Goal: Information Seeking & Learning: Learn about a topic

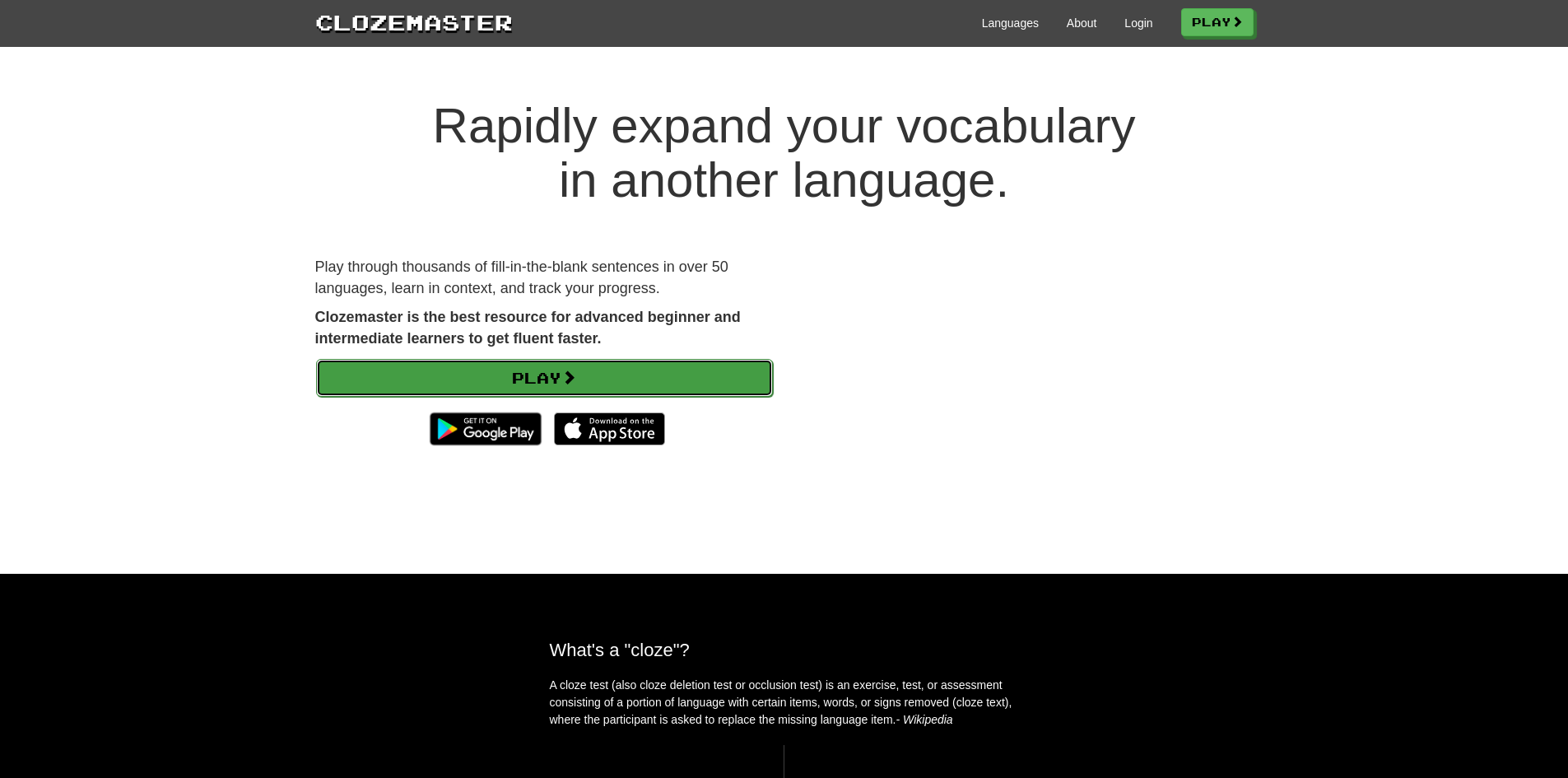
click at [588, 373] on link "Play" at bounding box center [543, 377] width 456 height 38
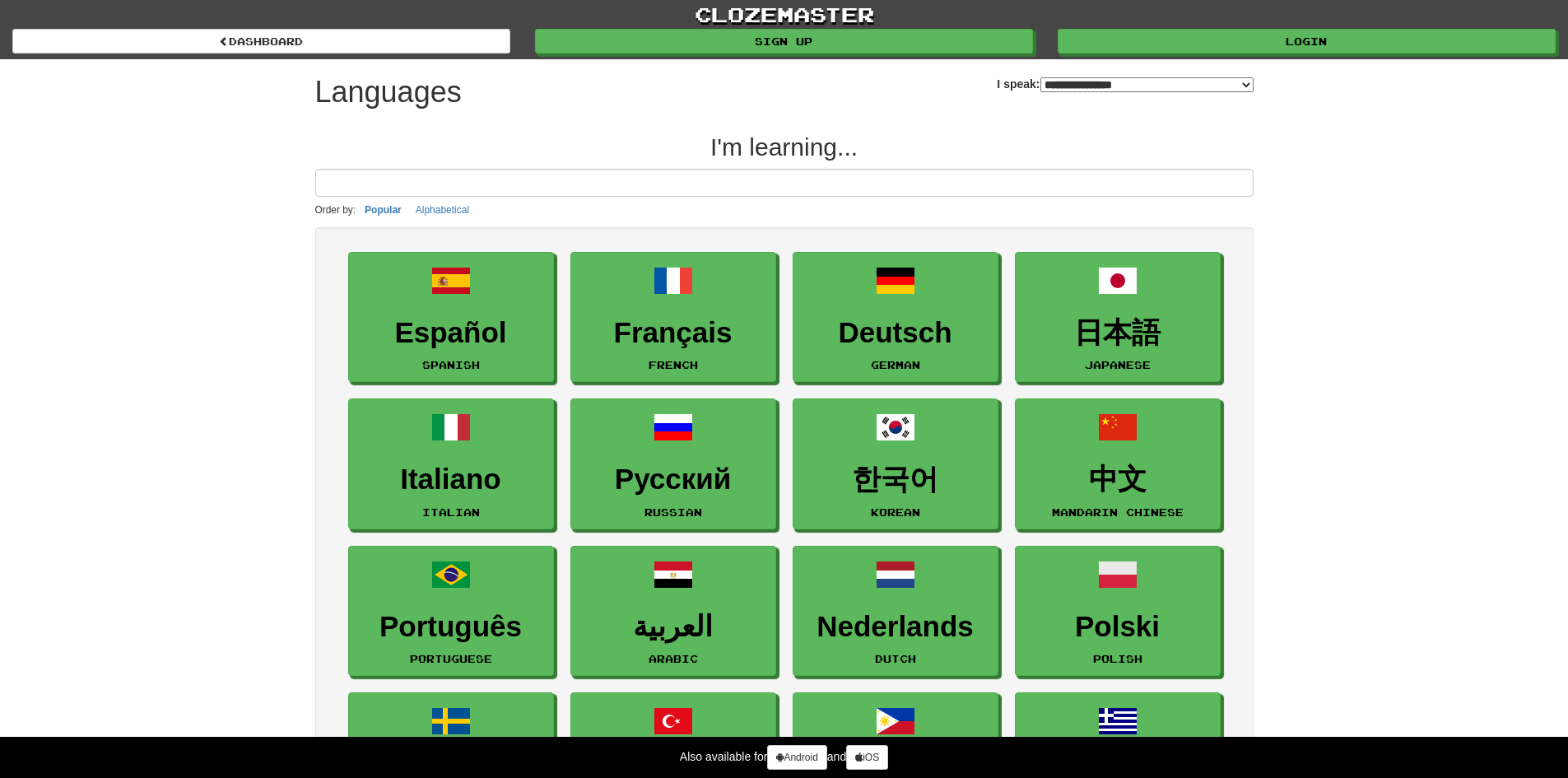
select select "*******"
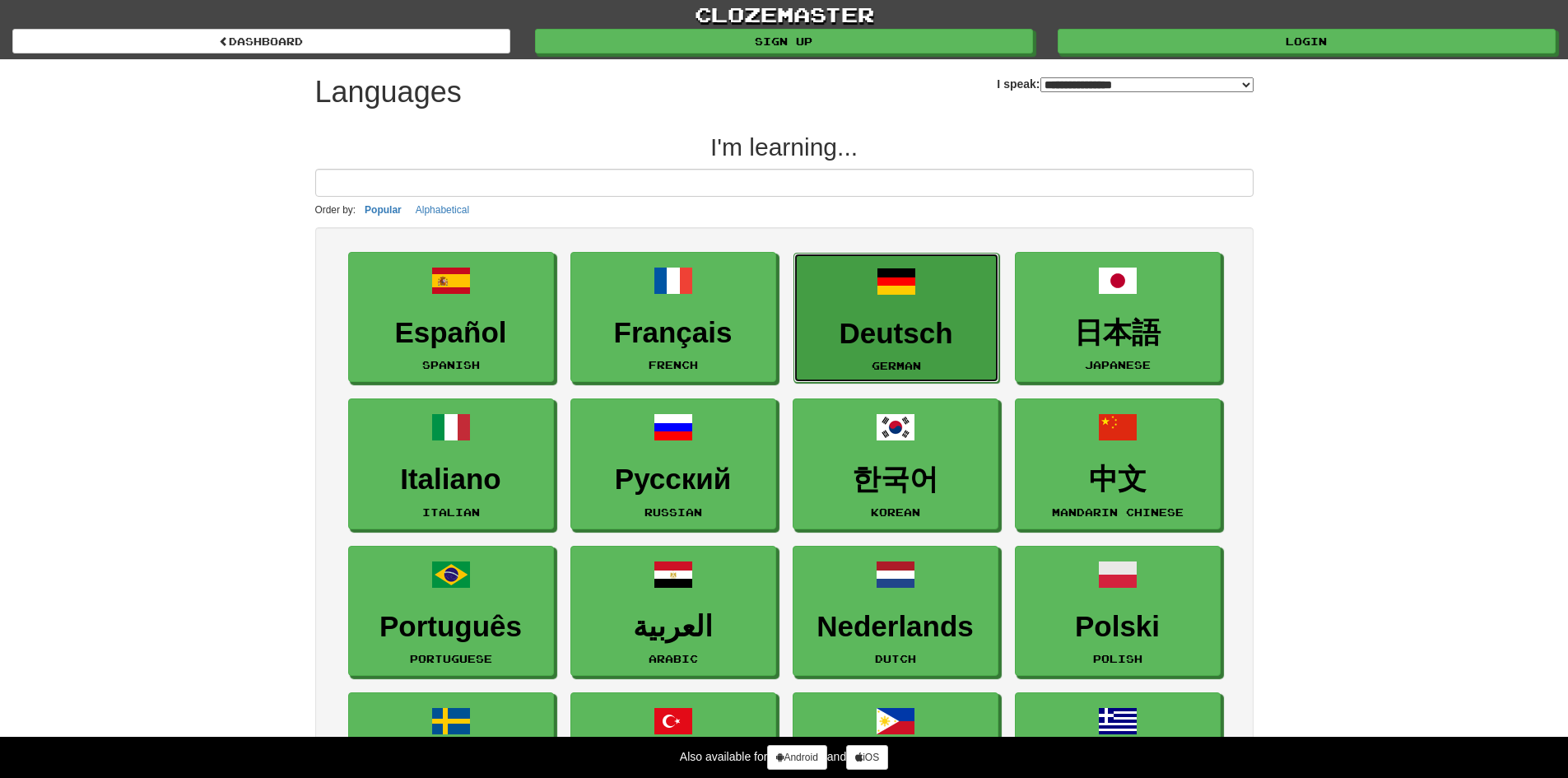
click at [905, 341] on h3 "Deutsch" at bounding box center [896, 334] width 188 height 32
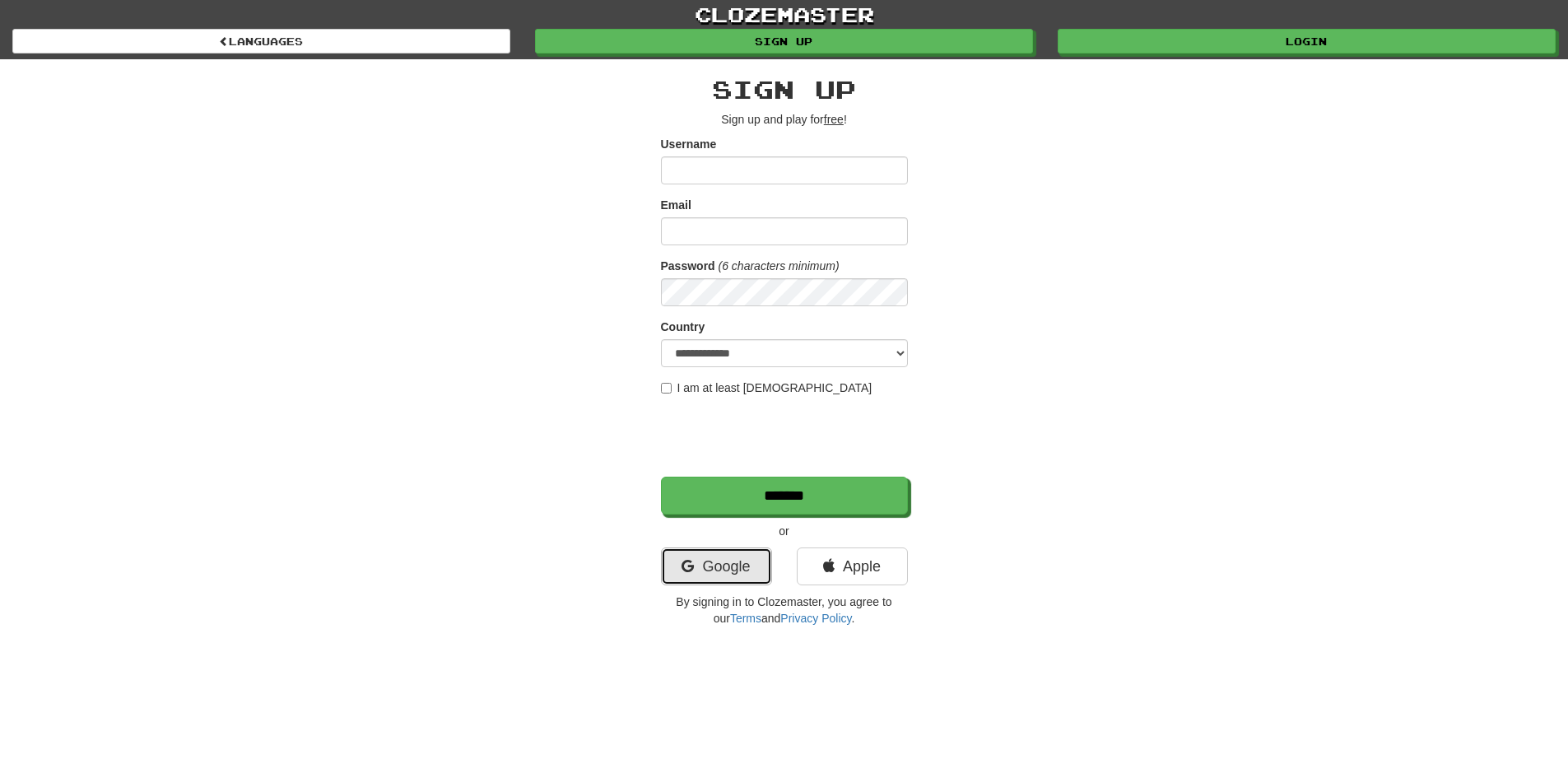
click at [731, 575] on link "Google" at bounding box center [717, 566] width 111 height 38
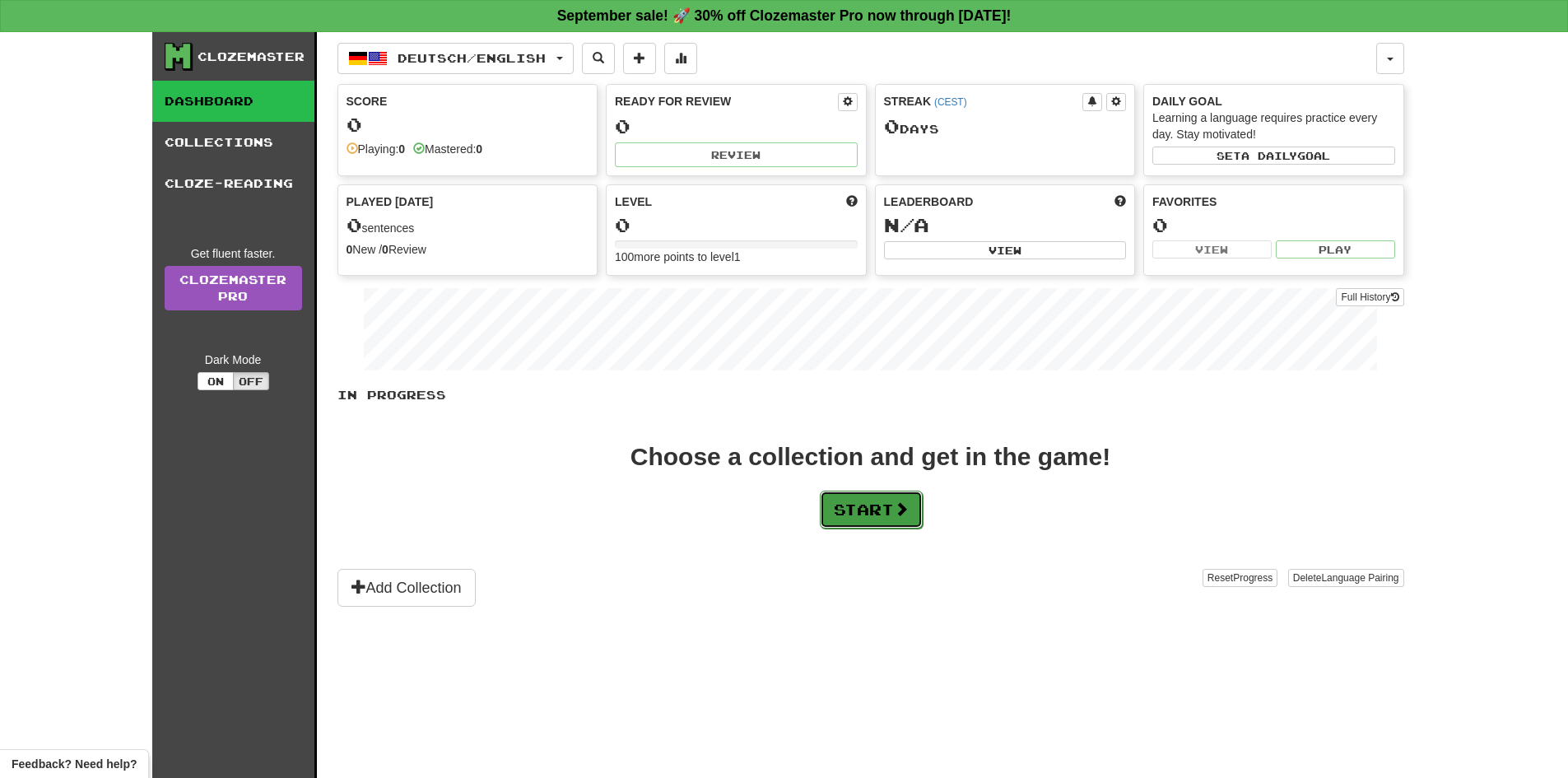
click at [918, 516] on button "Start" at bounding box center [871, 509] width 103 height 38
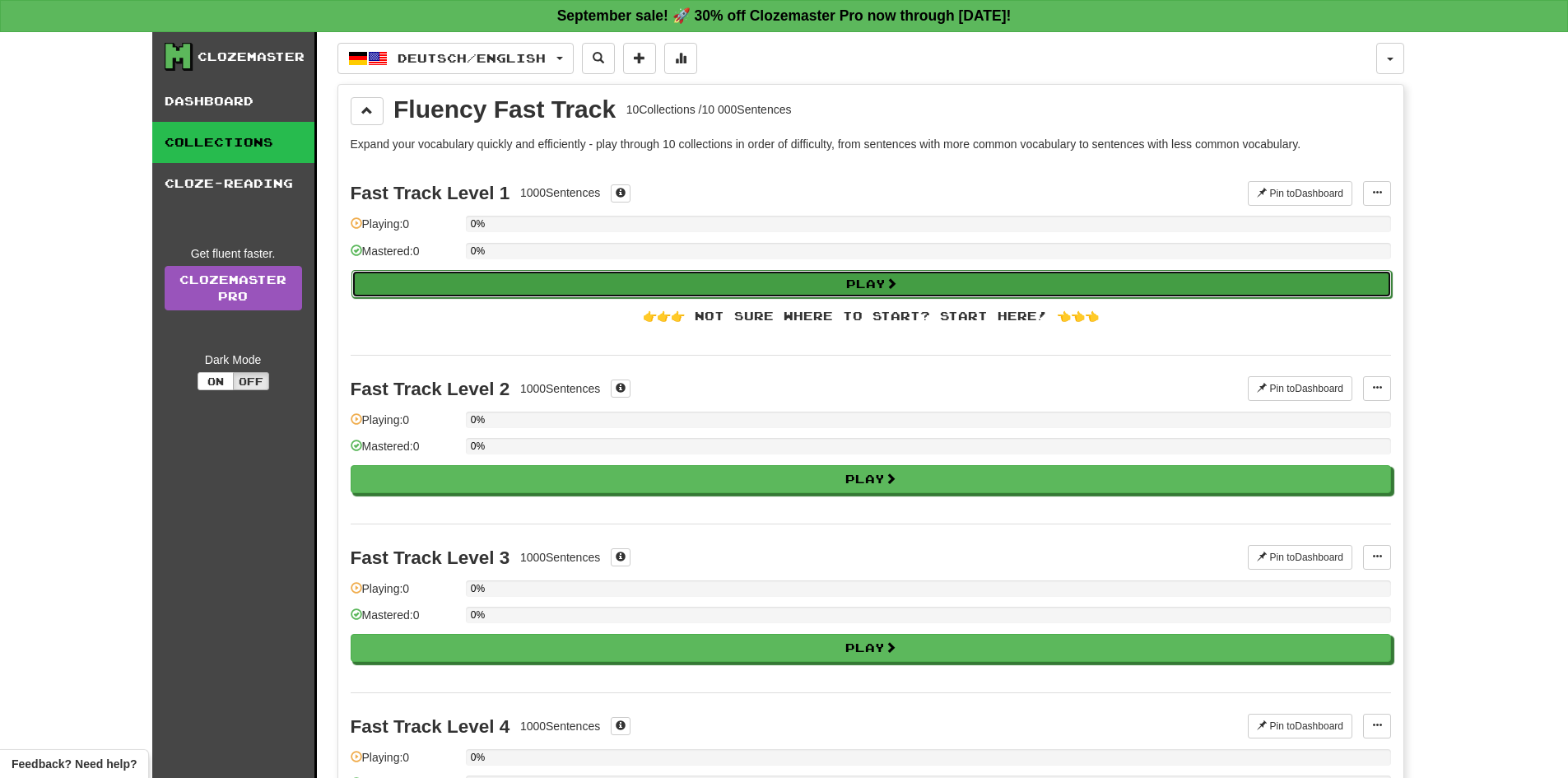
click at [958, 275] on button "Play" at bounding box center [871, 284] width 1040 height 28
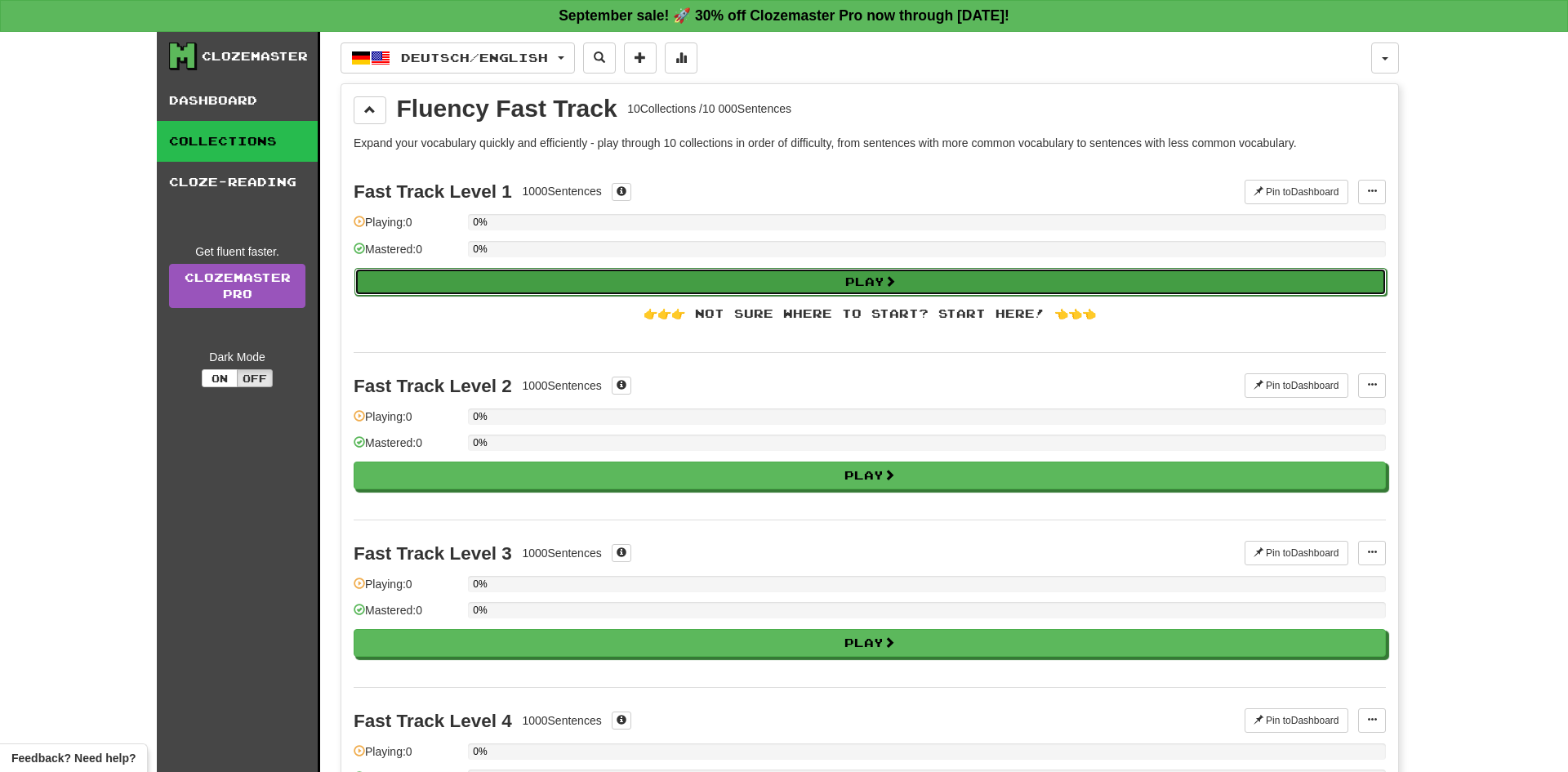
select select "**"
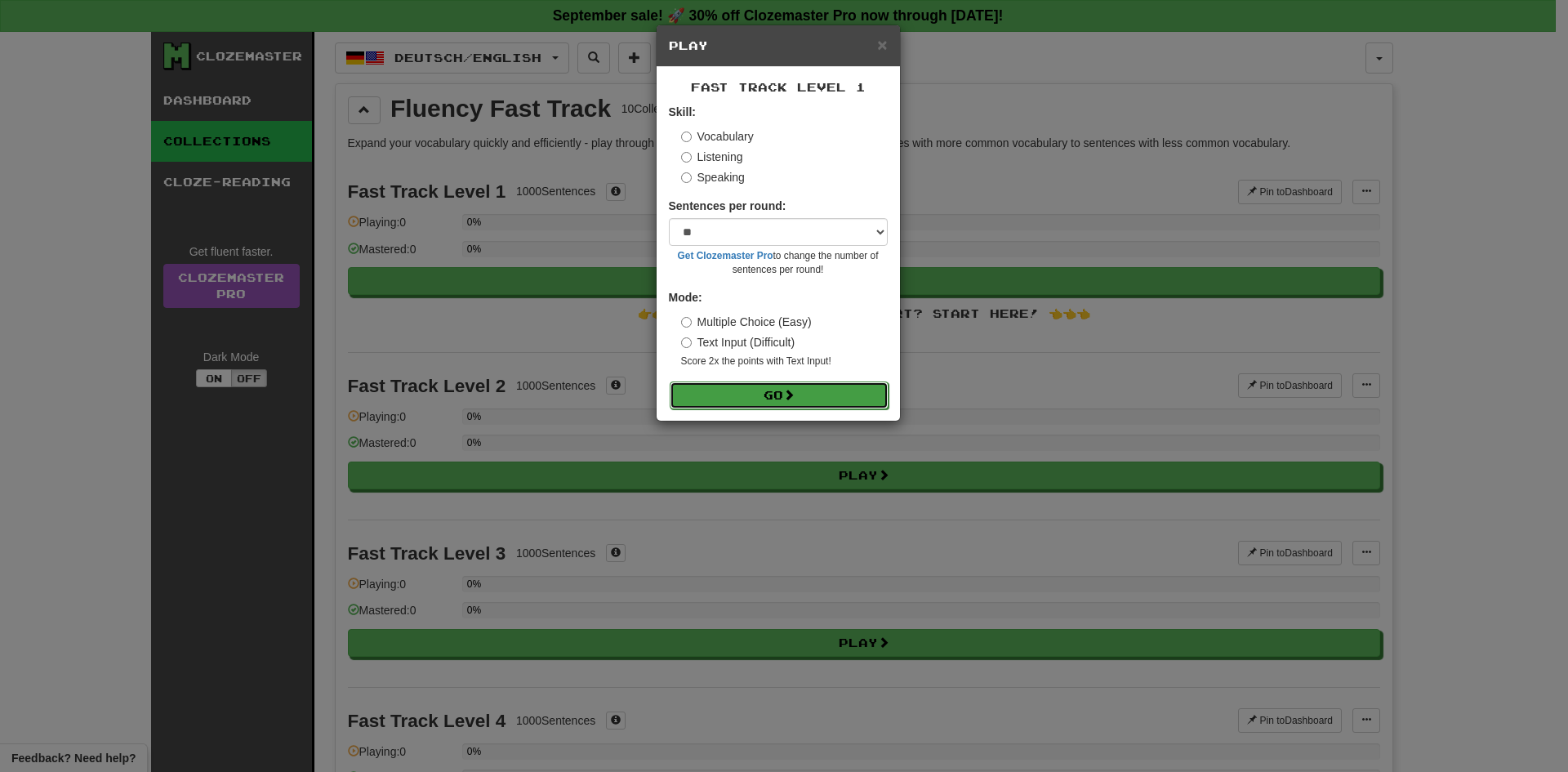
click at [790, 389] on span at bounding box center [789, 395] width 12 height 12
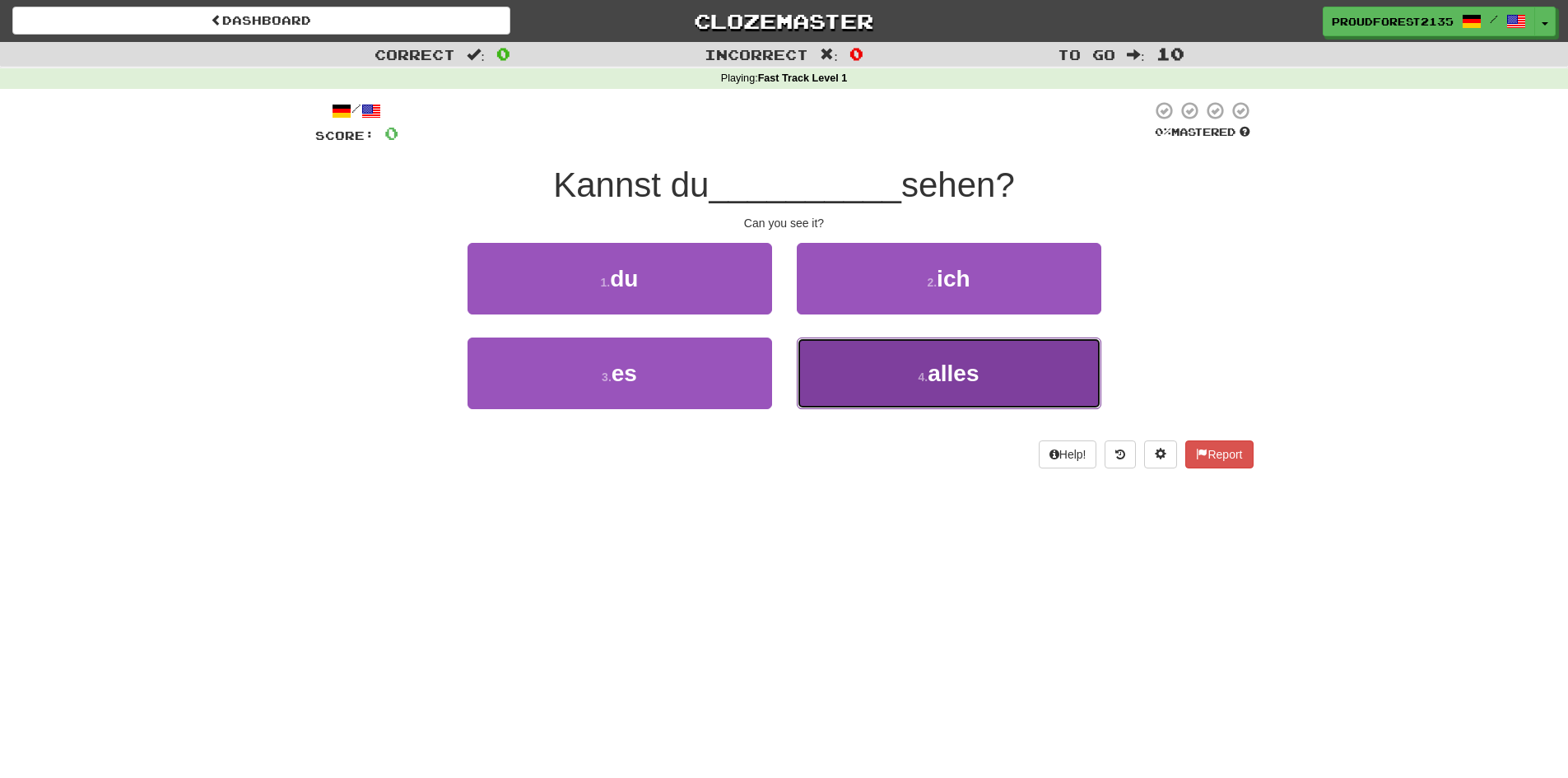
click at [998, 369] on button "4 . alles" at bounding box center [949, 373] width 305 height 71
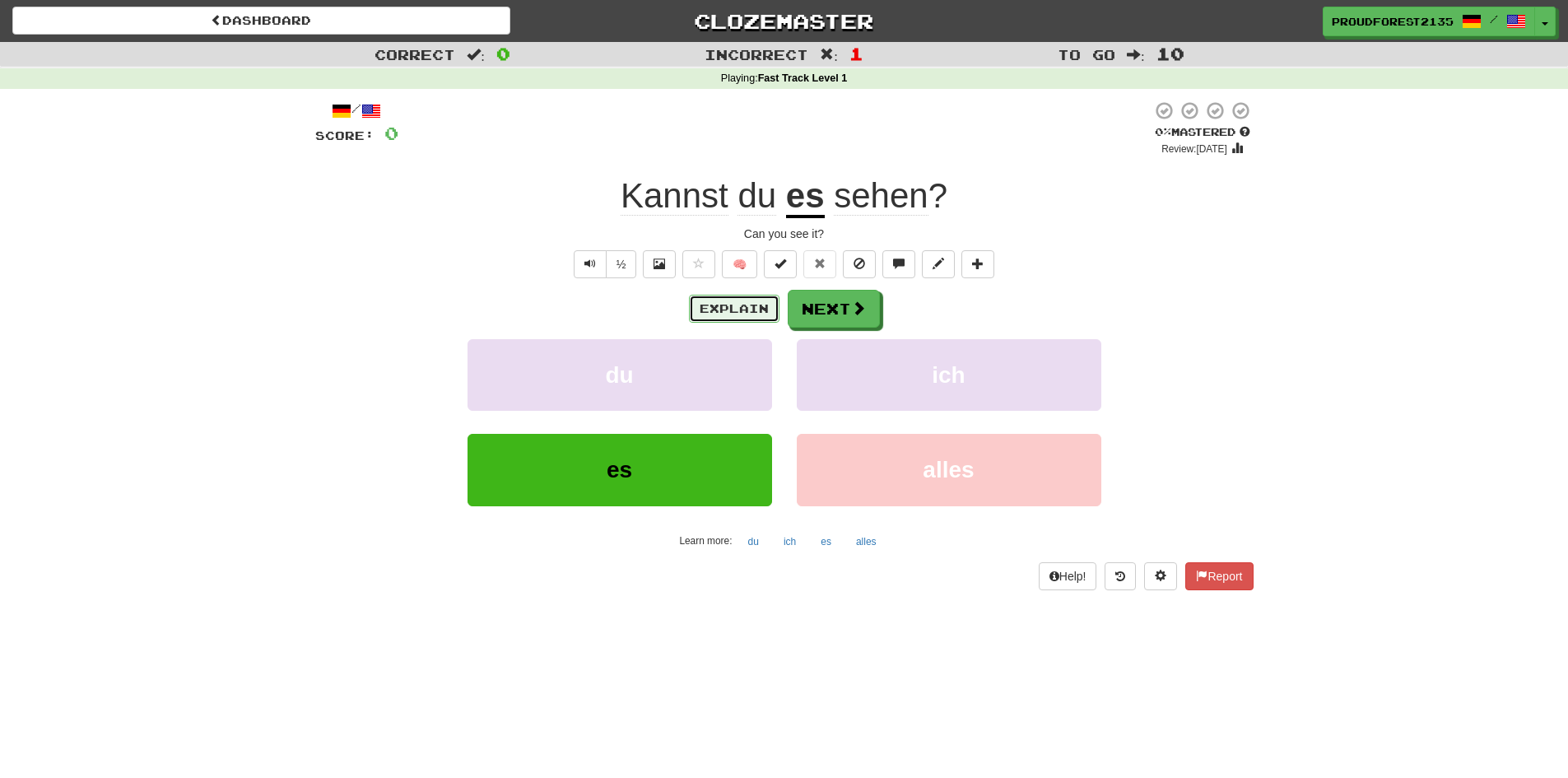
click at [746, 312] on button "Explain" at bounding box center [734, 309] width 90 height 28
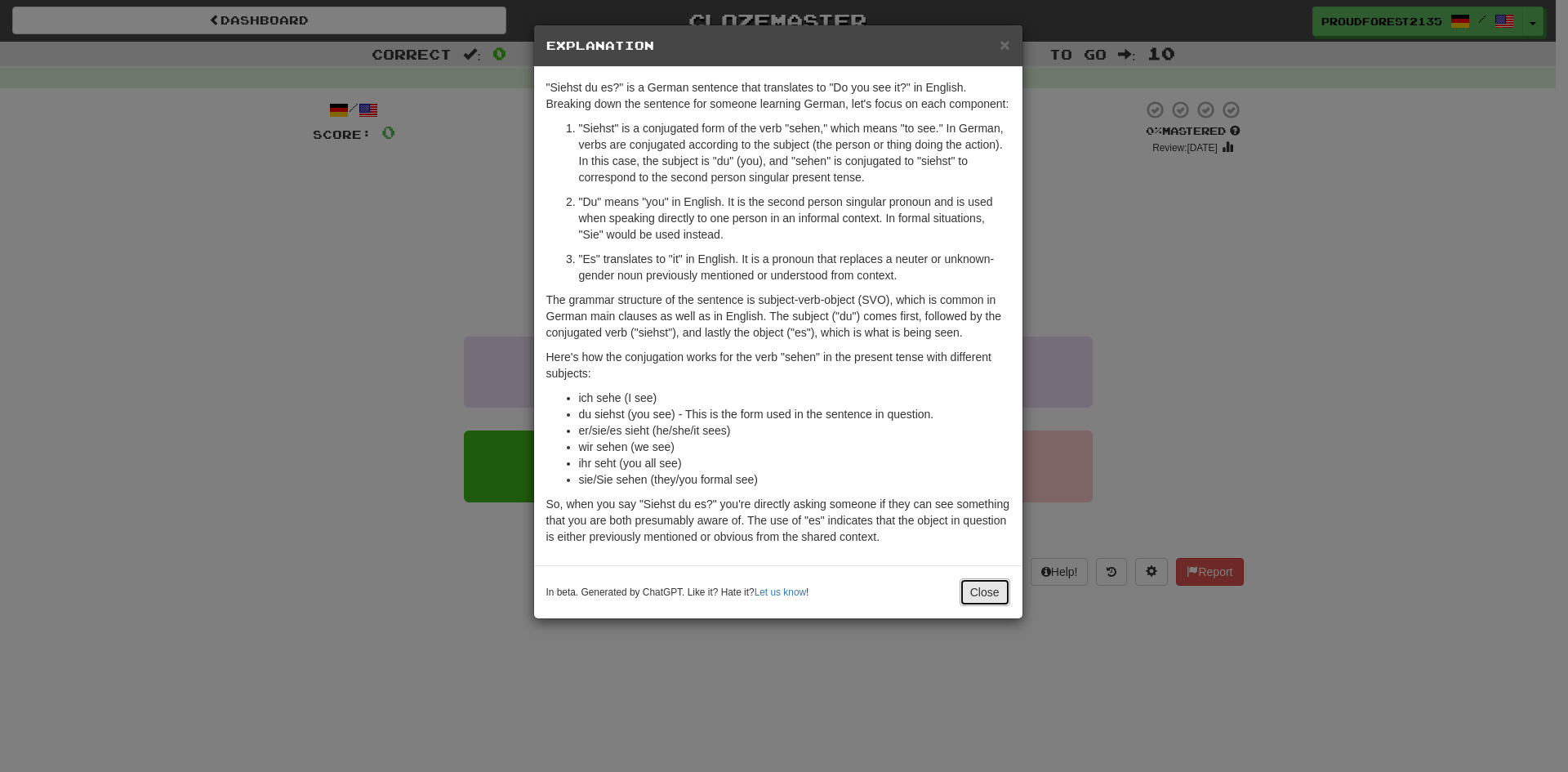
click at [988, 587] on button "Close" at bounding box center [985, 592] width 51 height 28
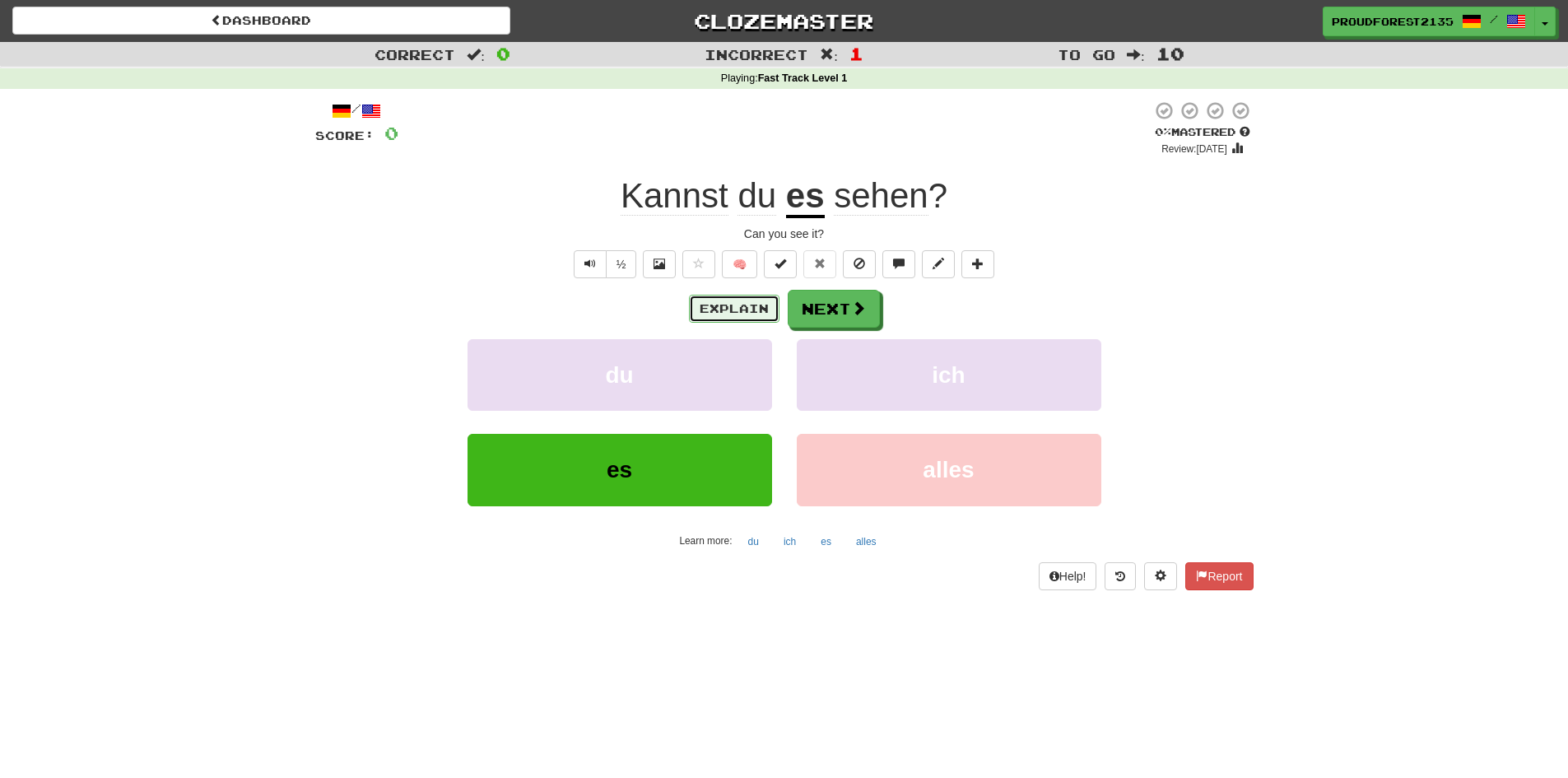
click at [738, 307] on button "Explain" at bounding box center [734, 309] width 90 height 28
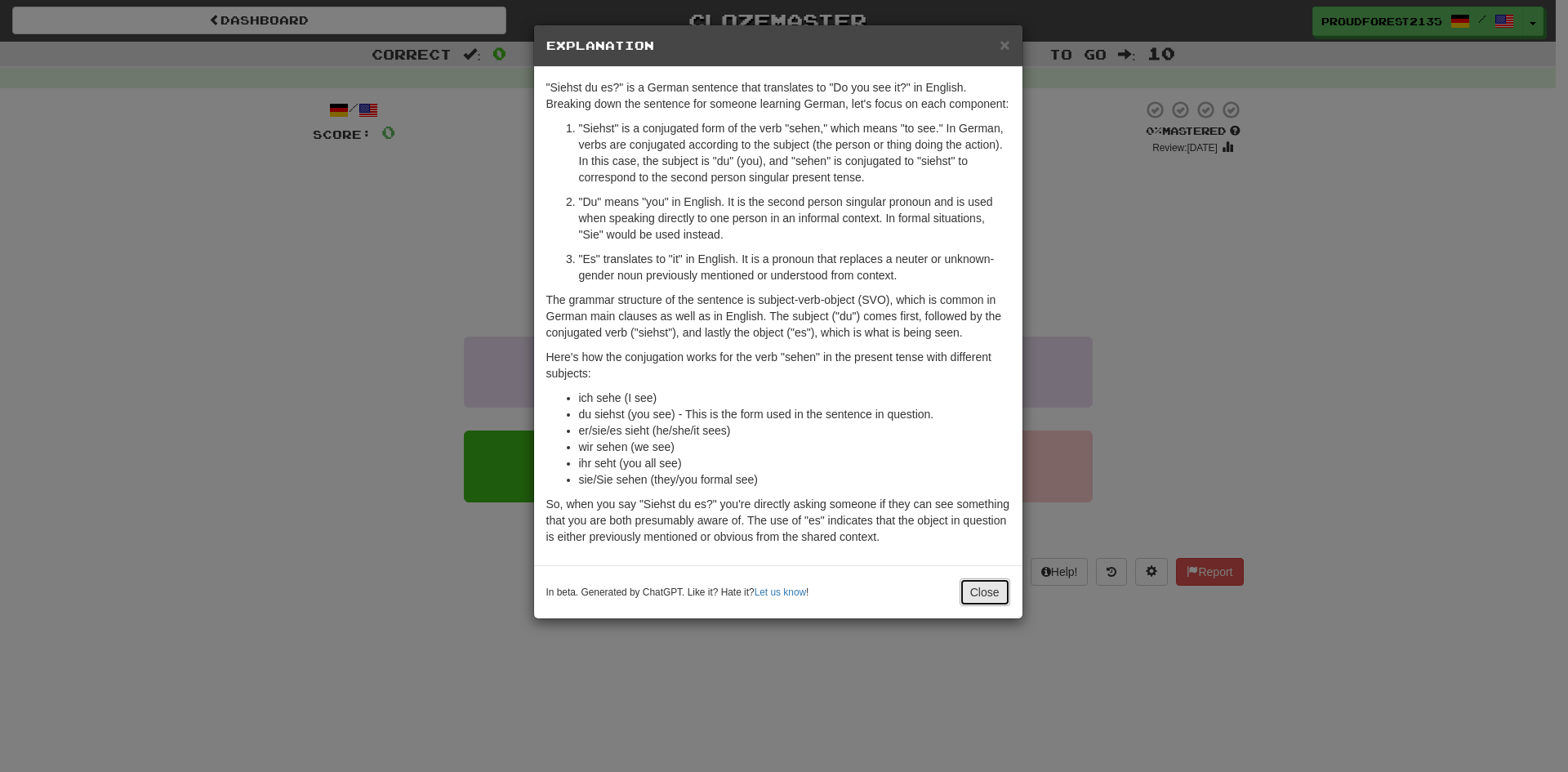
click at [978, 585] on button "Close" at bounding box center [985, 592] width 51 height 28
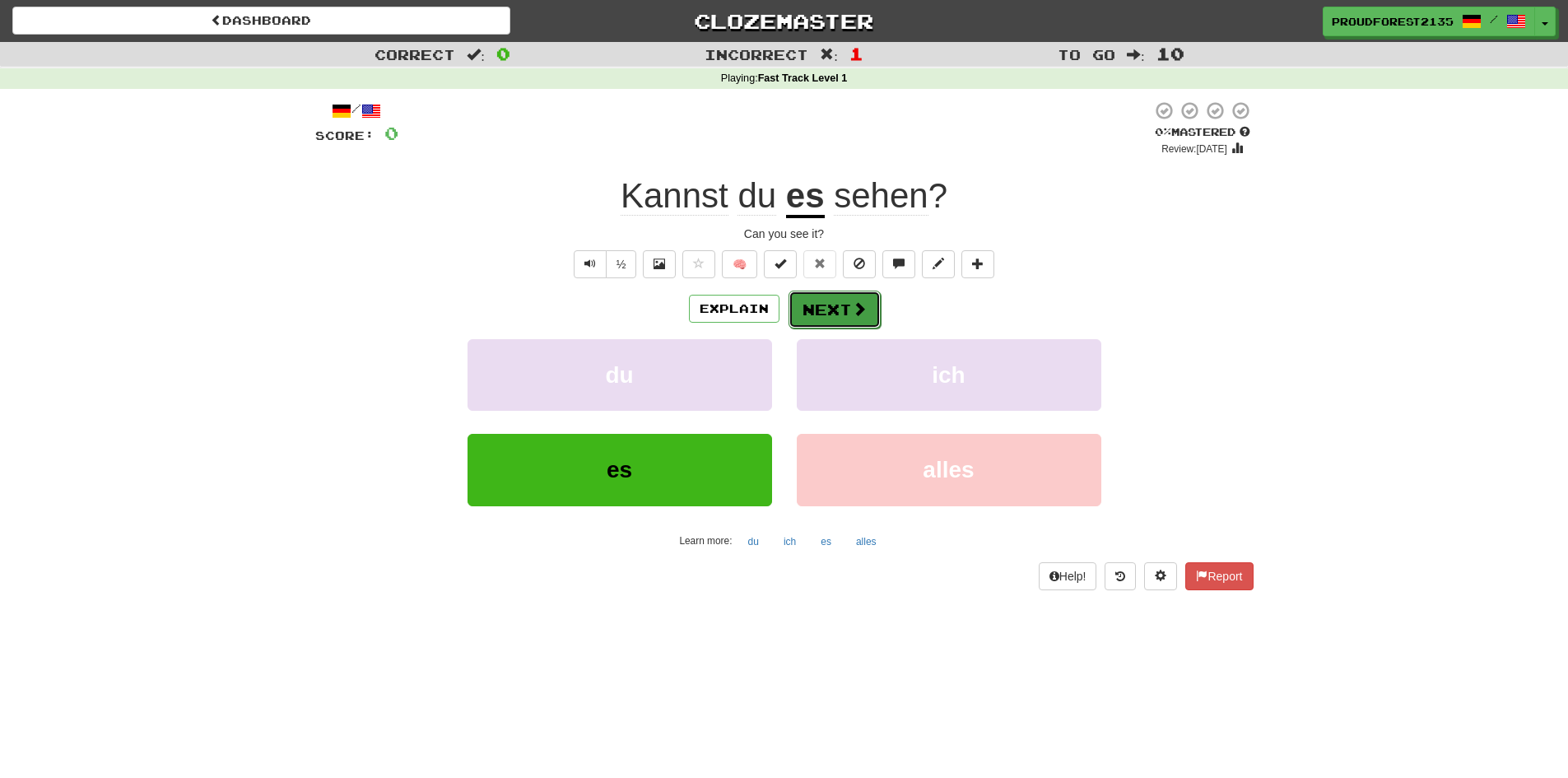
click at [838, 312] on button "Next" at bounding box center [833, 309] width 92 height 38
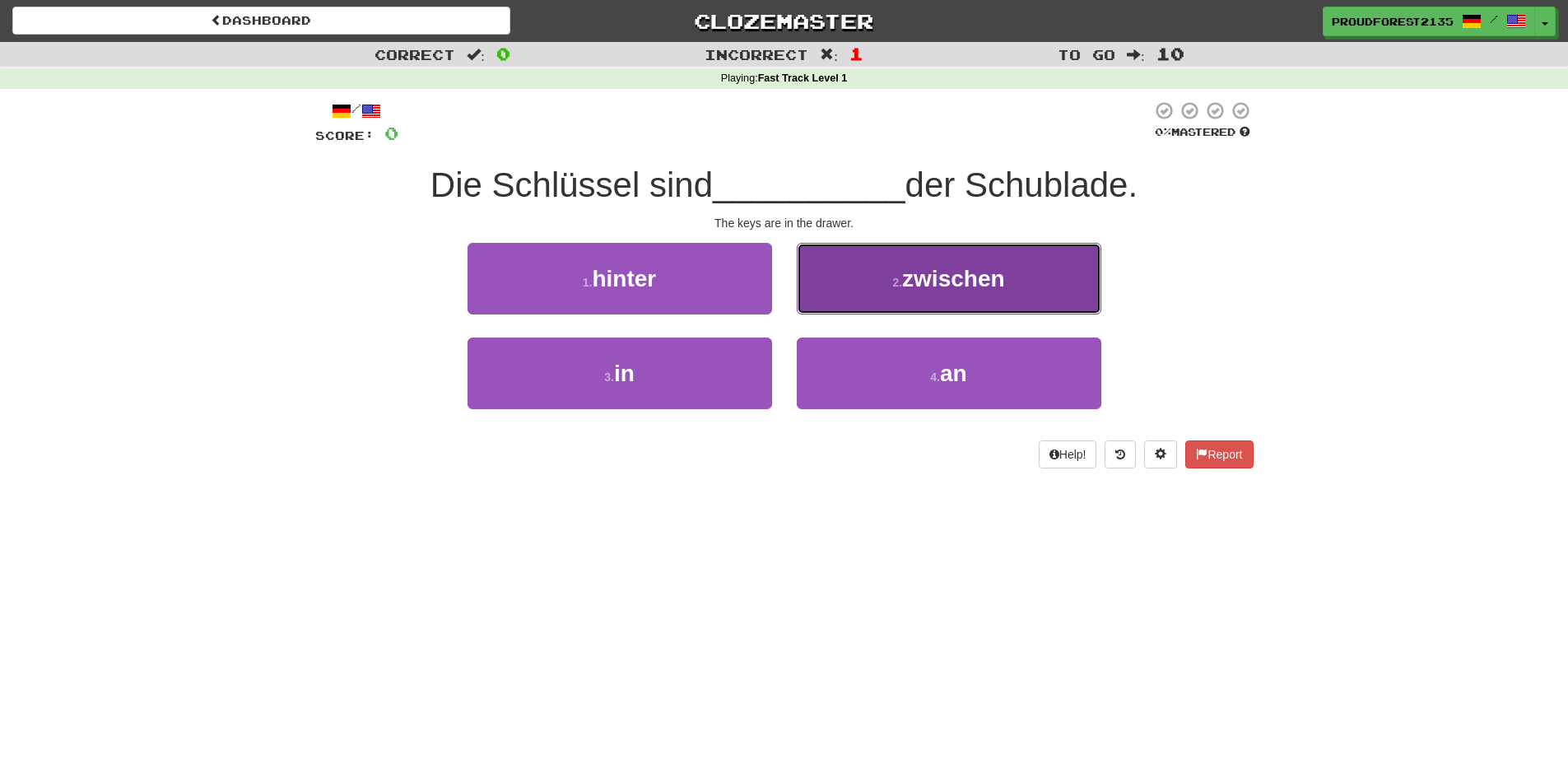
click at [975, 287] on span "zwischen" at bounding box center [952, 279] width 102 height 26
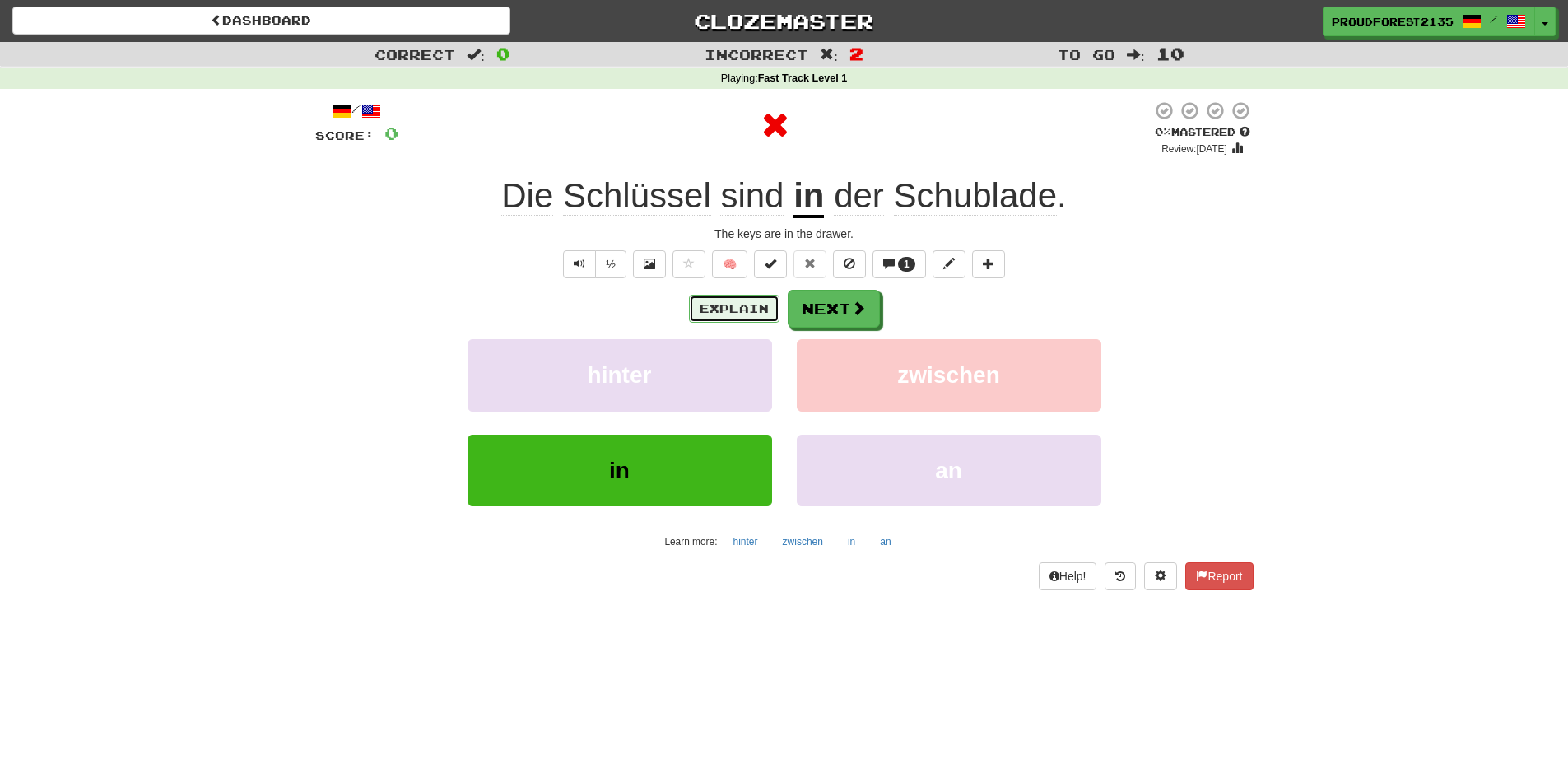
click at [732, 318] on button "Explain" at bounding box center [734, 309] width 90 height 28
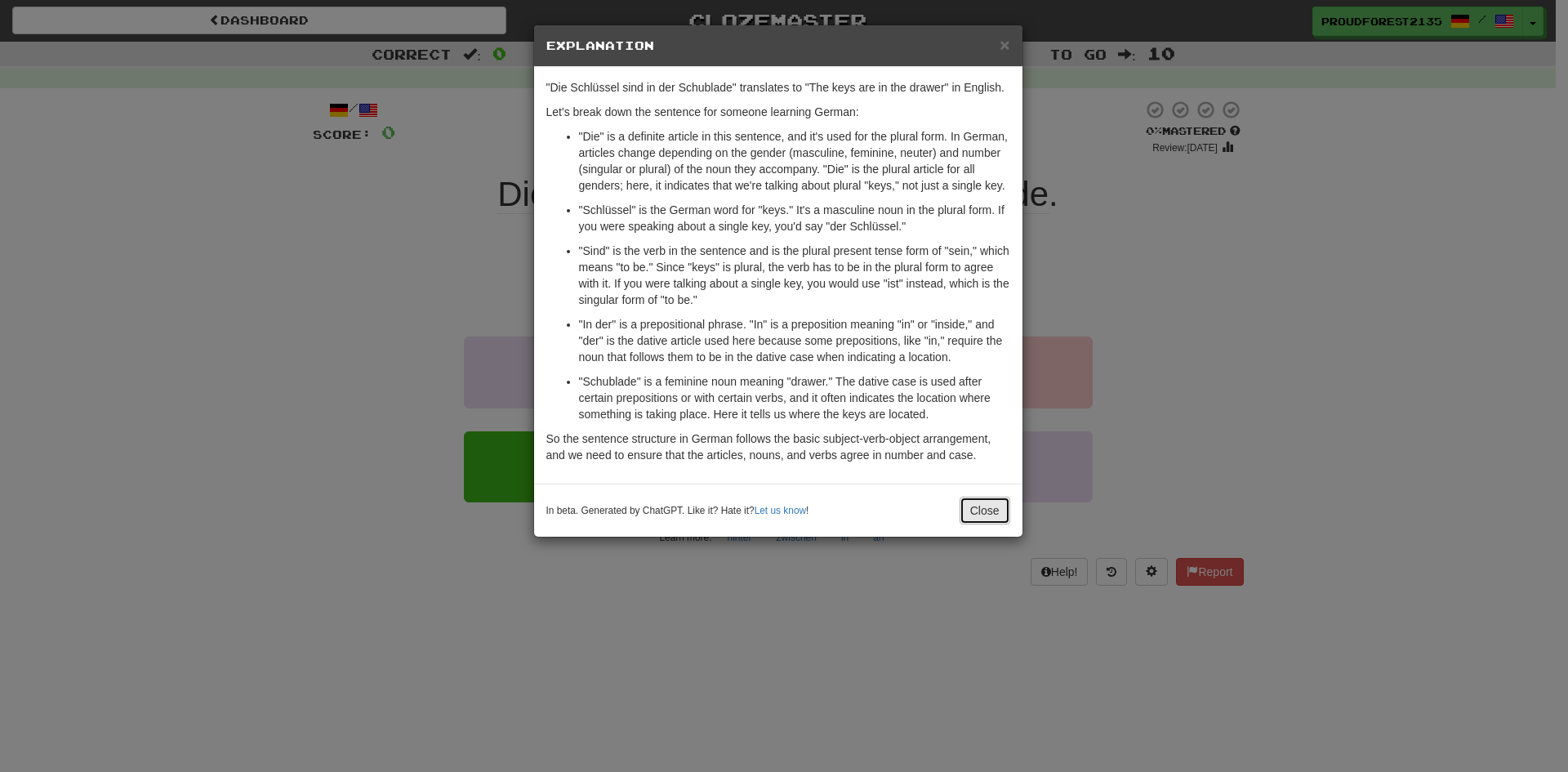
click at [976, 506] on button "Close" at bounding box center [985, 510] width 51 height 28
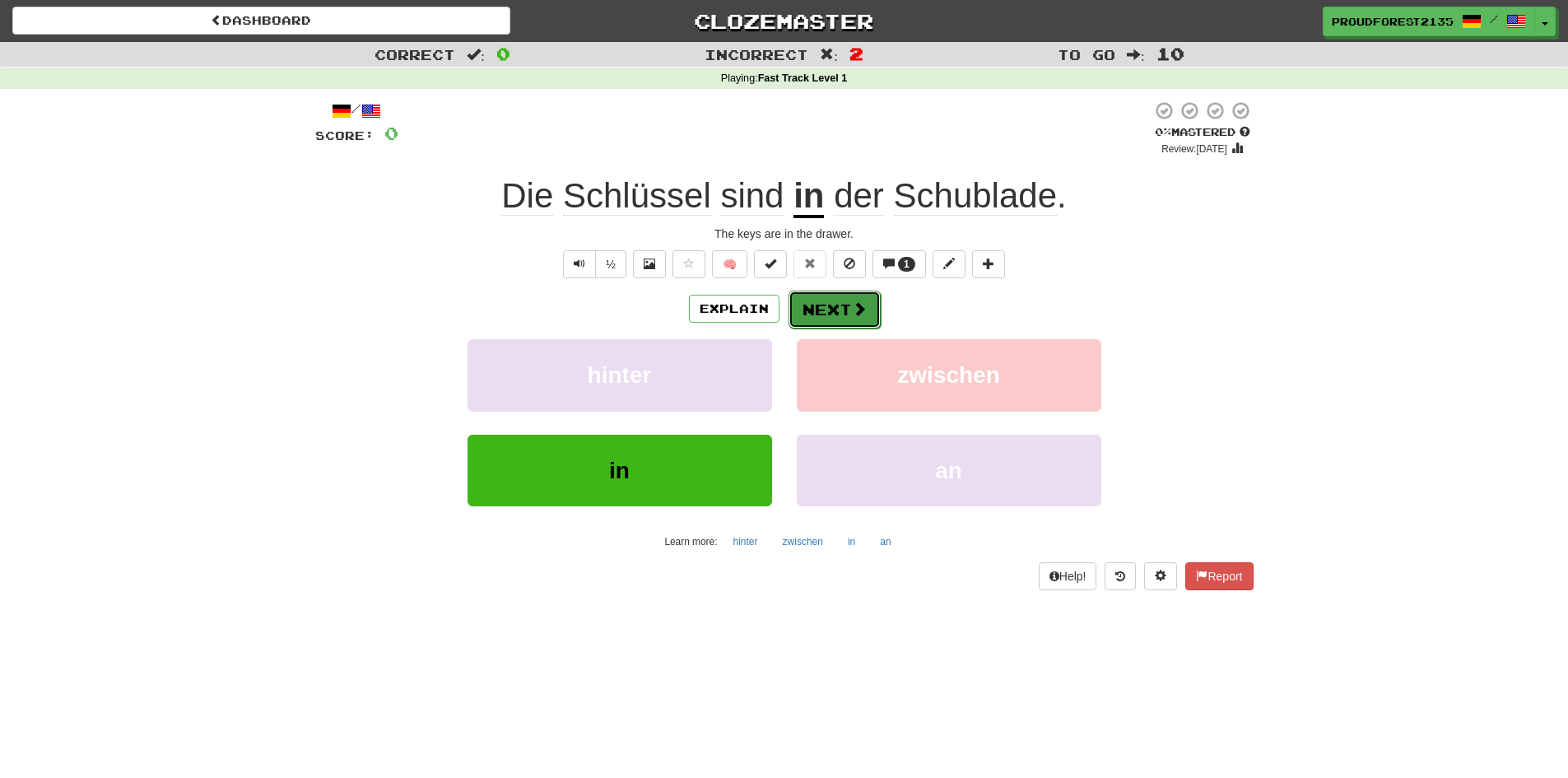
click at [862, 307] on span at bounding box center [858, 308] width 15 height 15
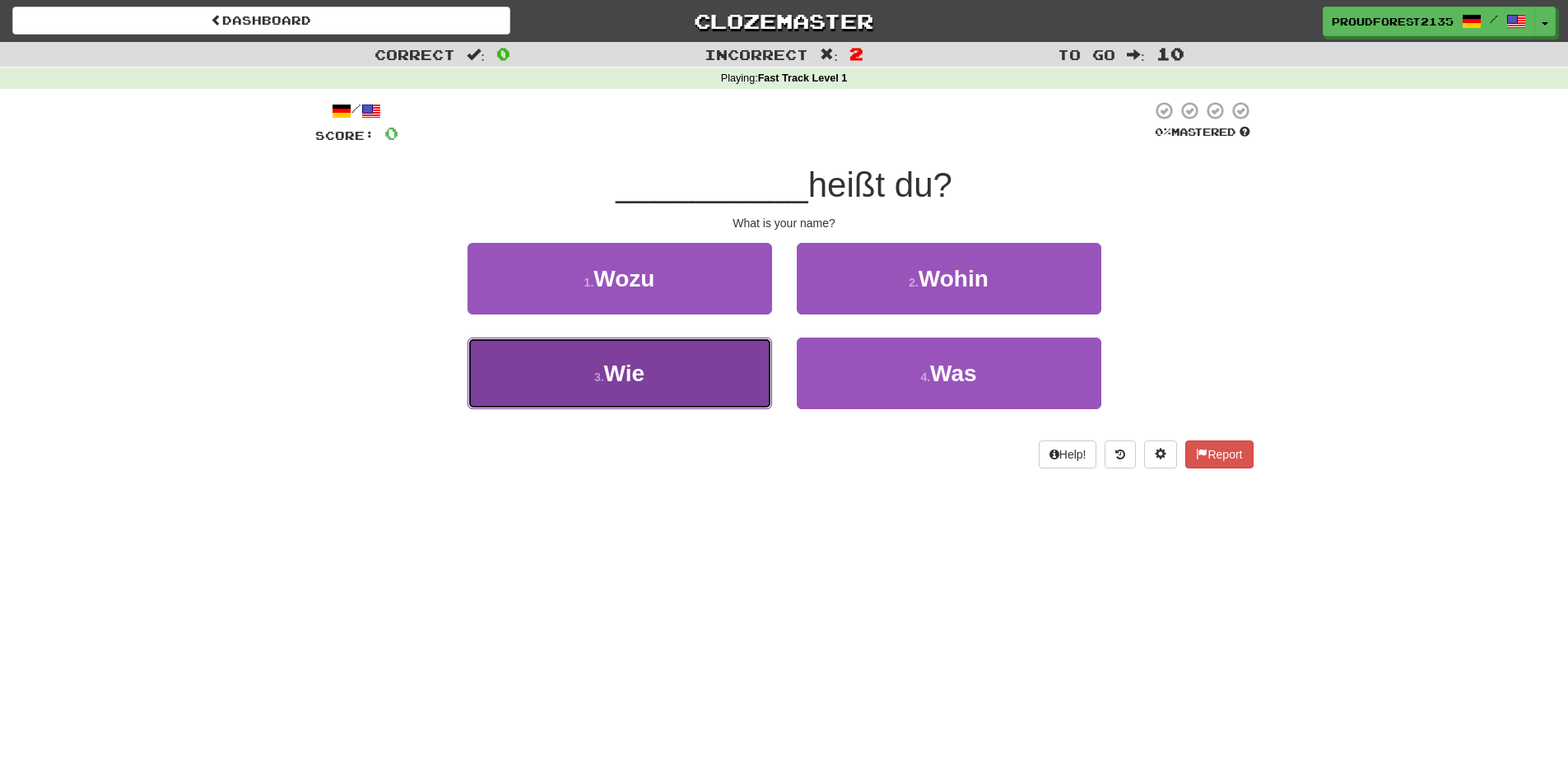
drag, startPoint x: 628, startPoint y: 377, endPoint x: 637, endPoint y: 379, distance: 9.2
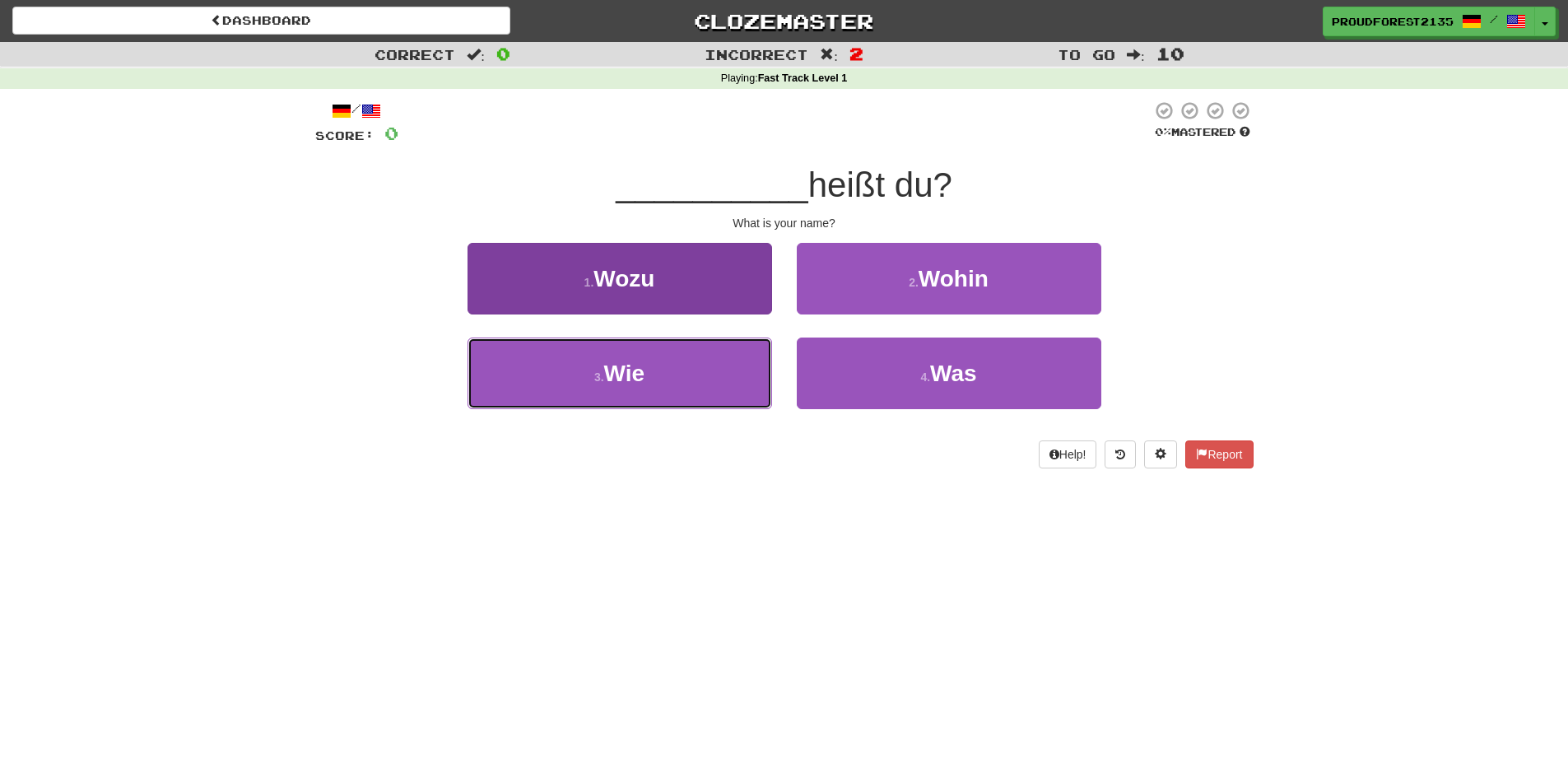
click at [628, 378] on span "Wie" at bounding box center [625, 373] width 42 height 26
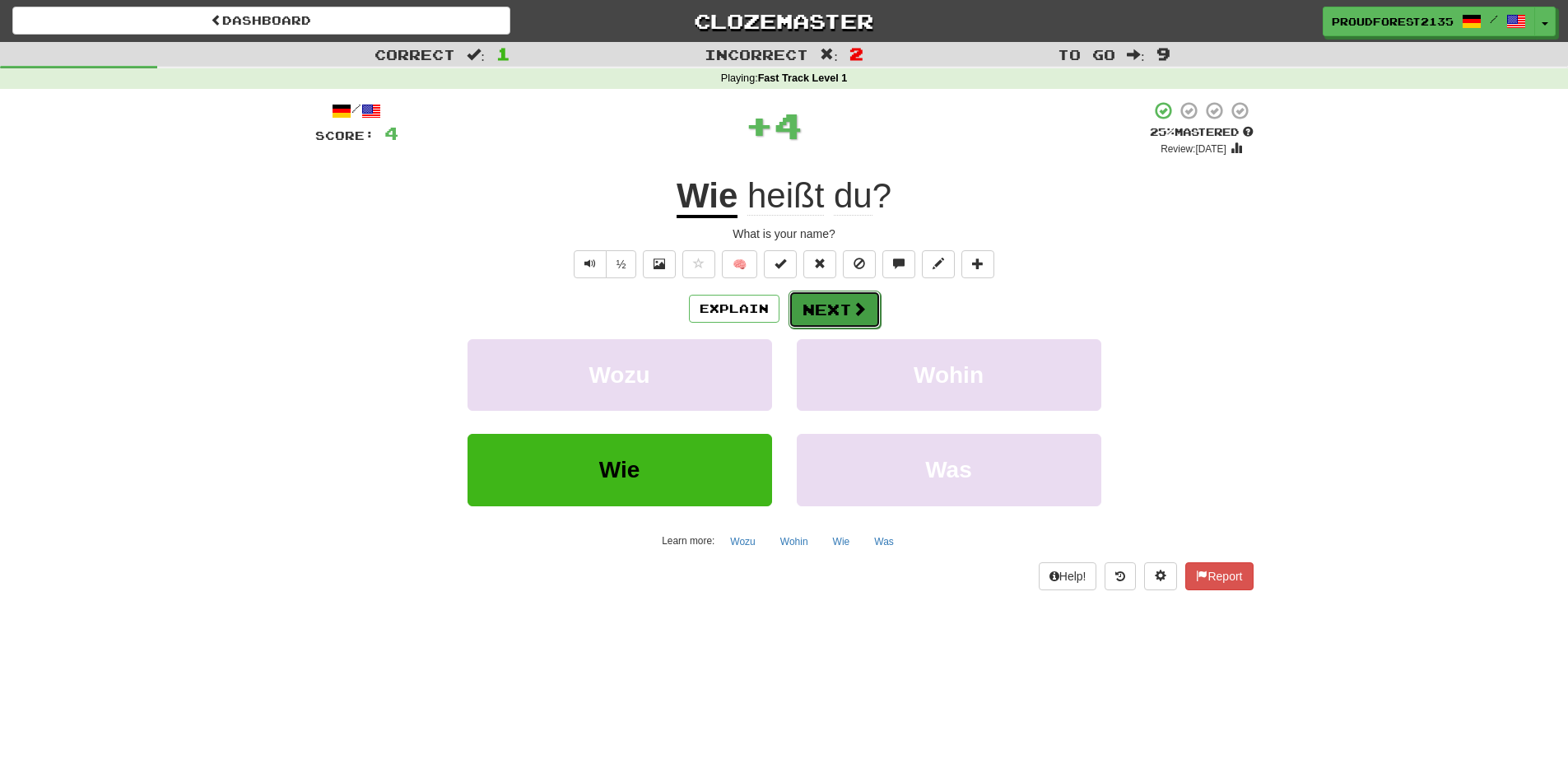
click at [829, 308] on button "Next" at bounding box center [833, 309] width 92 height 38
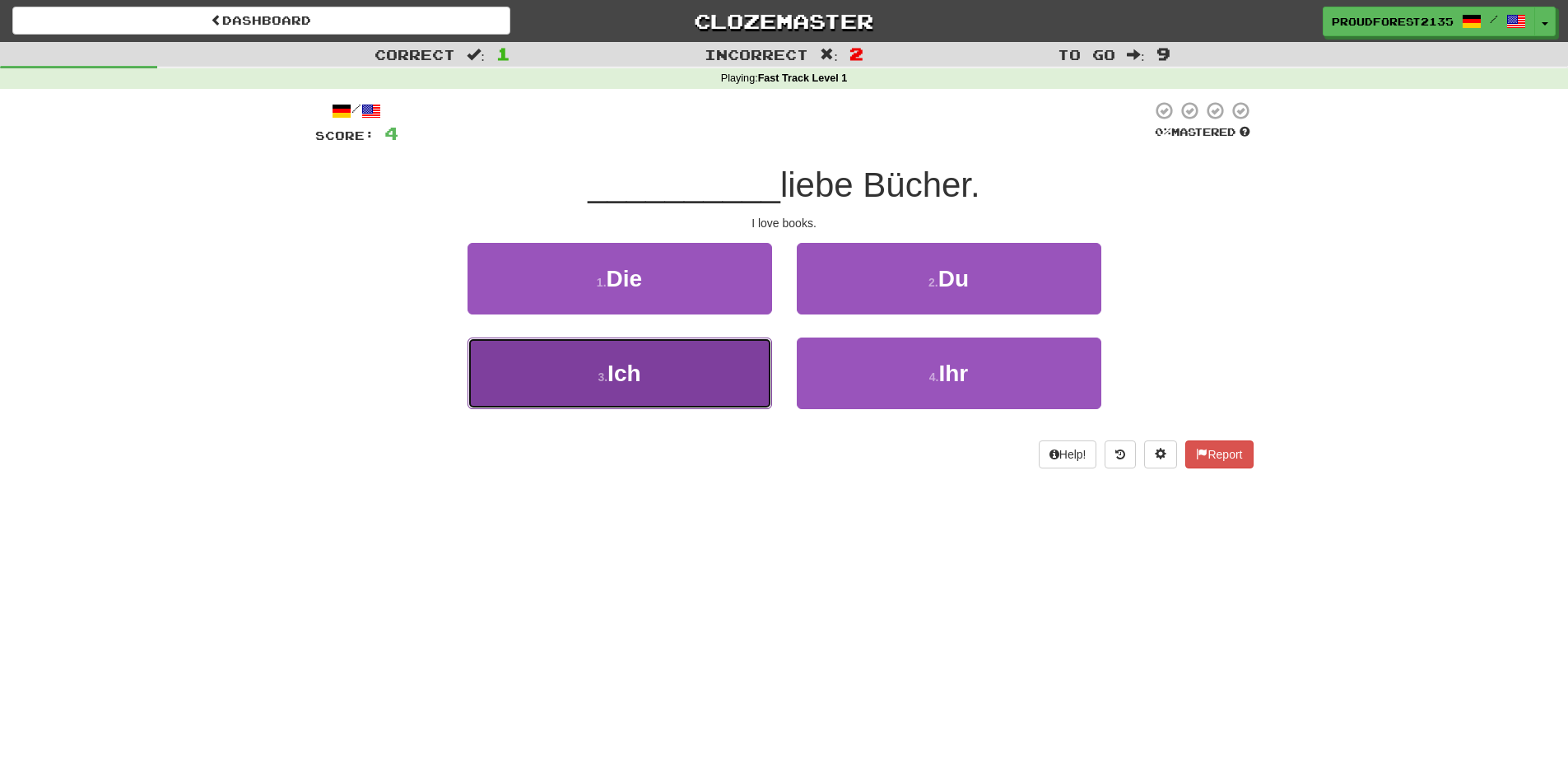
click at [694, 382] on button "3 . Ich" at bounding box center [620, 373] width 305 height 71
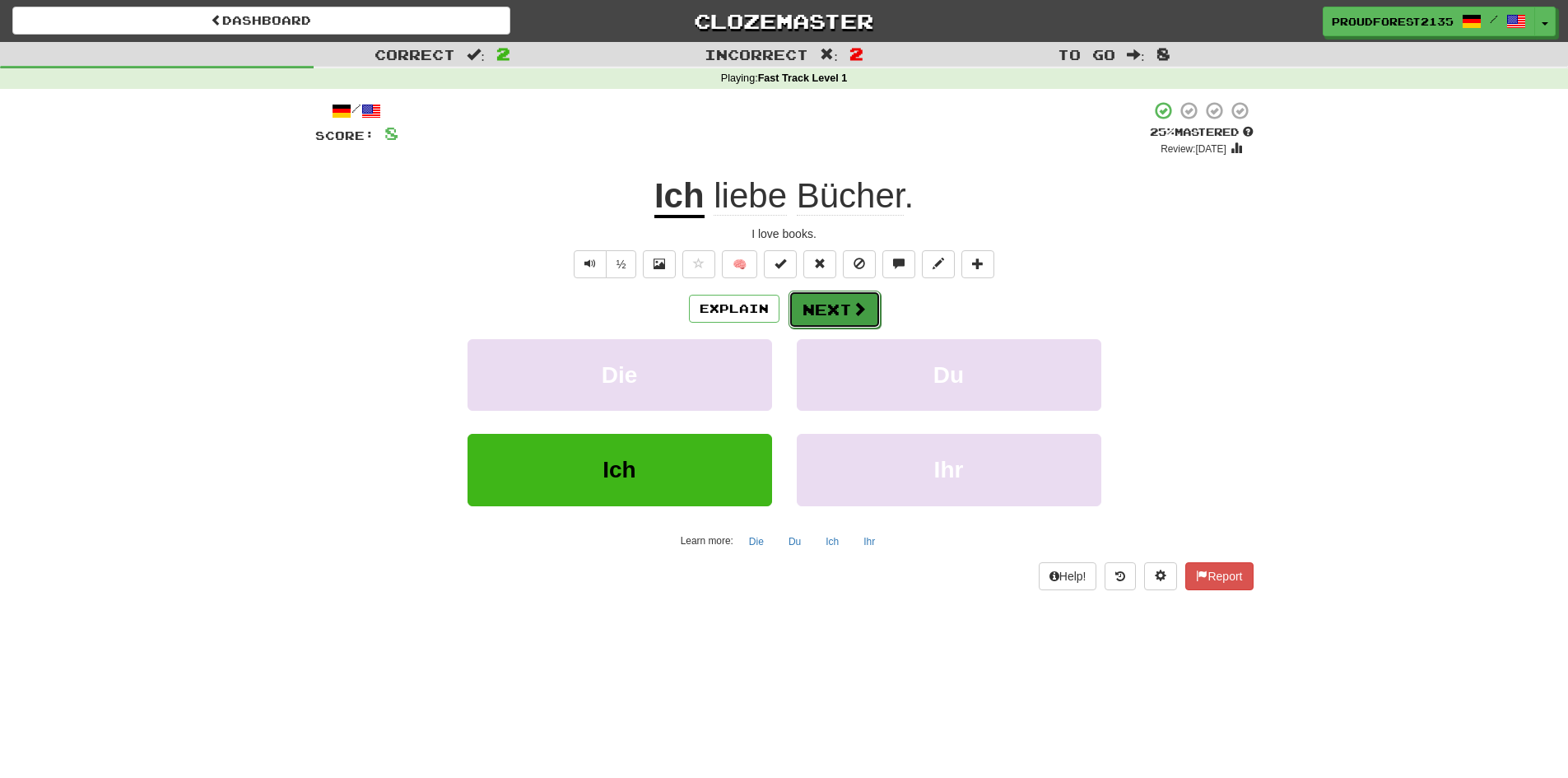
click at [859, 309] on span at bounding box center [858, 308] width 15 height 15
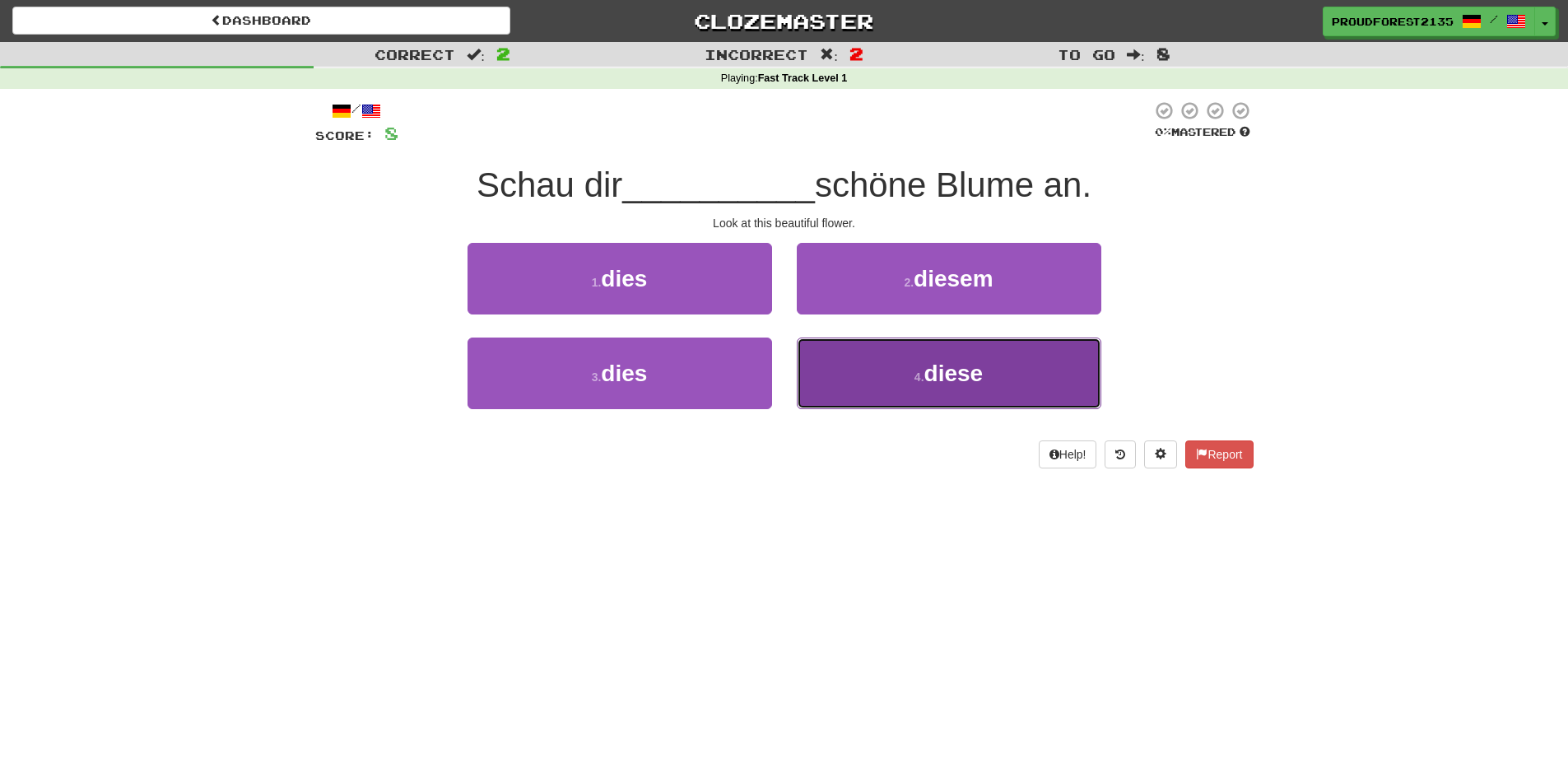
click at [988, 384] on button "4 . diese" at bounding box center [949, 373] width 305 height 71
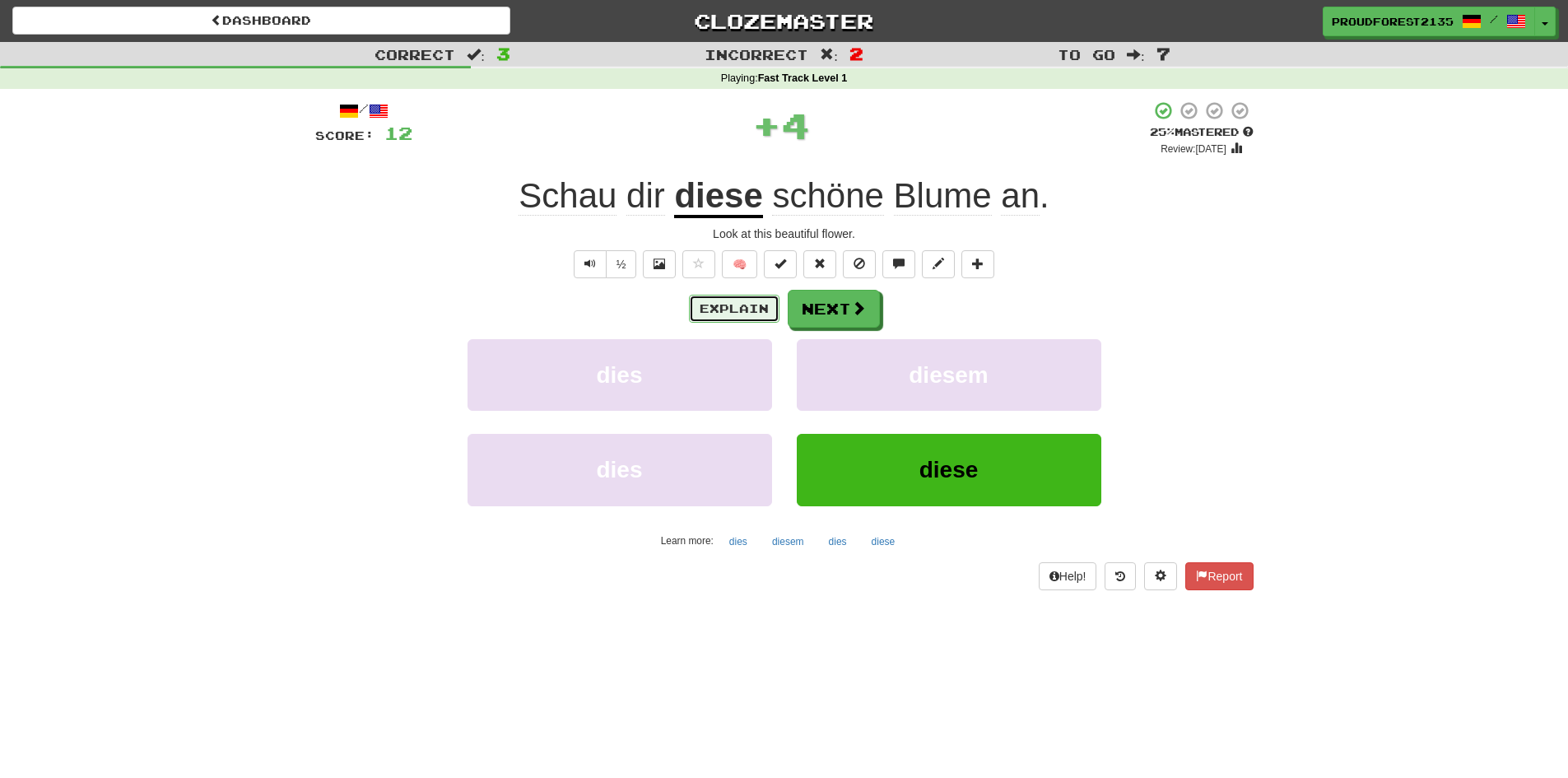
click at [758, 307] on button "Explain" at bounding box center [734, 309] width 90 height 28
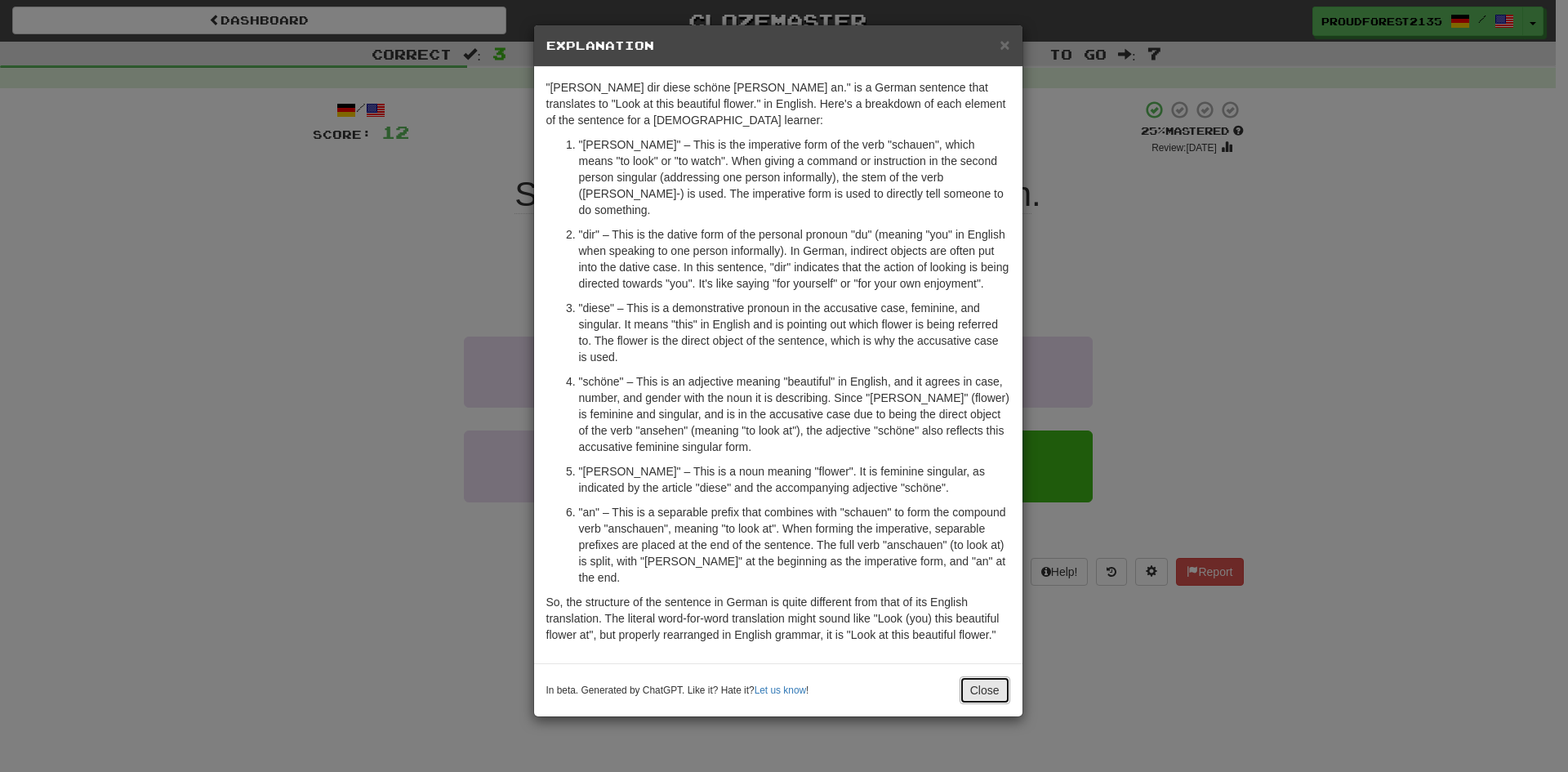
click at [997, 676] on button "Close" at bounding box center [985, 689] width 51 height 28
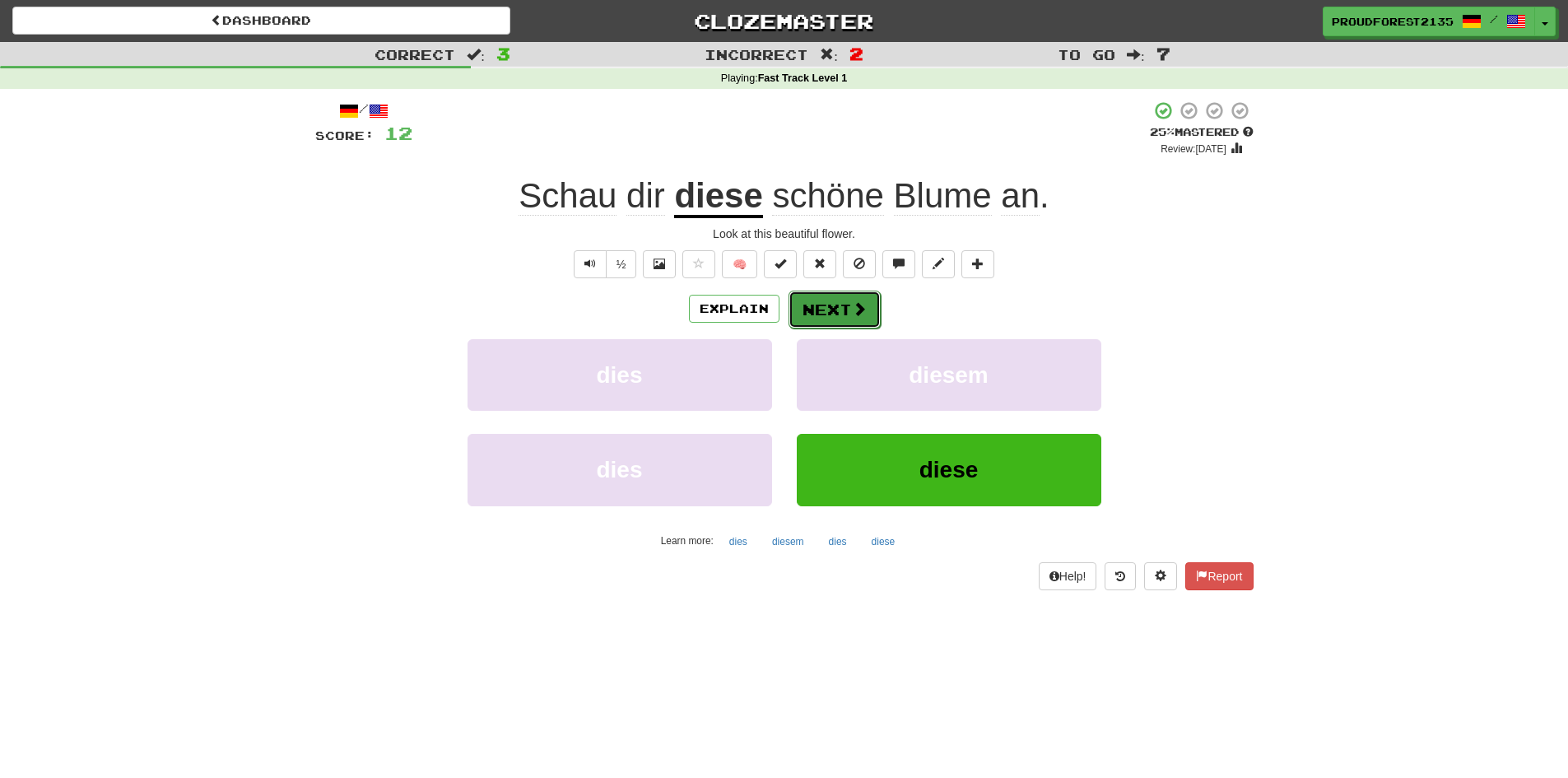
click at [846, 298] on button "Next" at bounding box center [833, 309] width 92 height 38
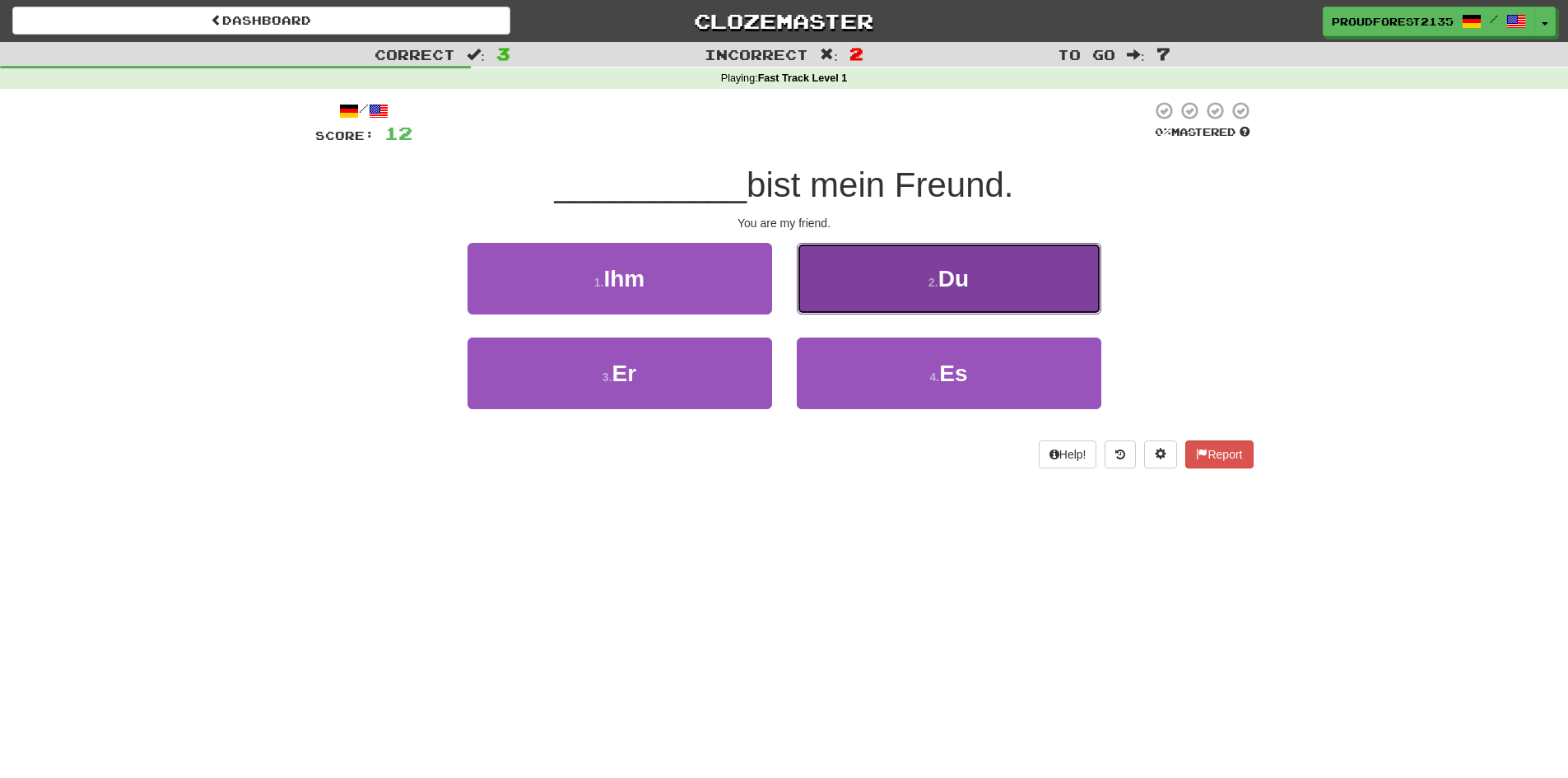
click at [1017, 290] on button "2 . Du" at bounding box center [949, 278] width 305 height 71
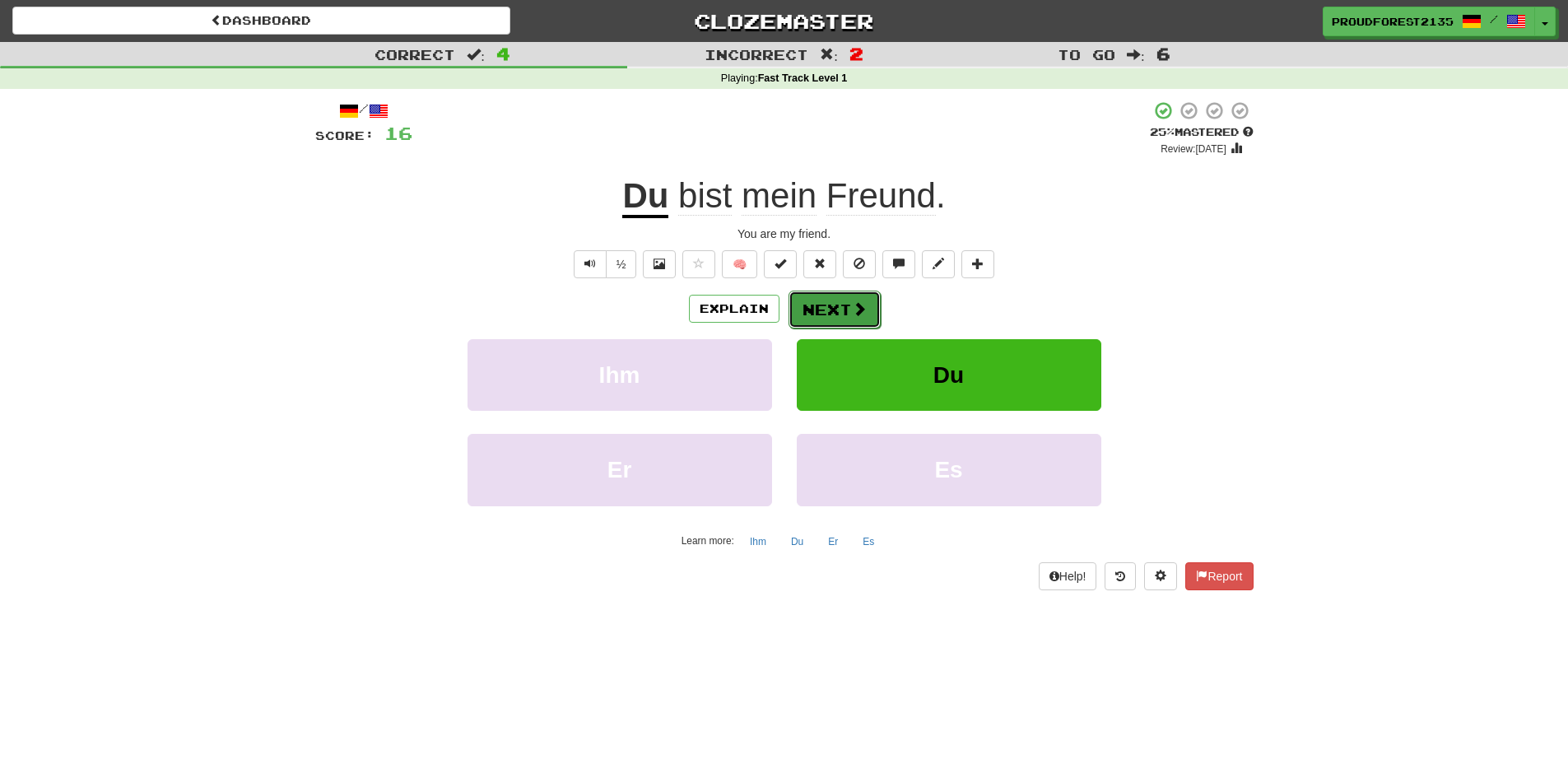
click at [833, 305] on button "Next" at bounding box center [833, 309] width 92 height 38
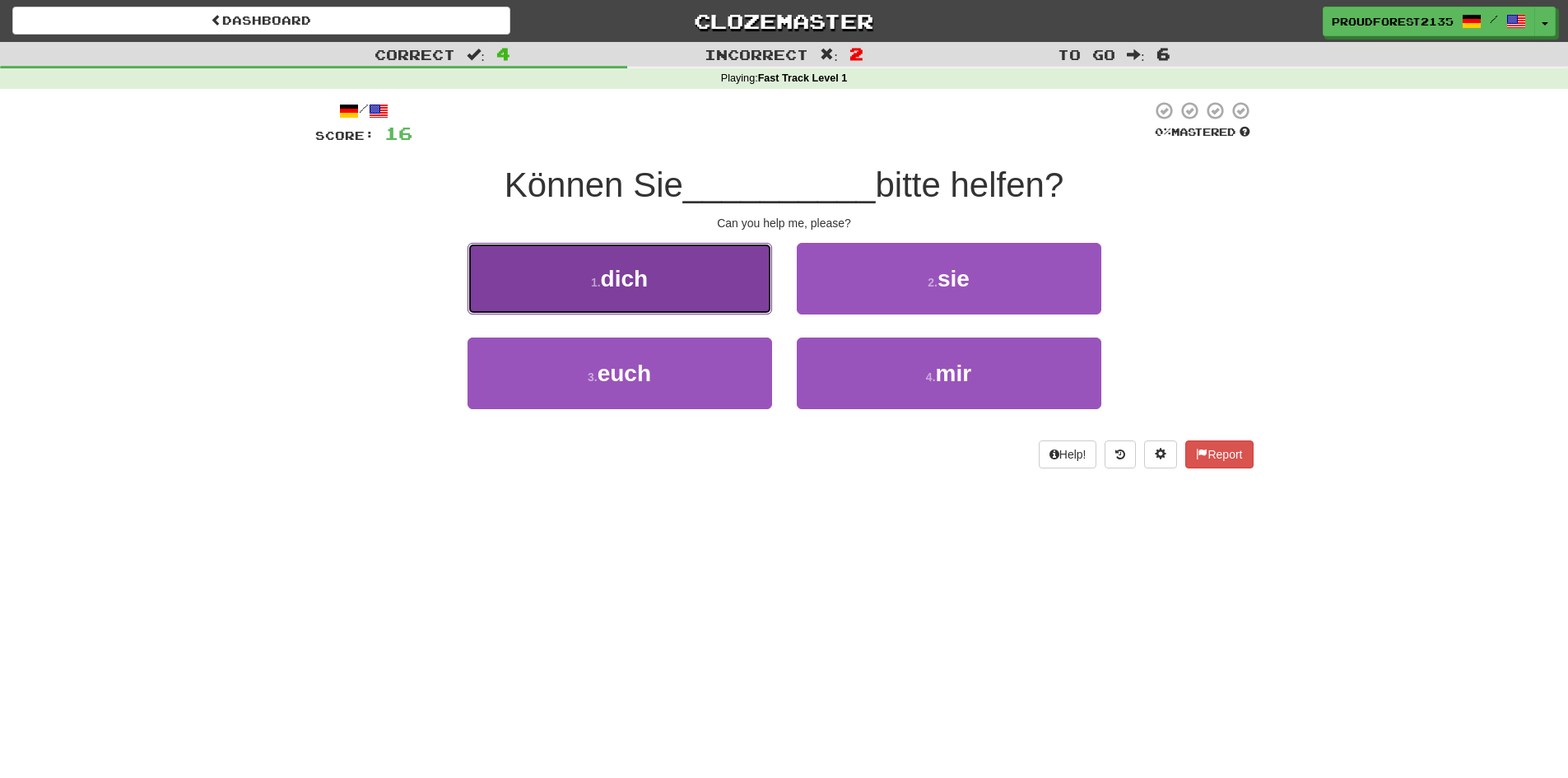
click at [710, 287] on button "1 . dich" at bounding box center [620, 278] width 305 height 71
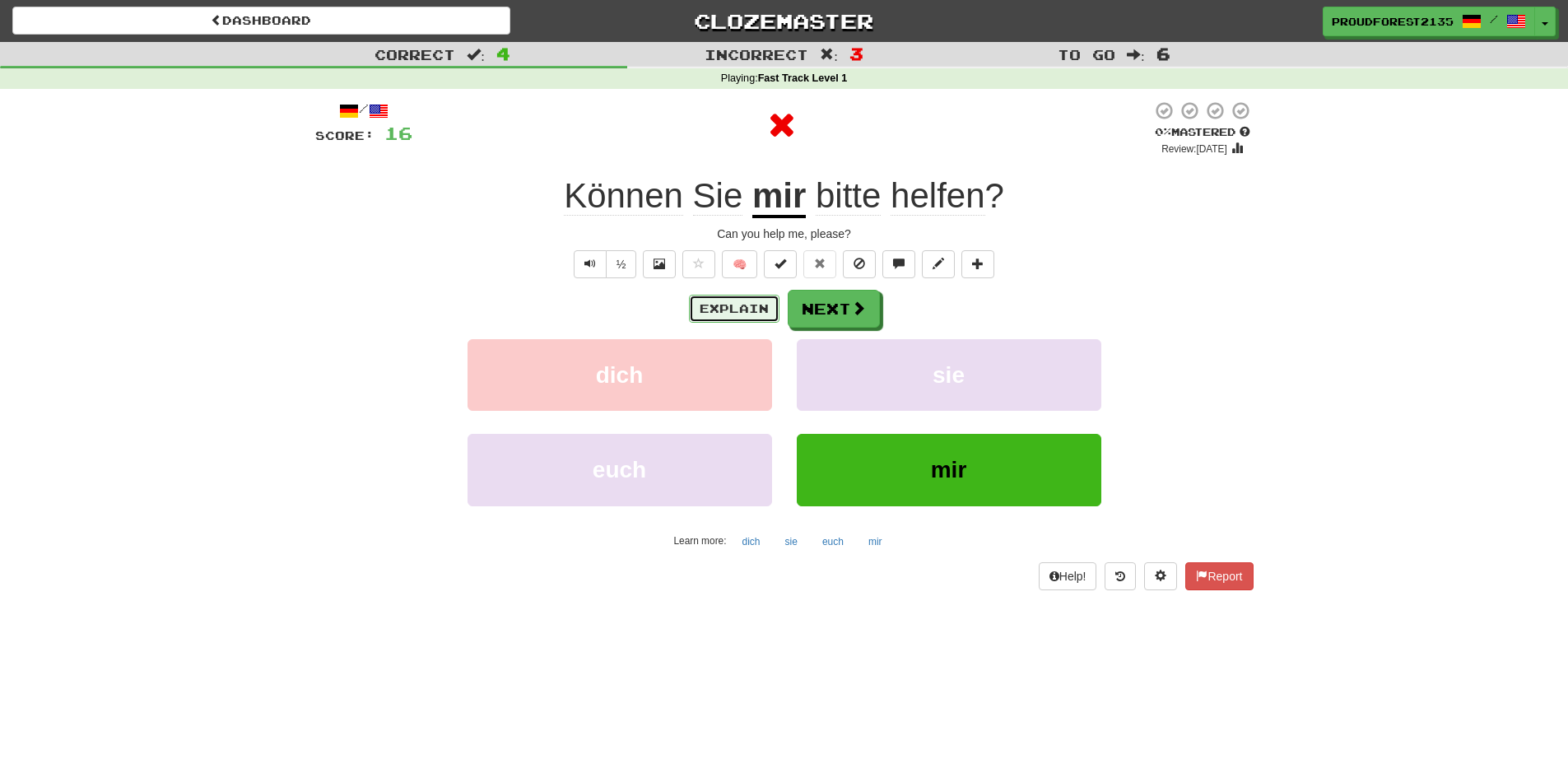
click at [736, 305] on button "Explain" at bounding box center [734, 309] width 90 height 28
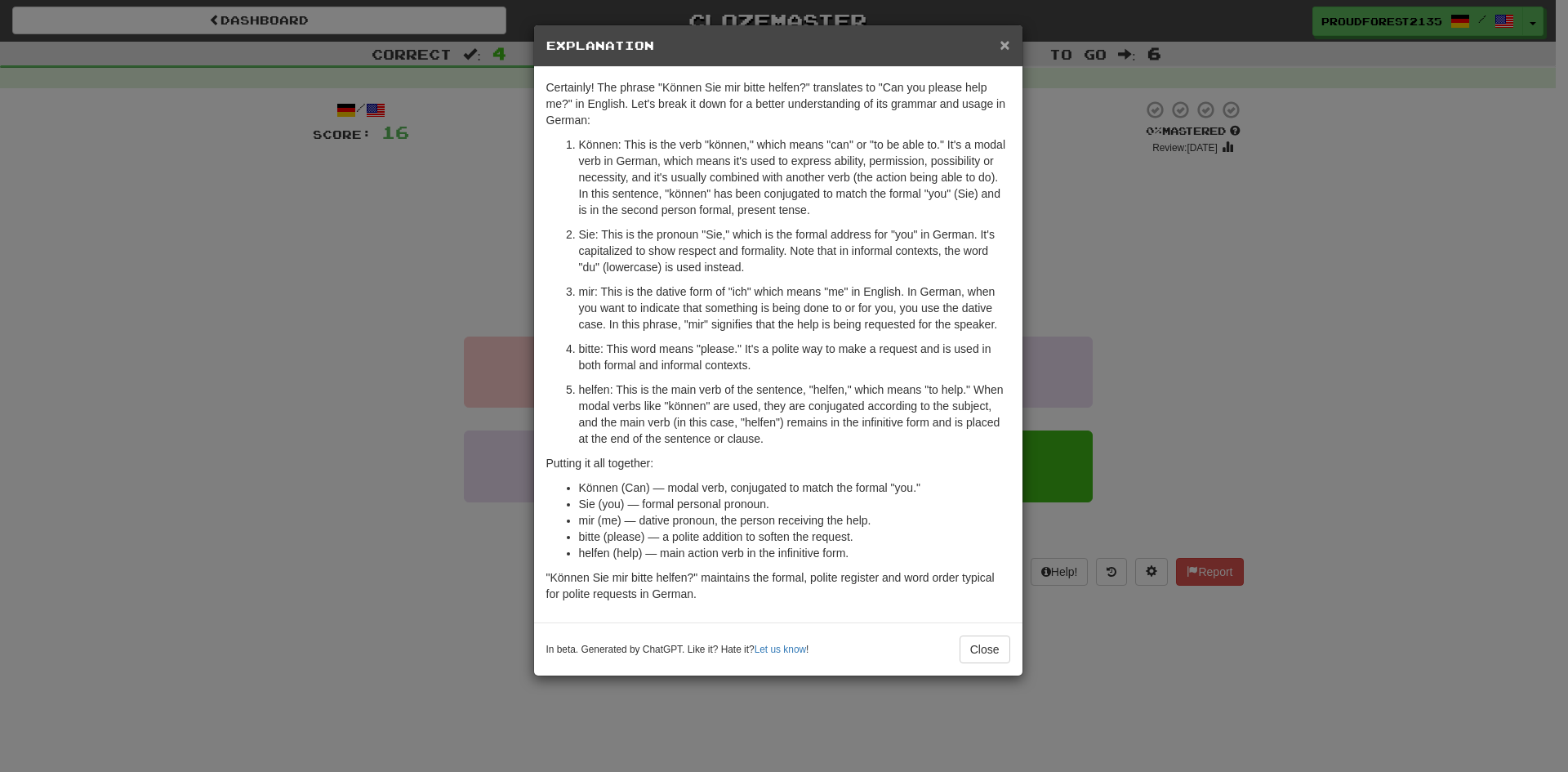
click at [1008, 48] on span "×" at bounding box center [1004, 44] width 10 height 19
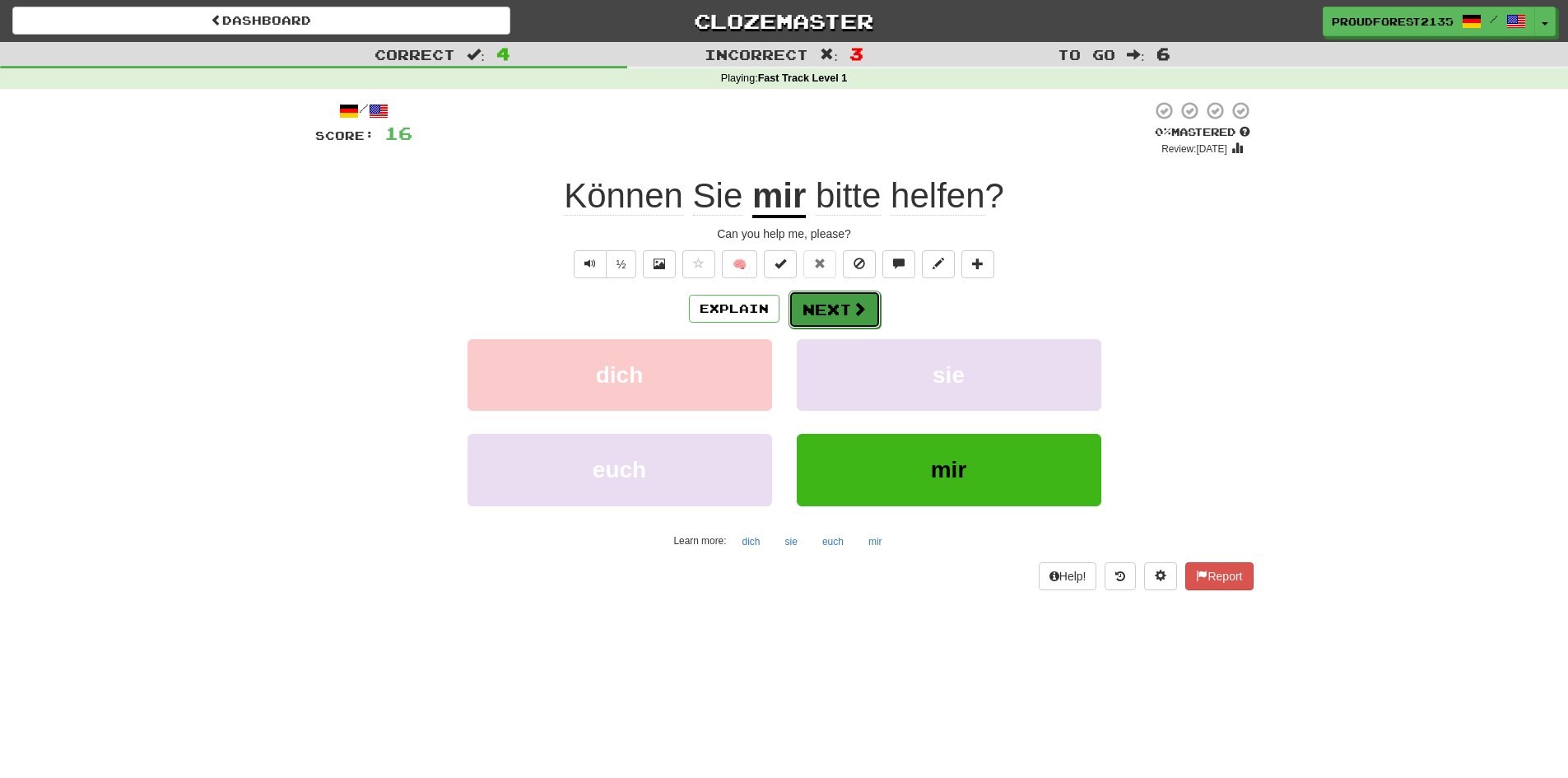
click at [849, 297] on button "Next" at bounding box center [833, 309] width 92 height 38
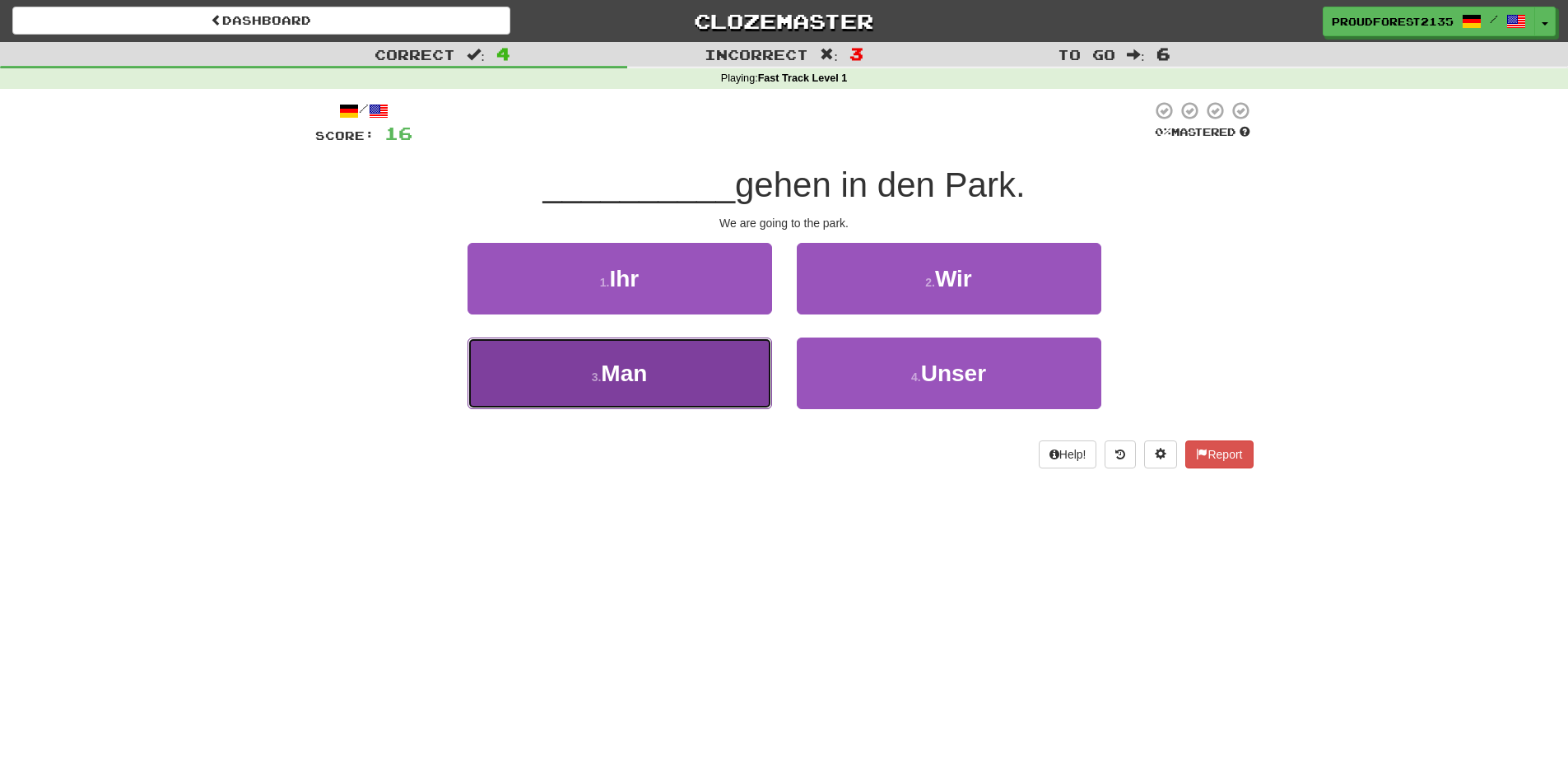
click at [656, 370] on button "3 . Man" at bounding box center [620, 373] width 305 height 71
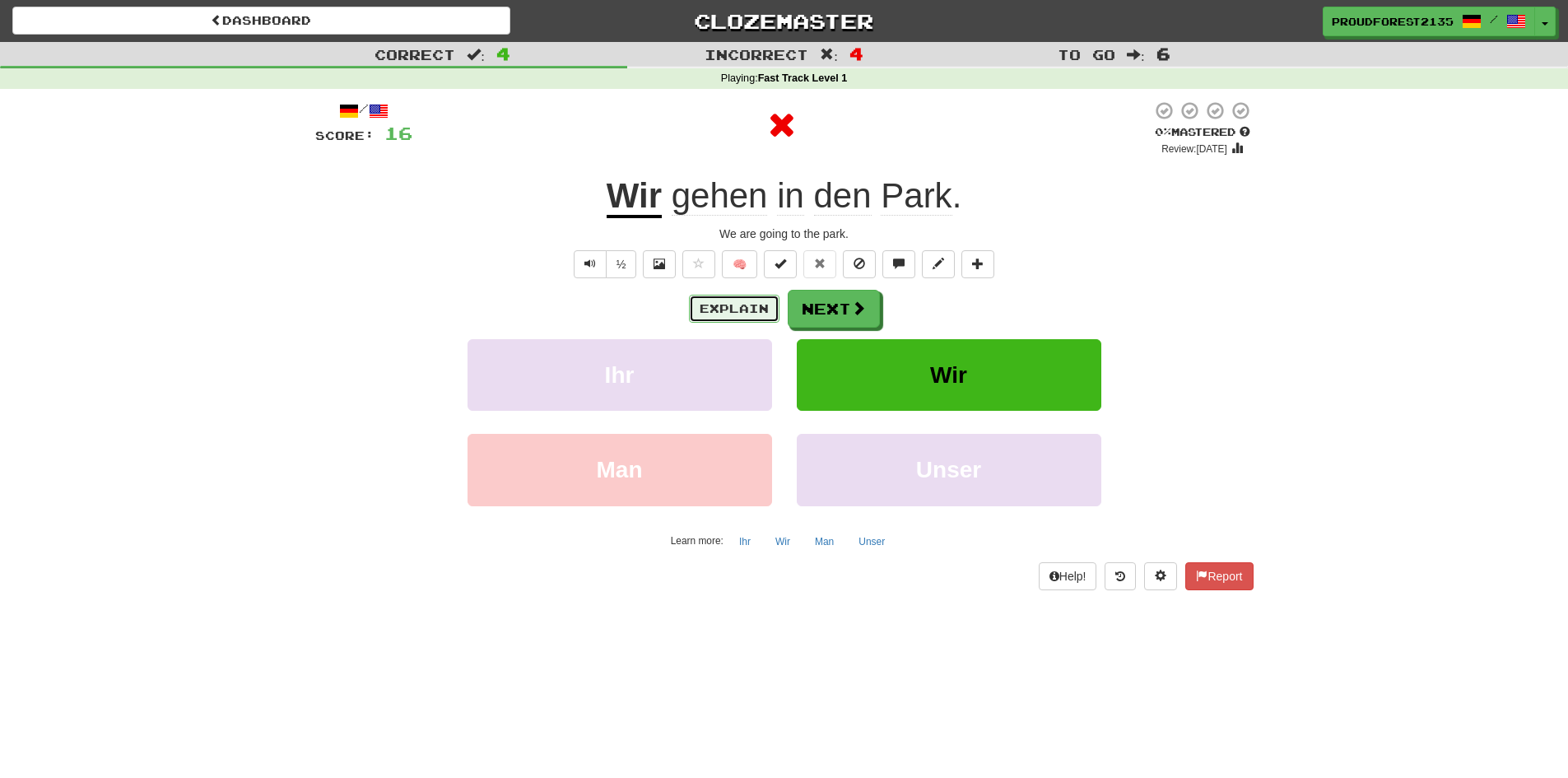
click at [757, 307] on button "Explain" at bounding box center [734, 309] width 90 height 28
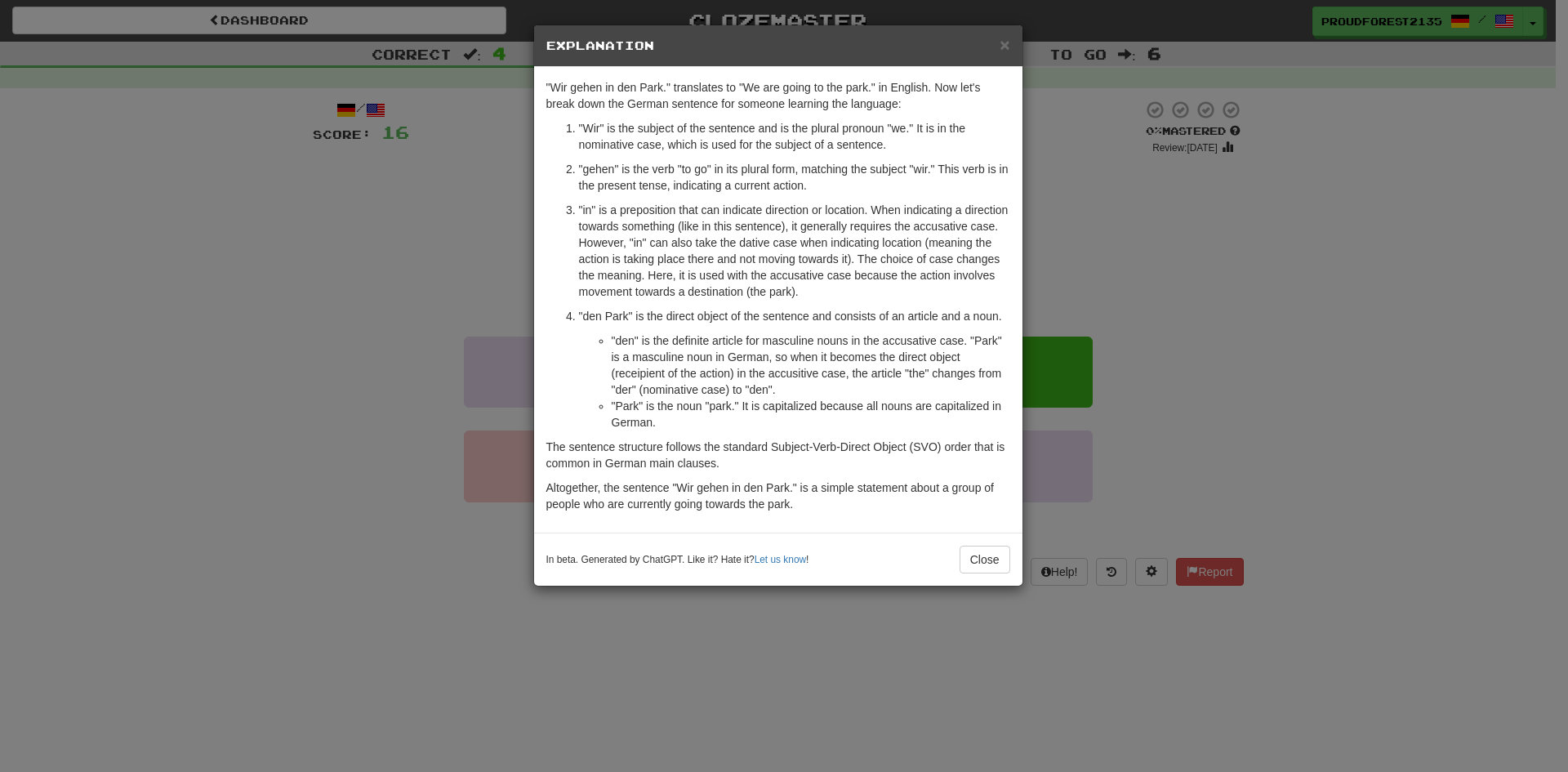
click at [1352, 244] on div "× Explanation "Wir gehen in den Park." translates to "We are going to the park.…" at bounding box center [784, 386] width 1568 height 772
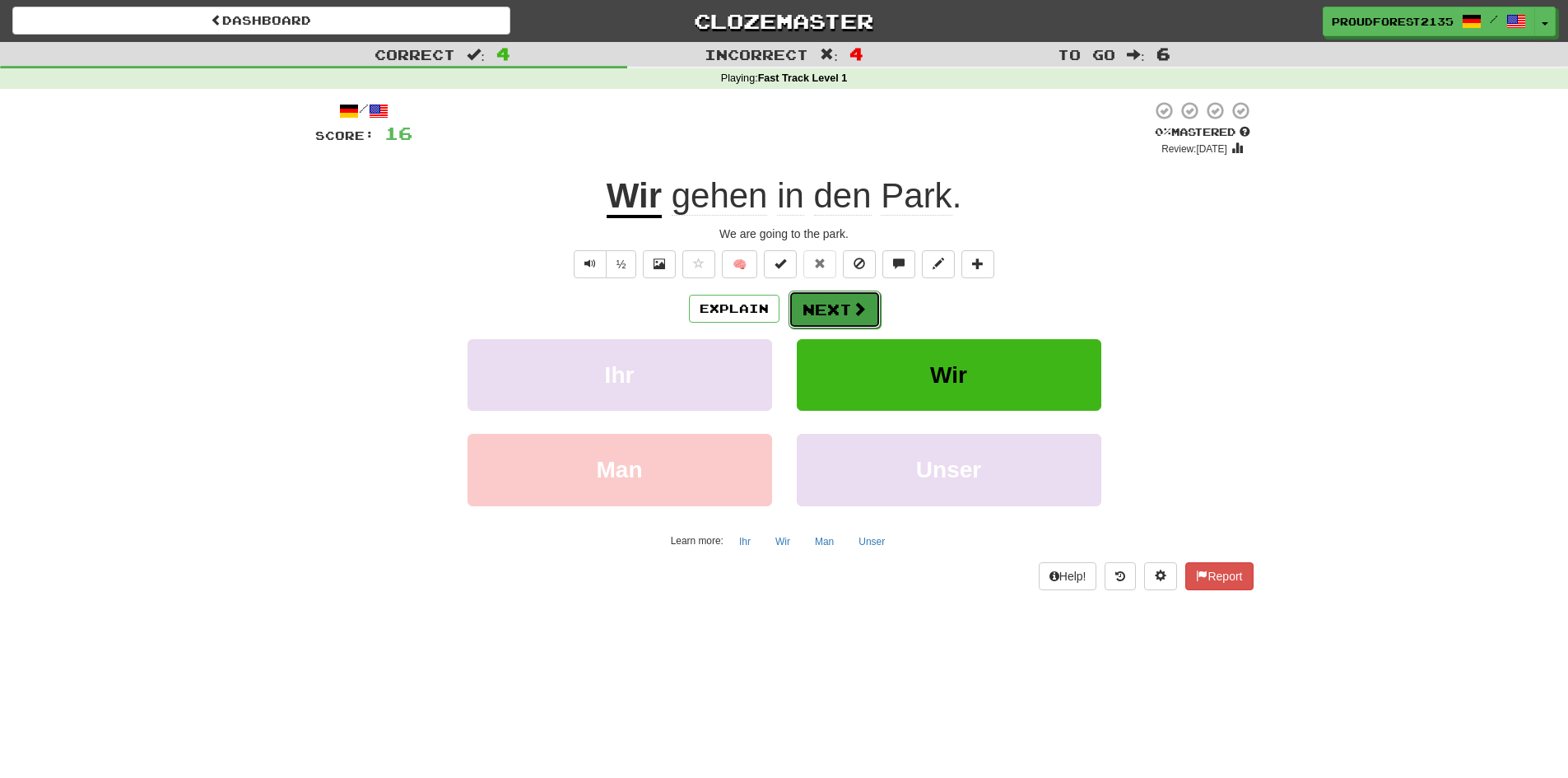
click at [851, 306] on span at bounding box center [858, 308] width 15 height 15
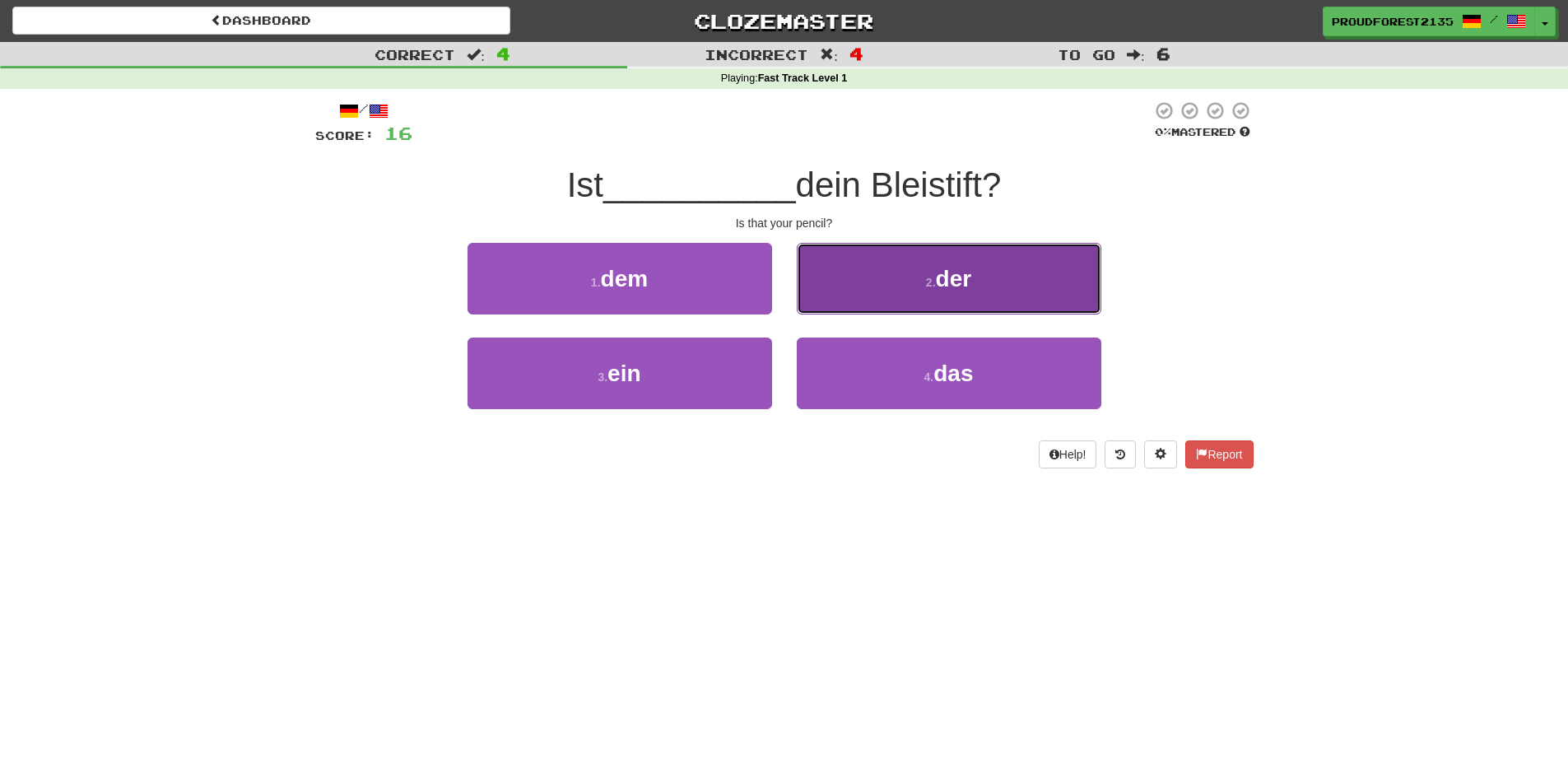
click at [899, 259] on button "2 . der" at bounding box center [949, 278] width 305 height 71
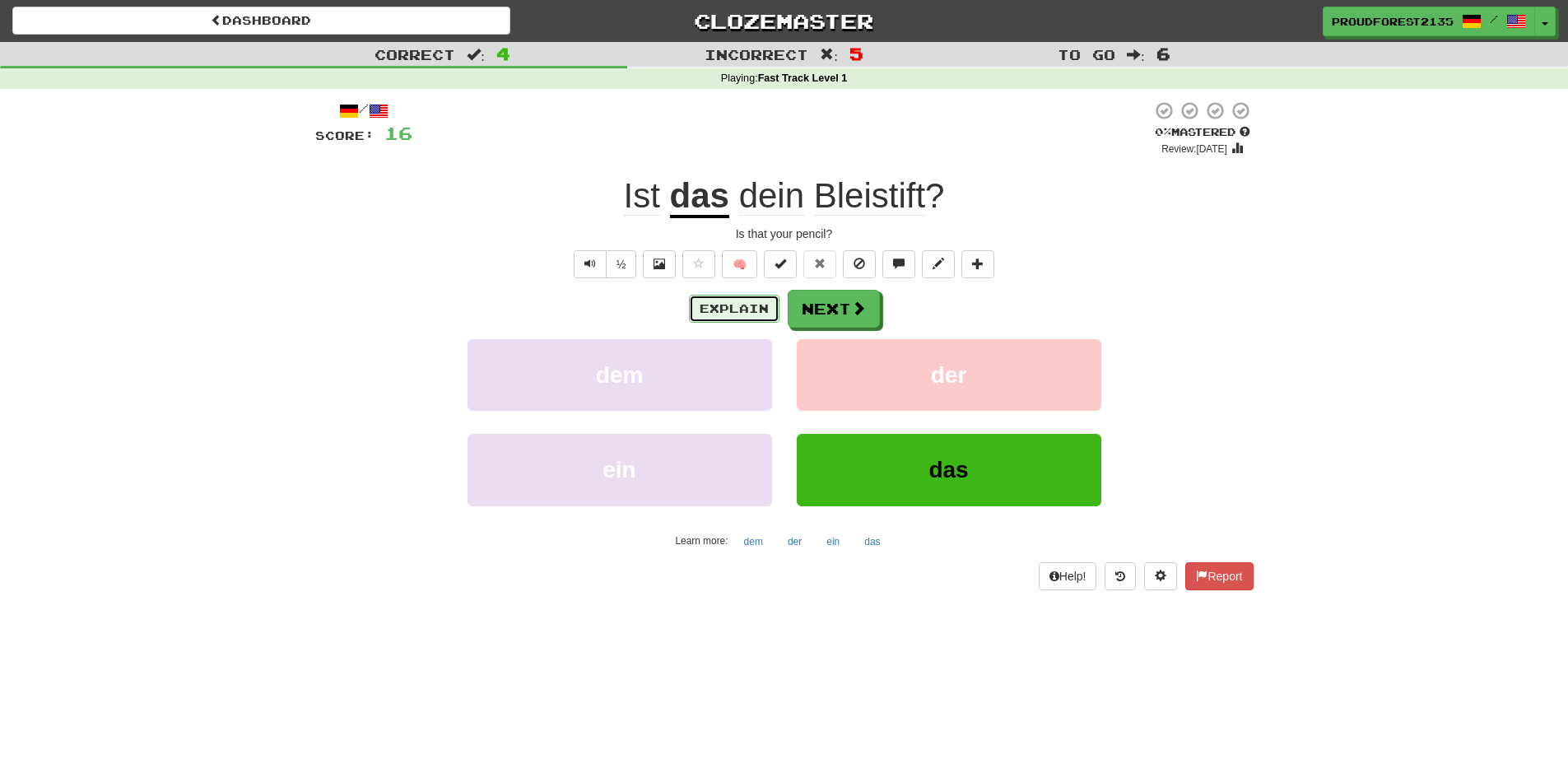
click at [745, 318] on button "Explain" at bounding box center [734, 309] width 90 height 28
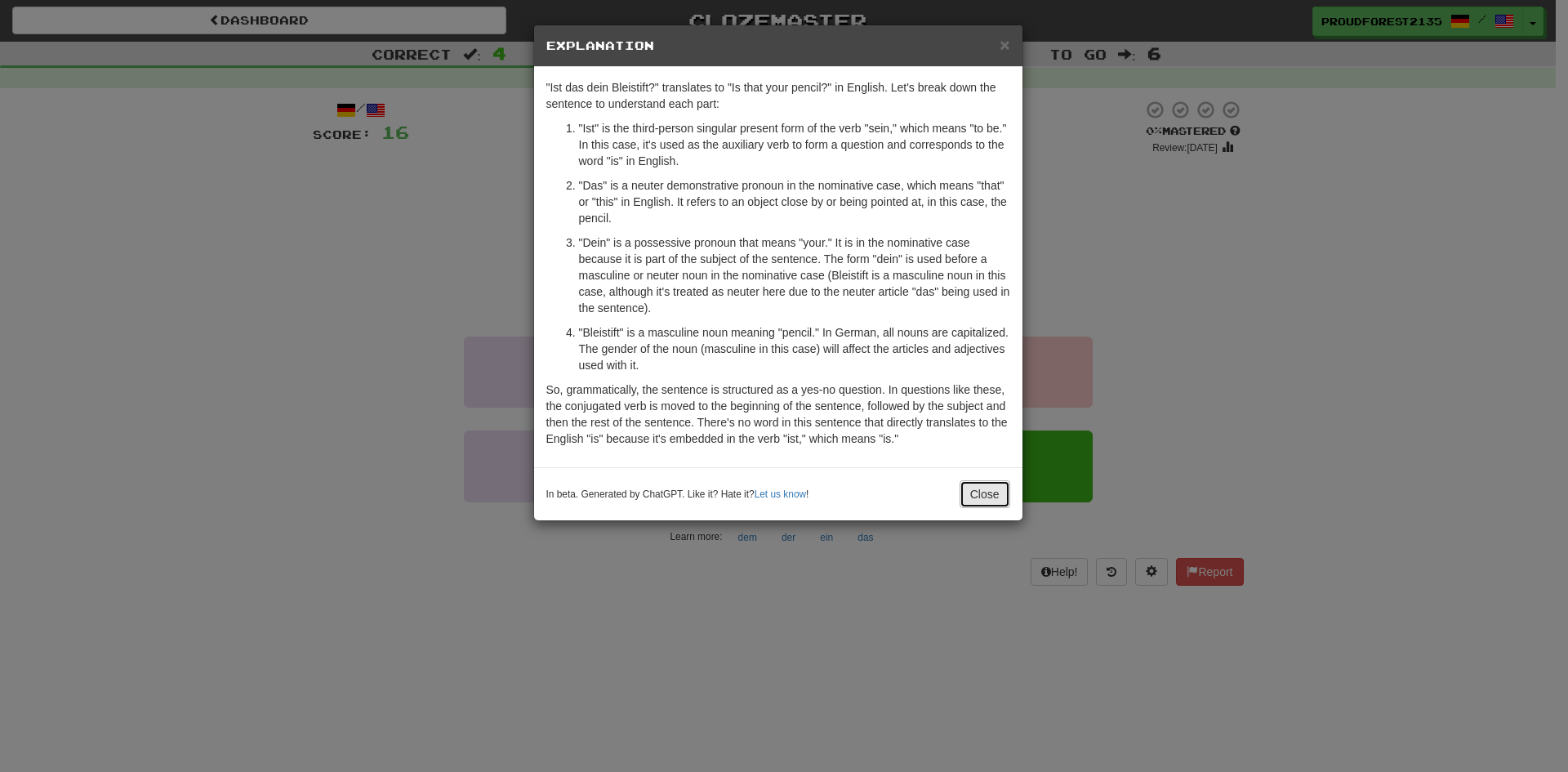
click at [980, 495] on button "Close" at bounding box center [985, 494] width 51 height 28
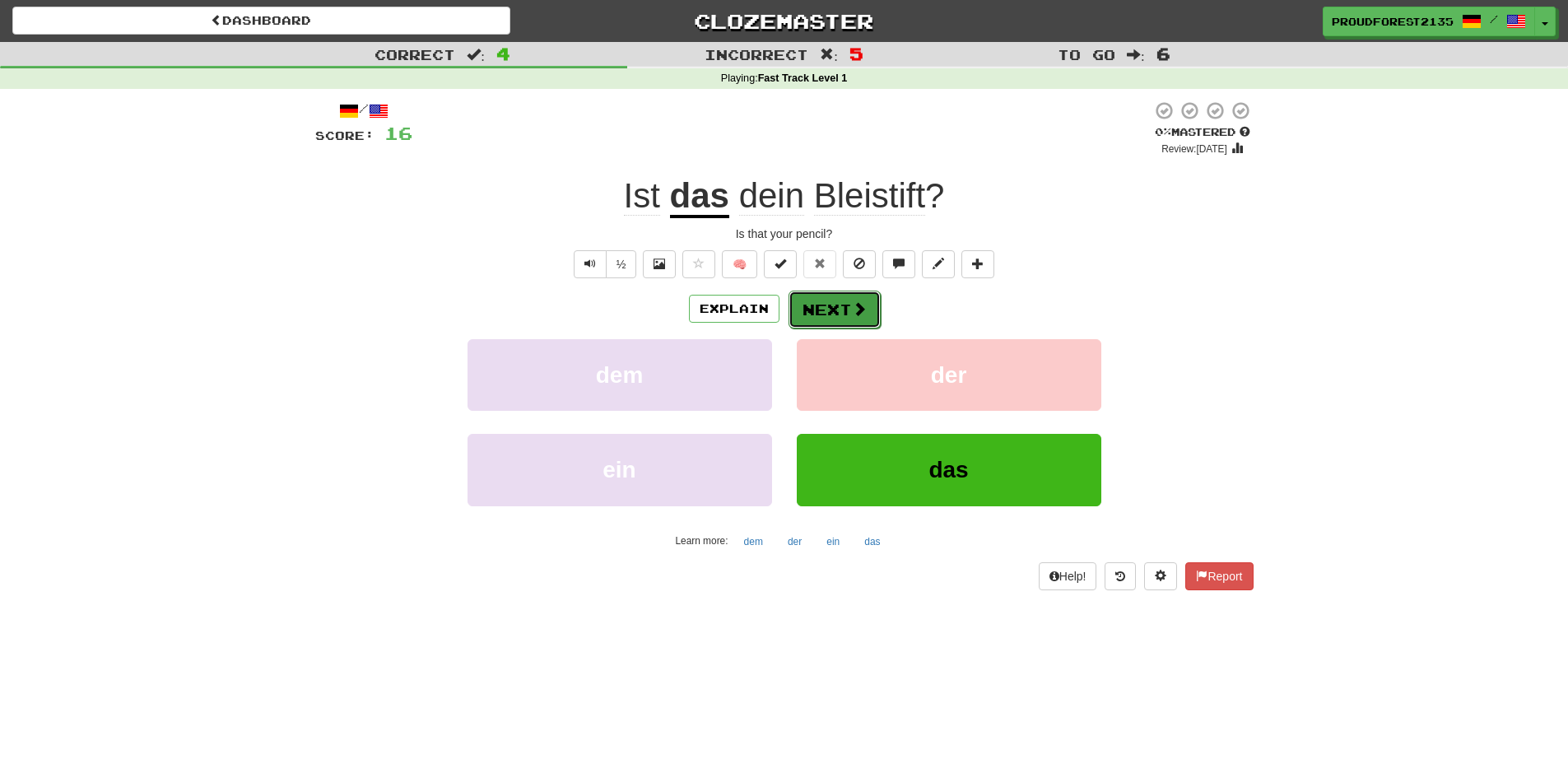
click at [812, 310] on button "Next" at bounding box center [833, 309] width 92 height 38
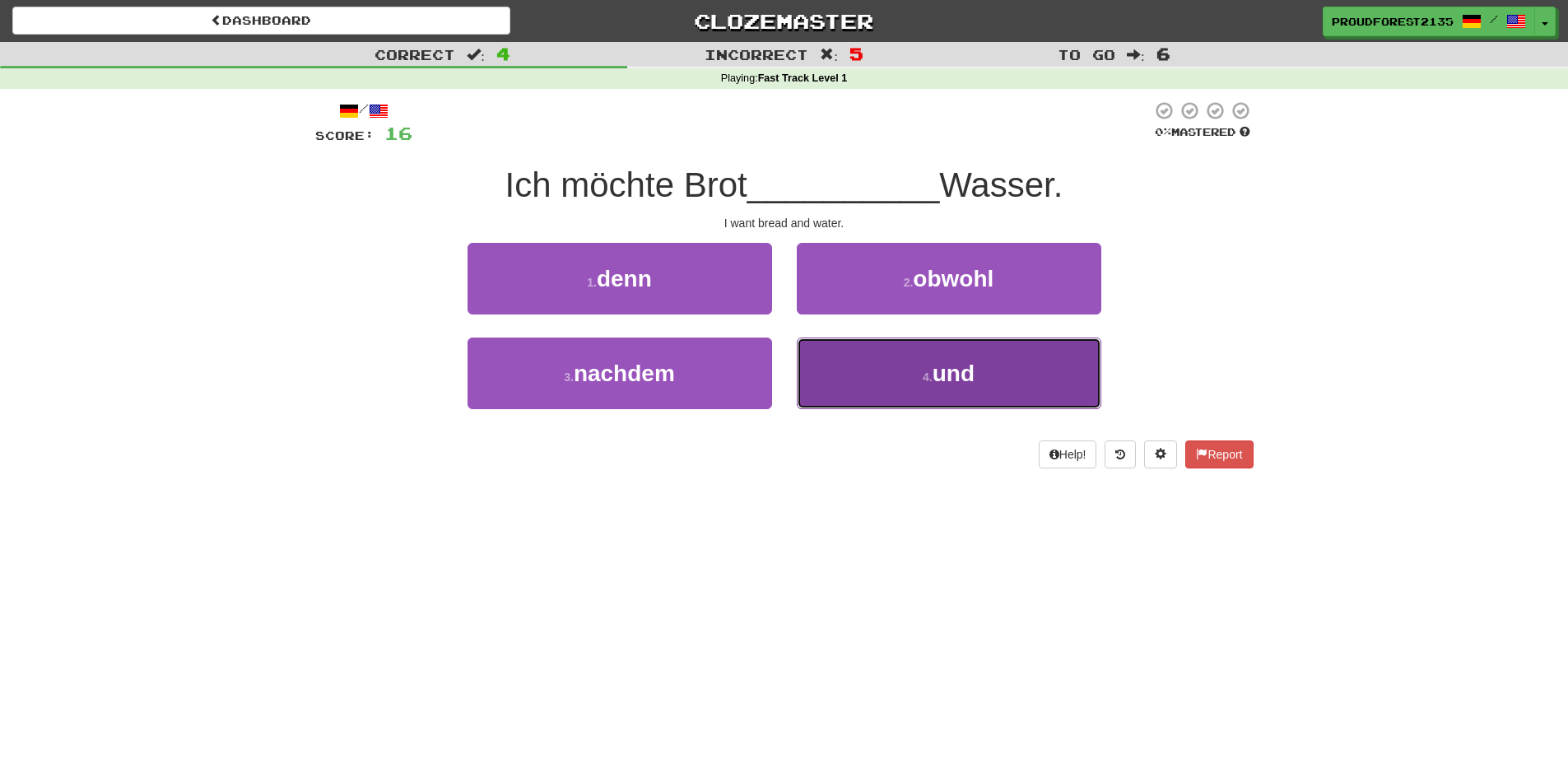
click at [946, 367] on span "und" at bounding box center [953, 373] width 42 height 26
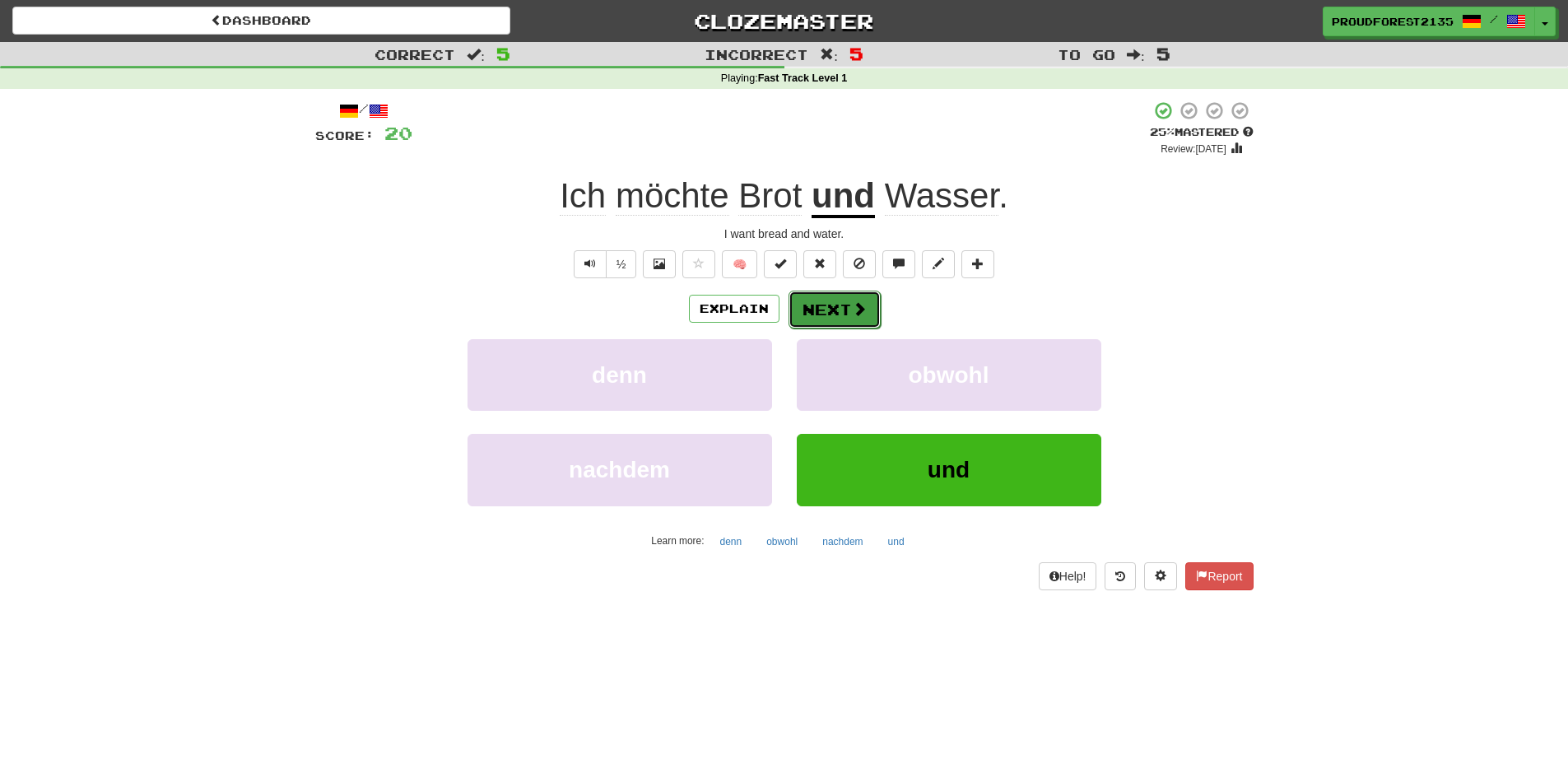
click at [845, 304] on button "Next" at bounding box center [833, 309] width 92 height 38
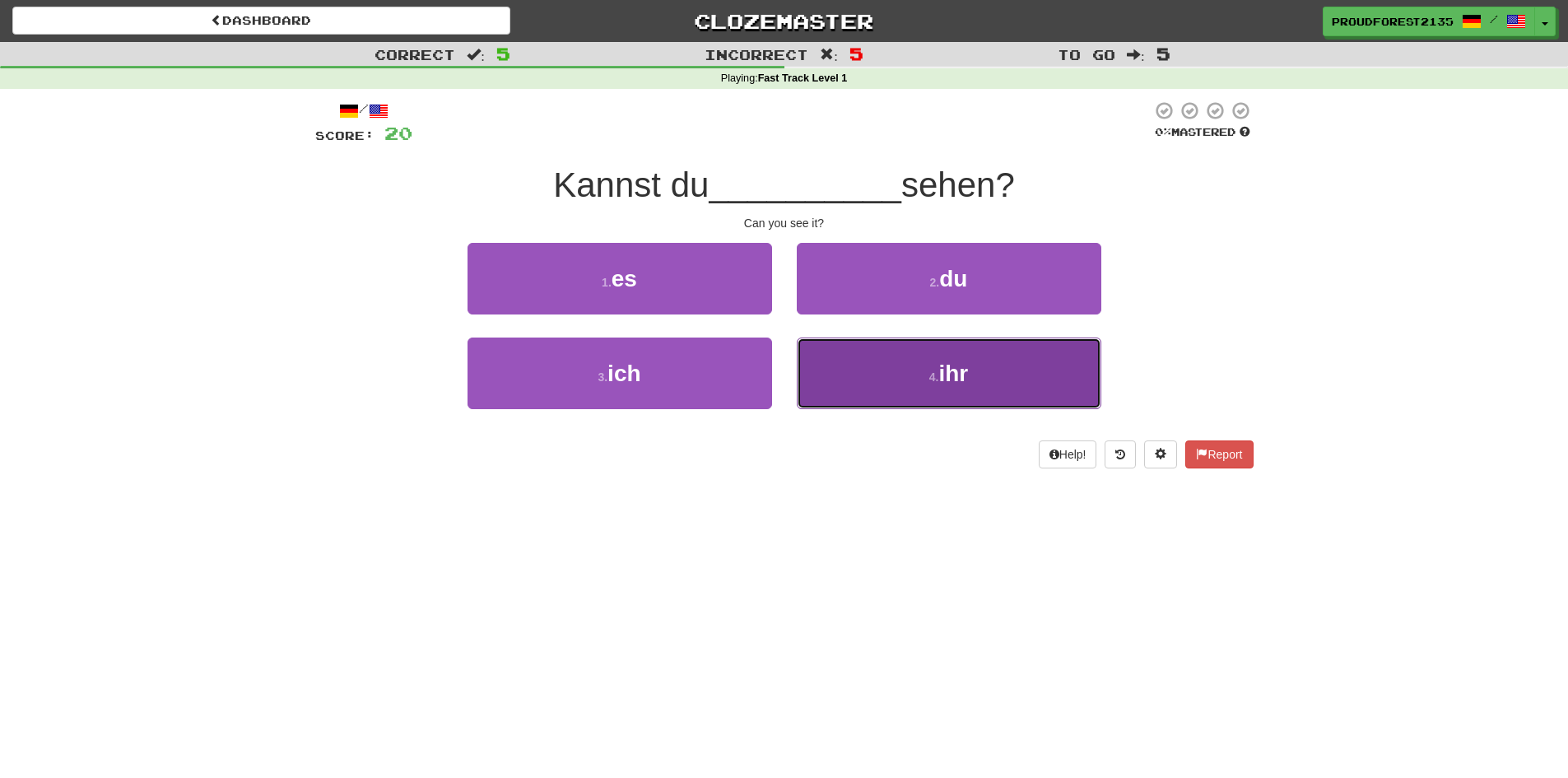
click at [872, 357] on button "4 . ihr" at bounding box center [949, 373] width 305 height 71
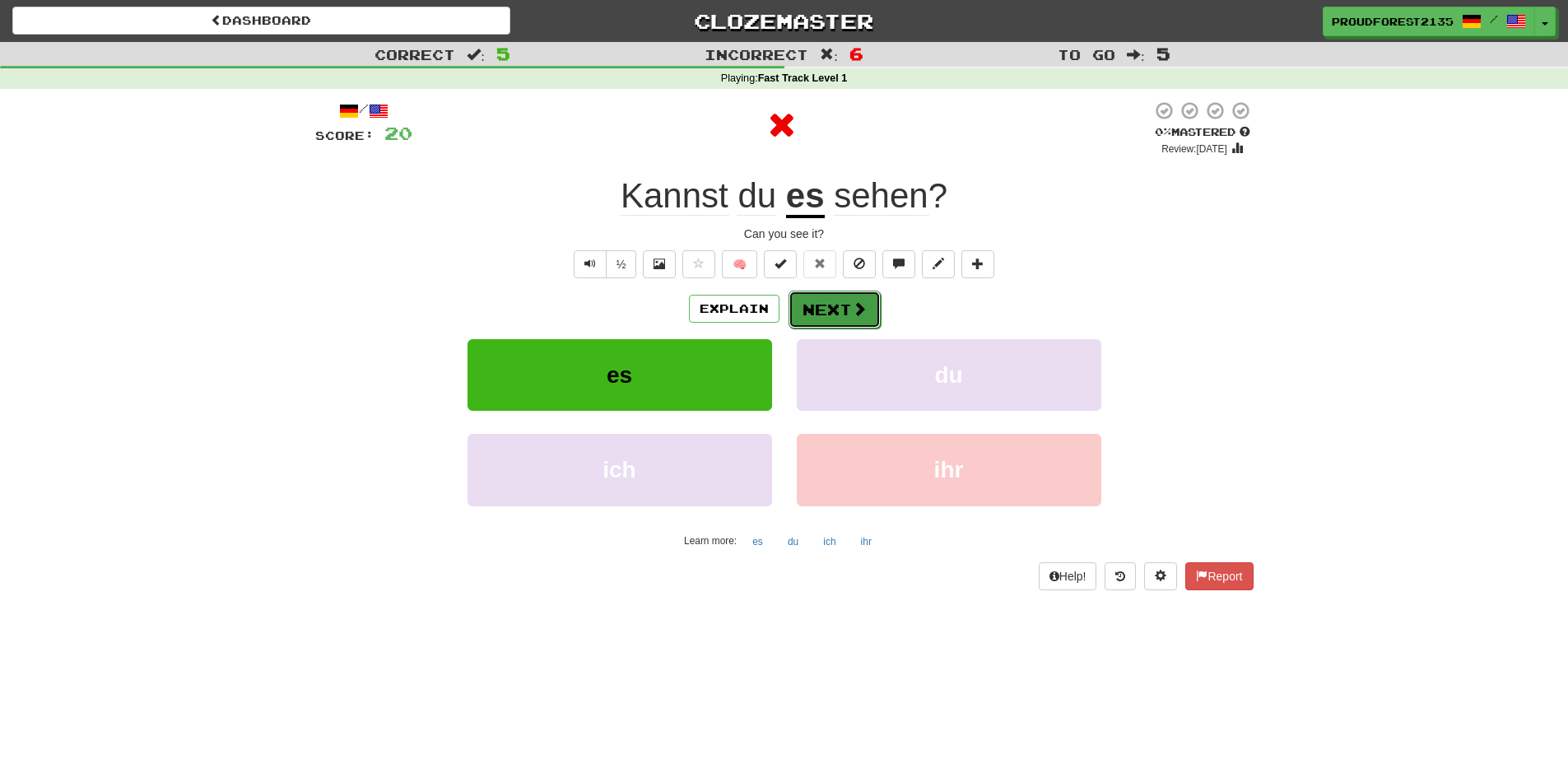
click at [858, 303] on span at bounding box center [858, 308] width 15 height 15
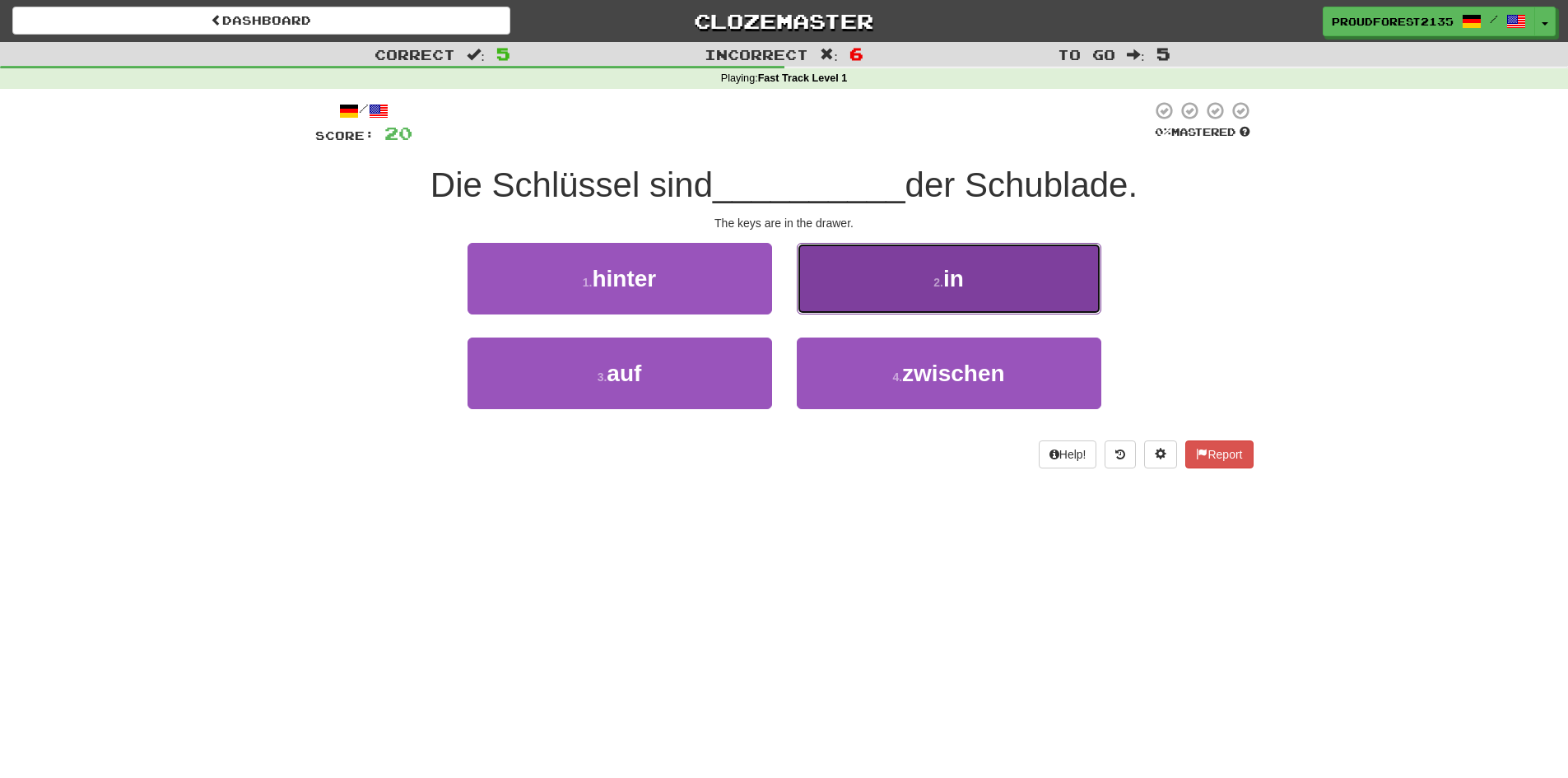
click at [890, 277] on button "2 . in" at bounding box center [949, 278] width 305 height 71
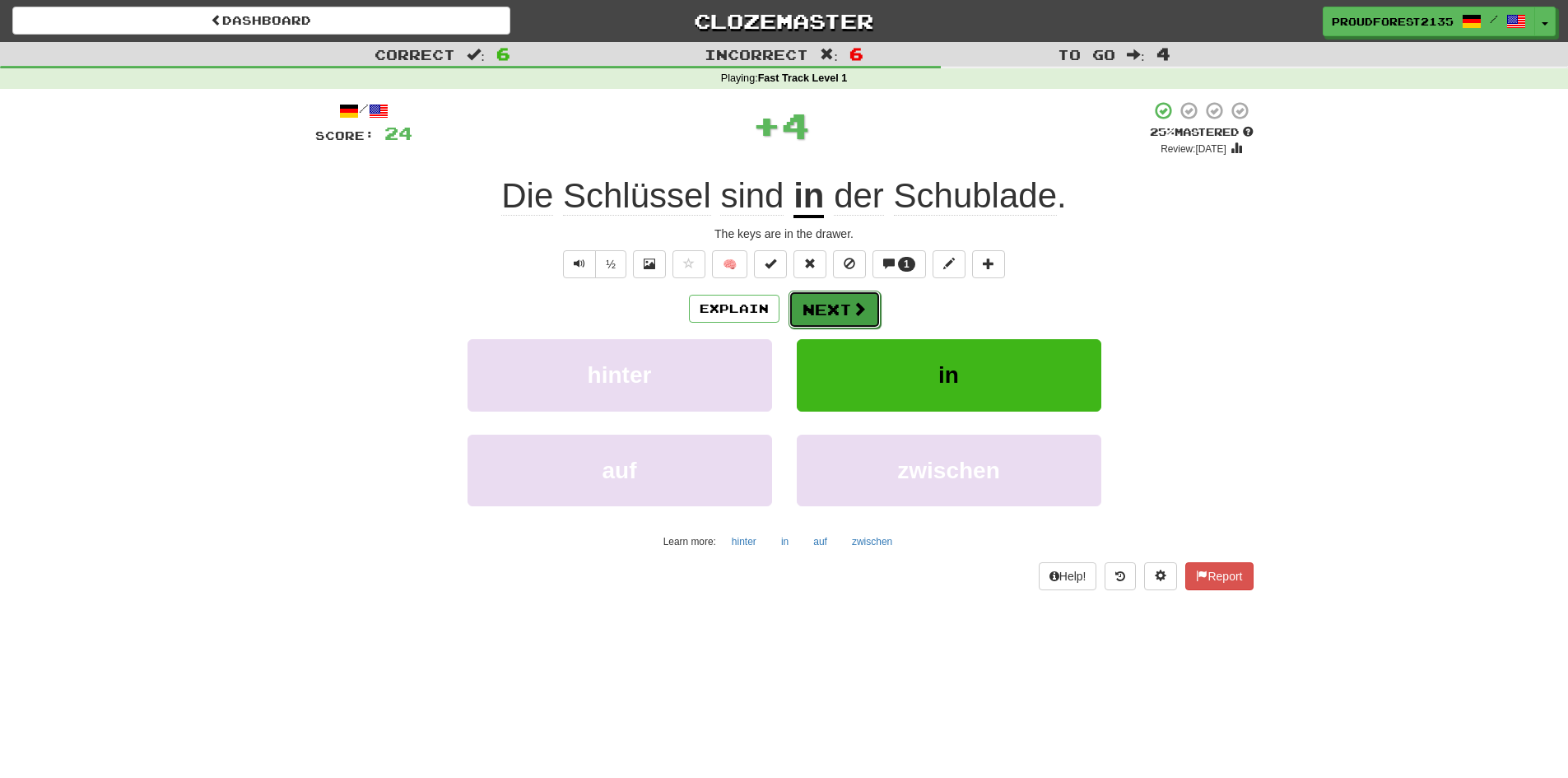
click at [828, 300] on button "Next" at bounding box center [833, 309] width 92 height 38
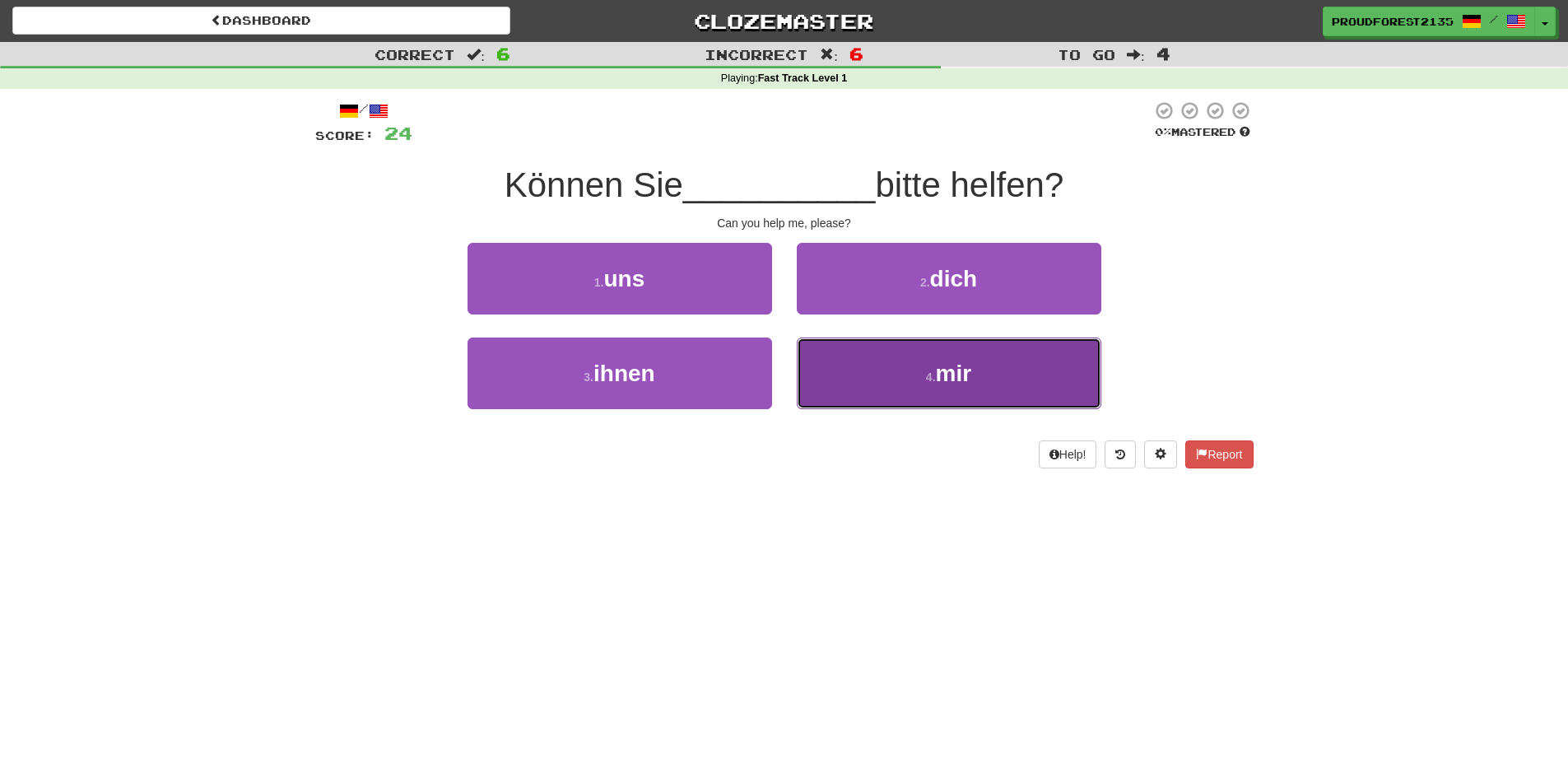
click at [951, 374] on span "mir" at bounding box center [953, 373] width 37 height 26
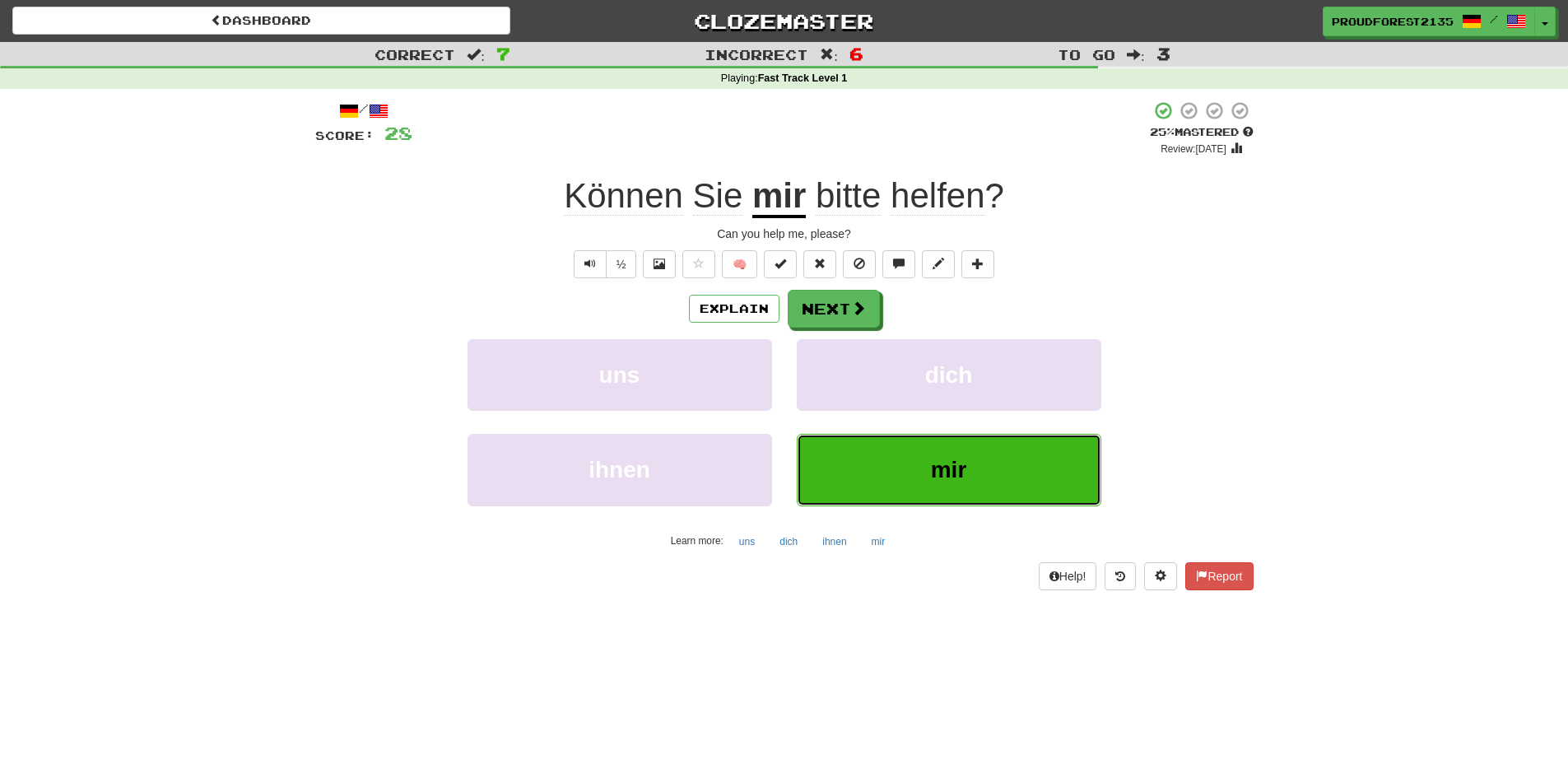
click at [1059, 469] on button "mir" at bounding box center [949, 469] width 305 height 71
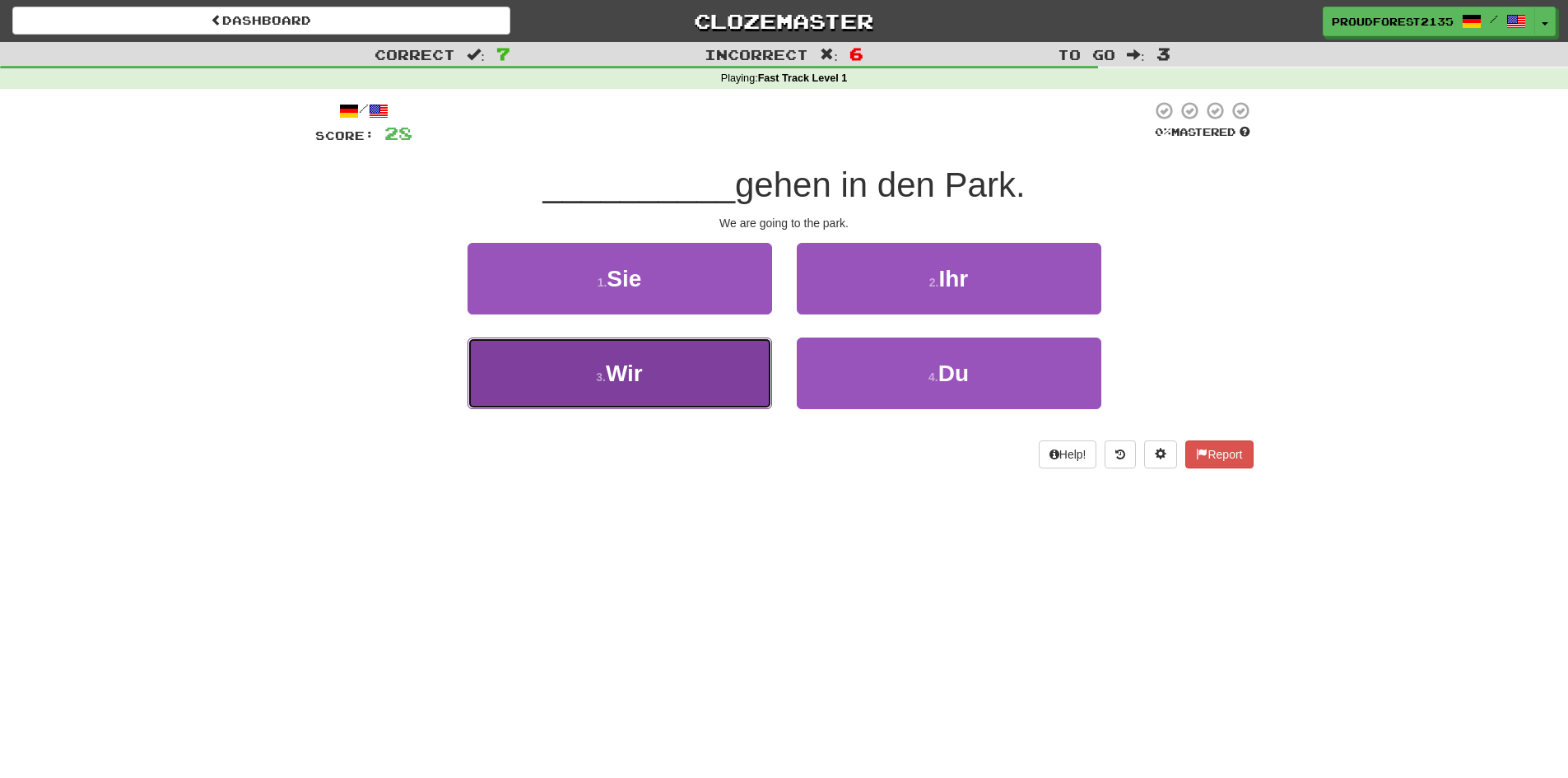
click at [712, 397] on button "3 . Wir" at bounding box center [620, 373] width 305 height 71
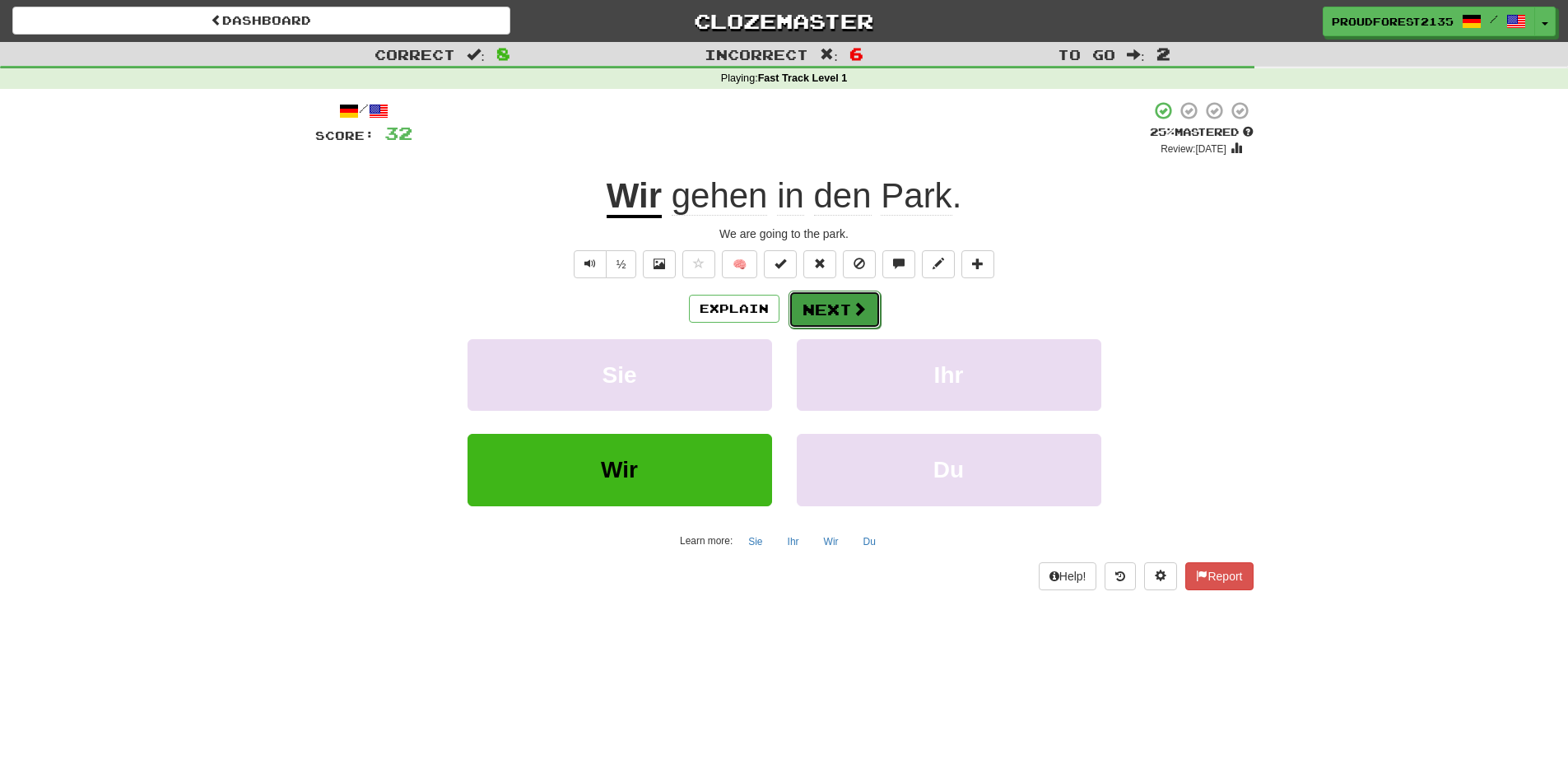
click at [822, 305] on button "Next" at bounding box center [833, 309] width 92 height 38
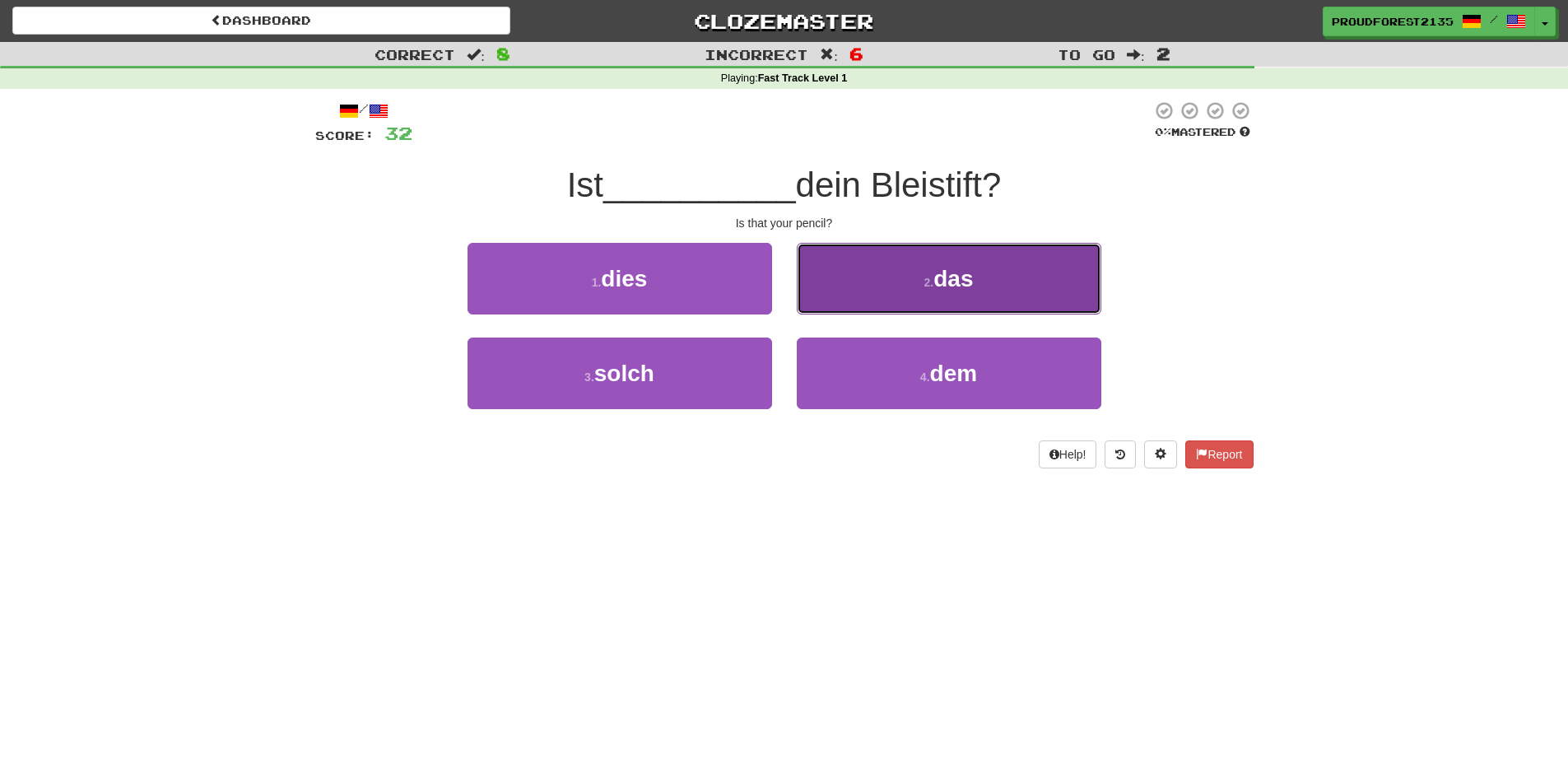
click at [1039, 261] on button "2 . das" at bounding box center [949, 278] width 305 height 71
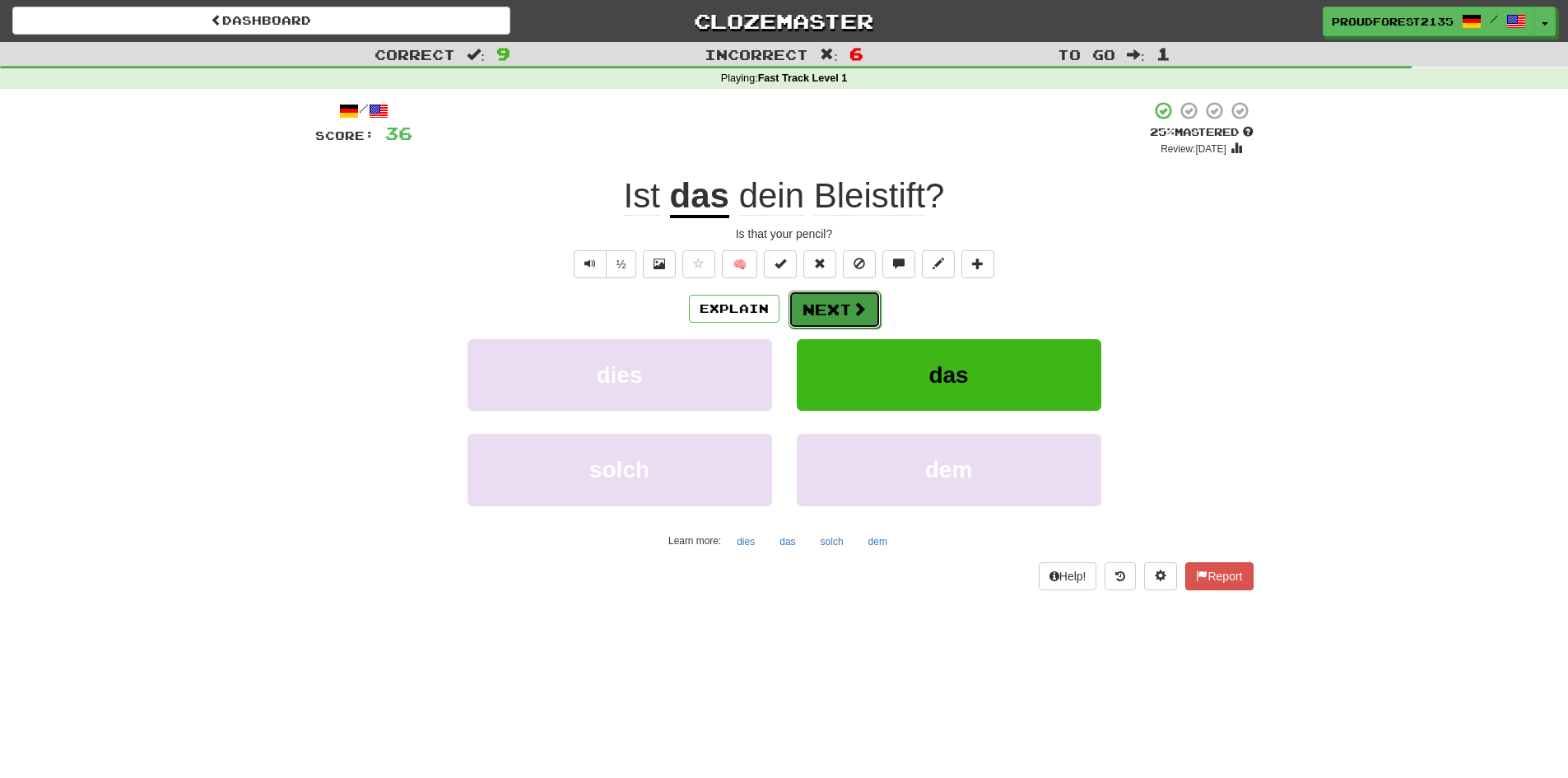
click at [859, 310] on span at bounding box center [858, 308] width 15 height 15
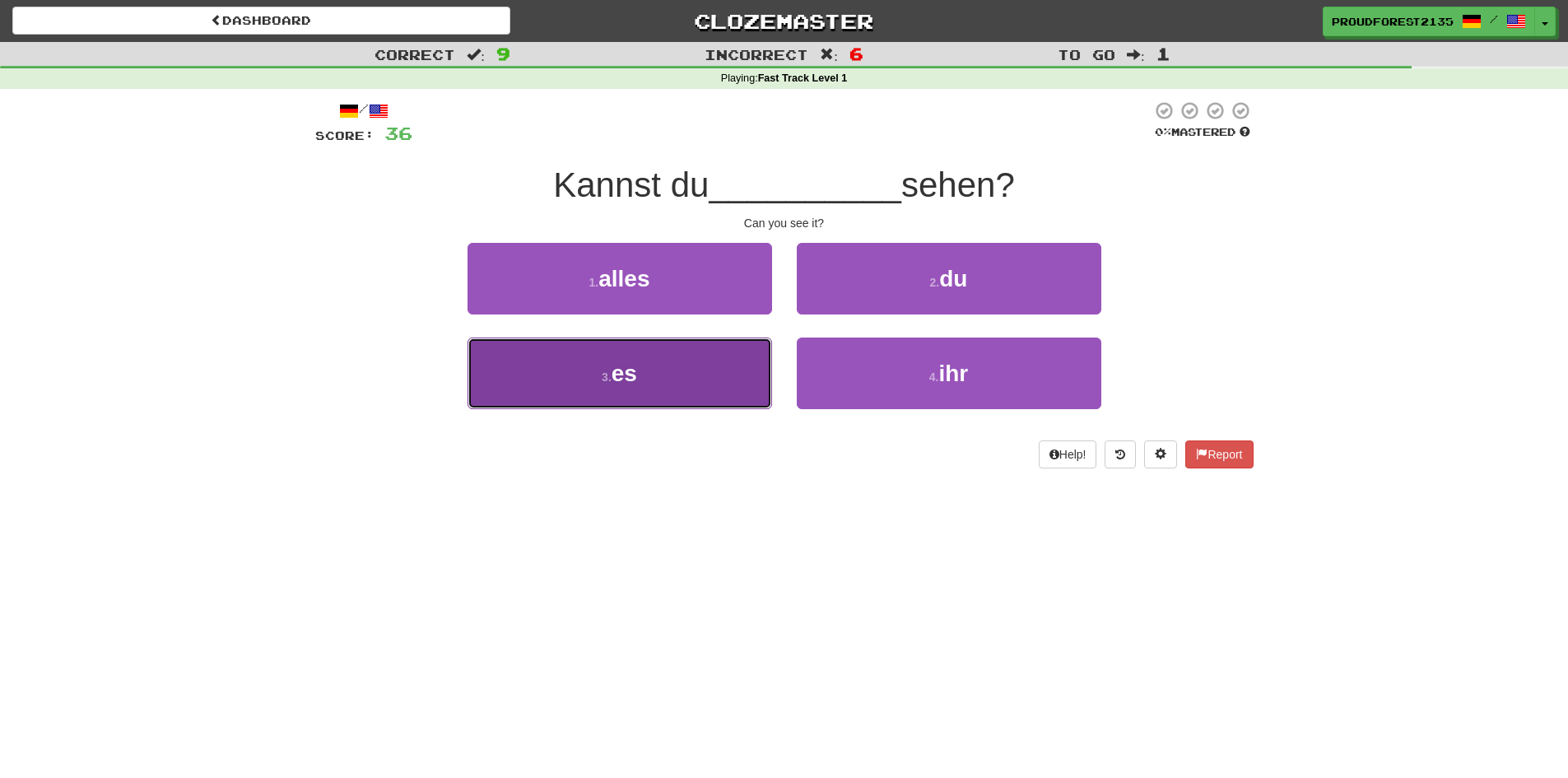
click at [729, 386] on button "3 . es" at bounding box center [620, 373] width 305 height 71
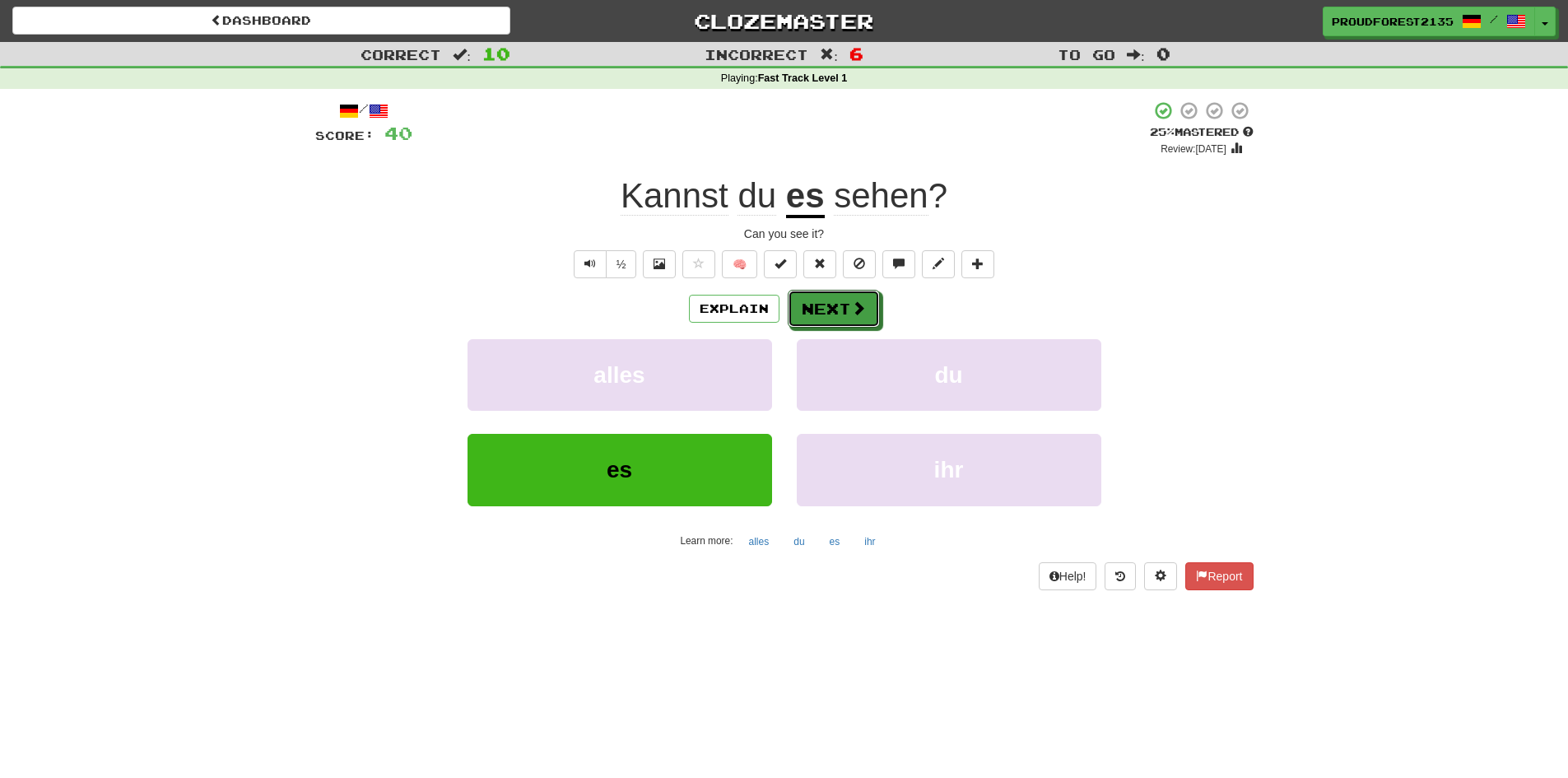
click at [828, 295] on button "Next" at bounding box center [833, 309] width 92 height 38
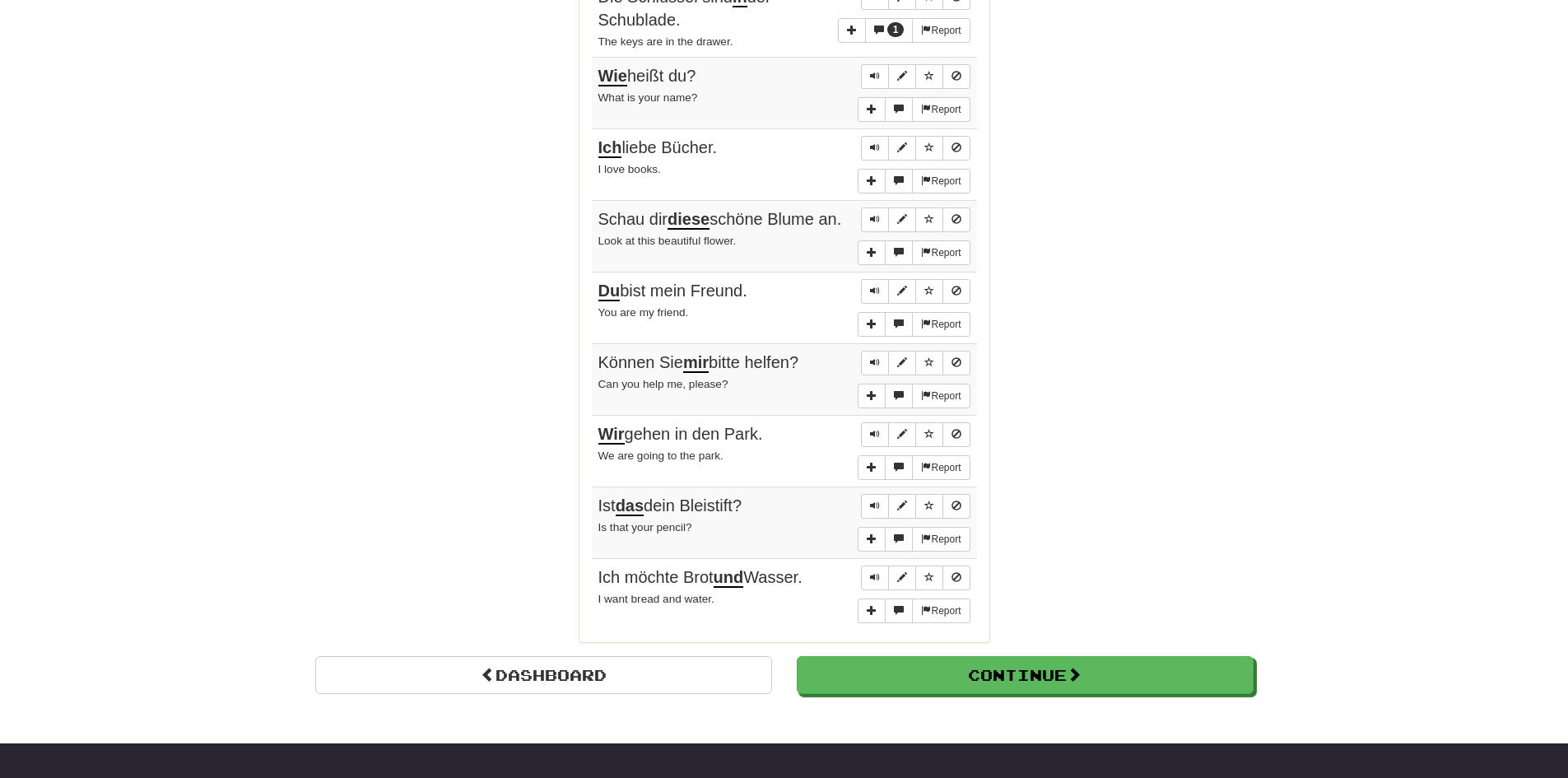
scroll to position [1234, 0]
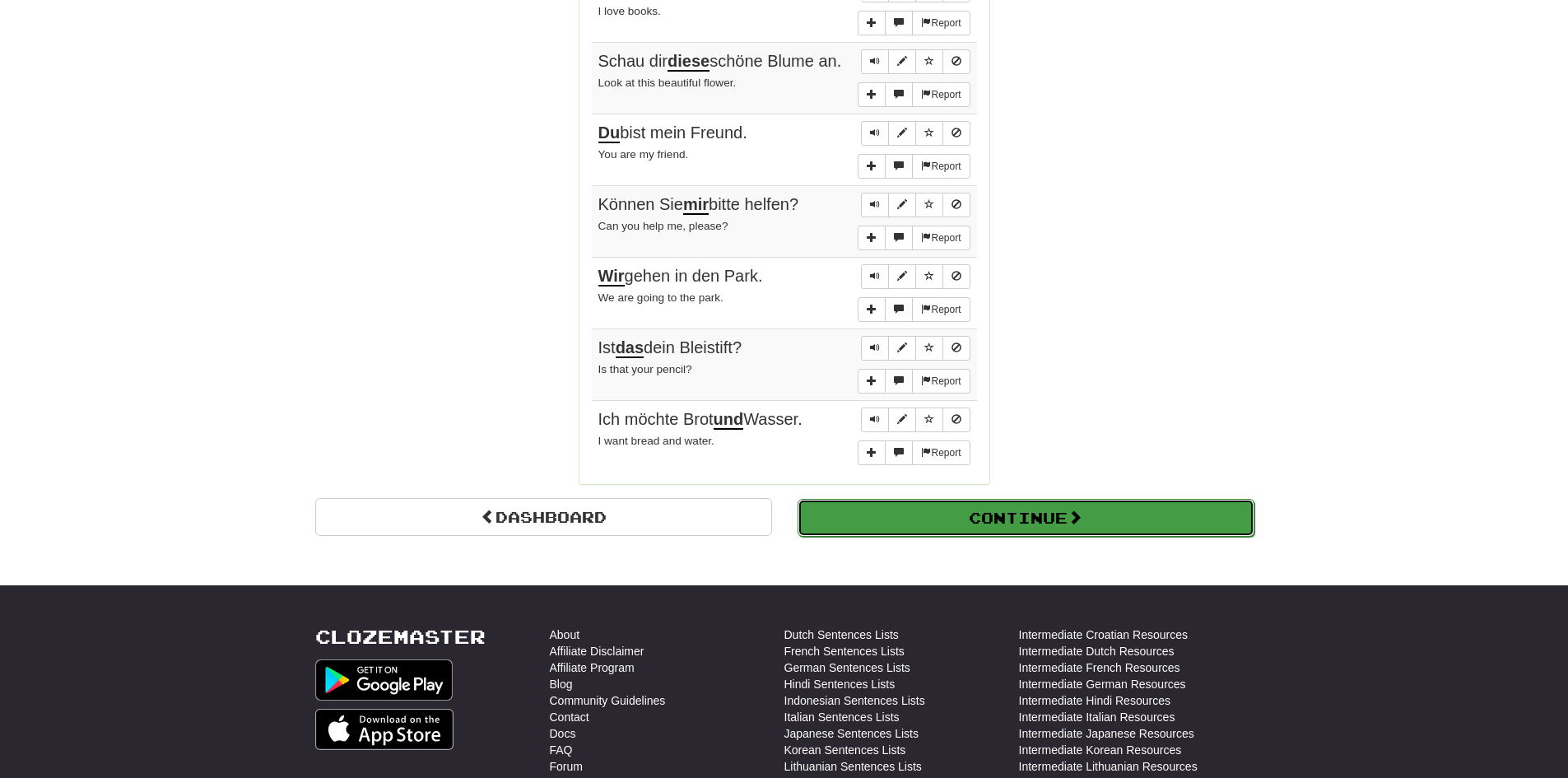
click at [1062, 522] on button "Continue" at bounding box center [1026, 518] width 456 height 38
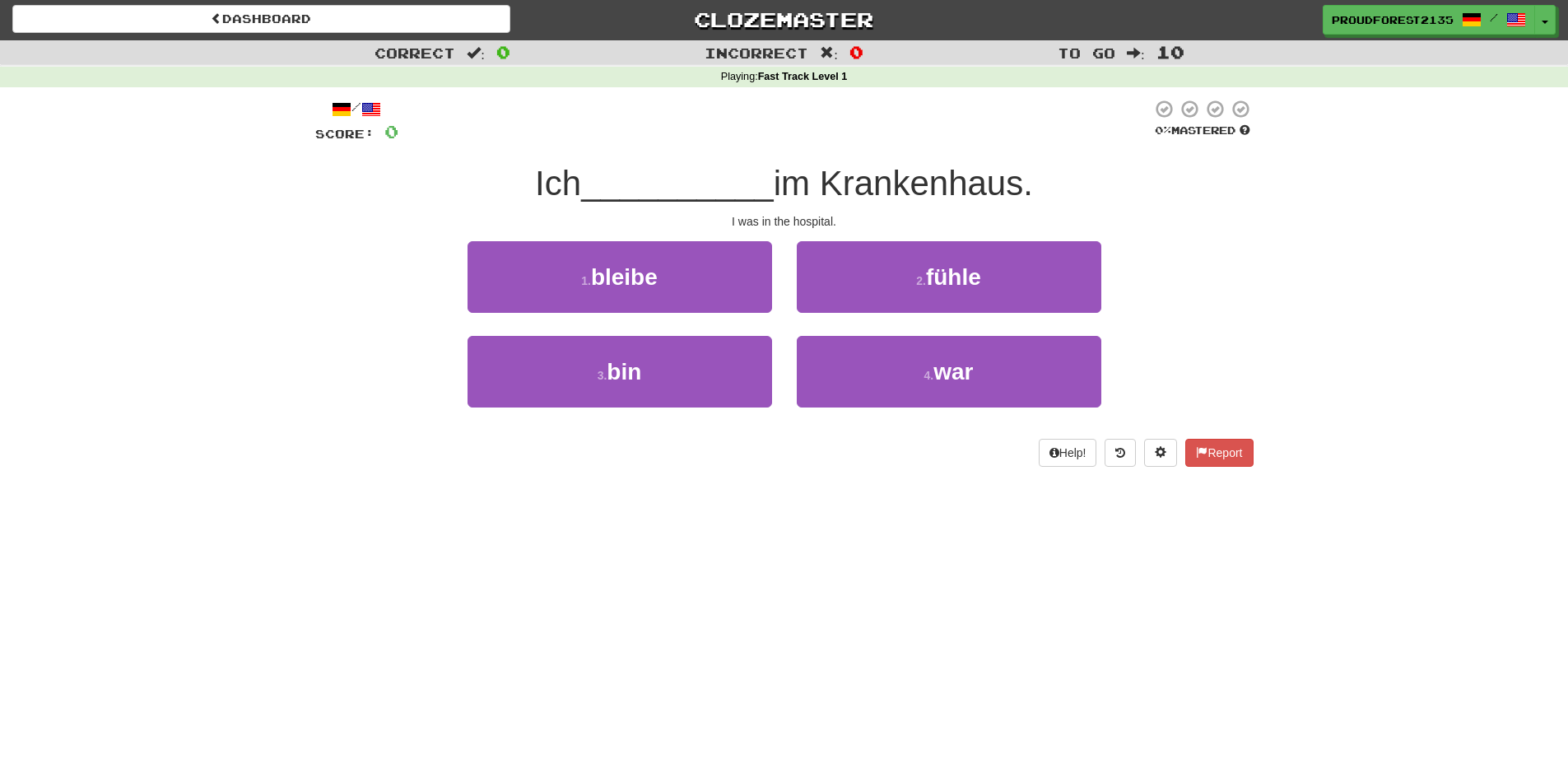
scroll to position [0, 0]
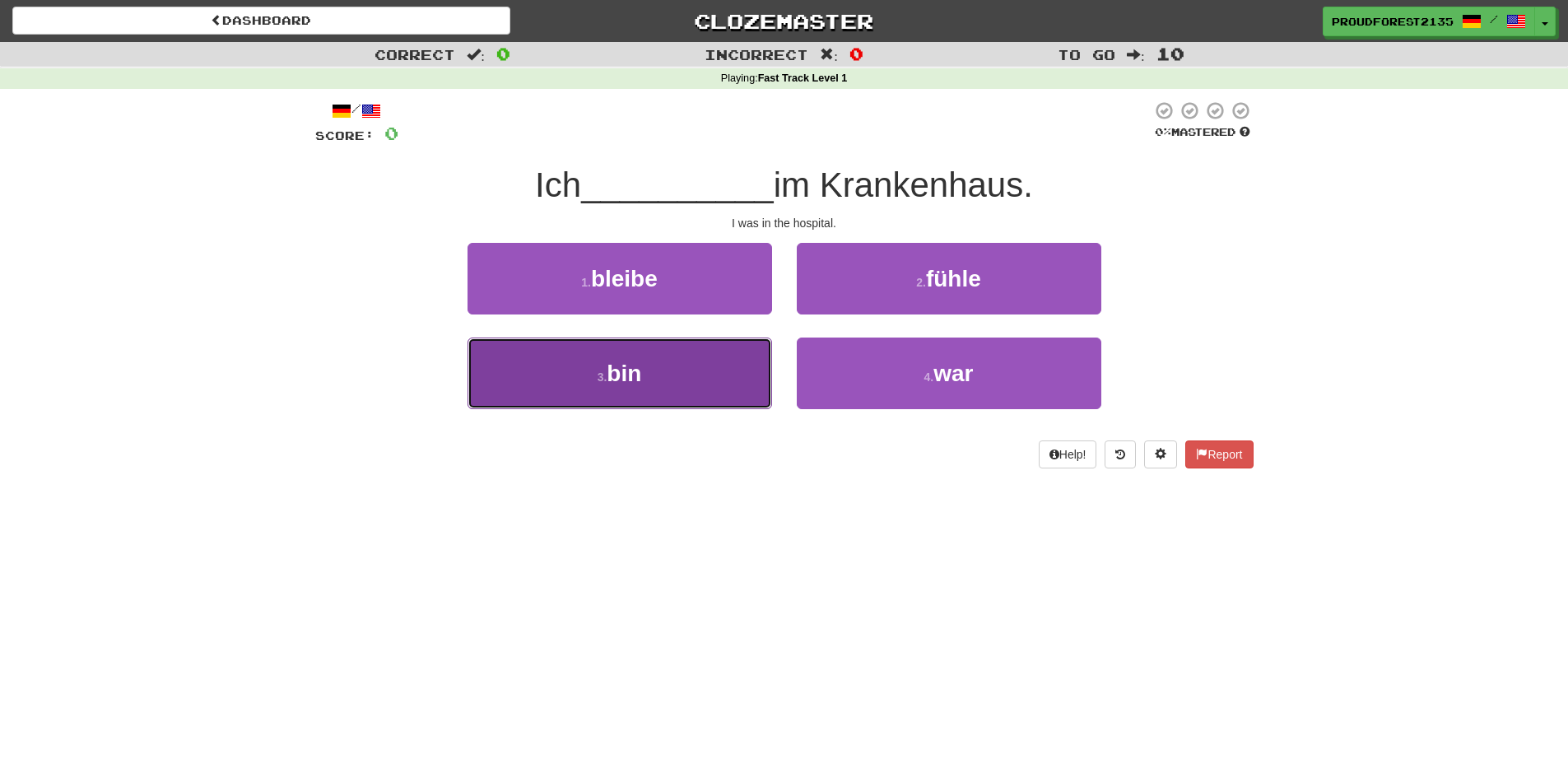
click at [684, 375] on button "3 . bin" at bounding box center [620, 373] width 305 height 71
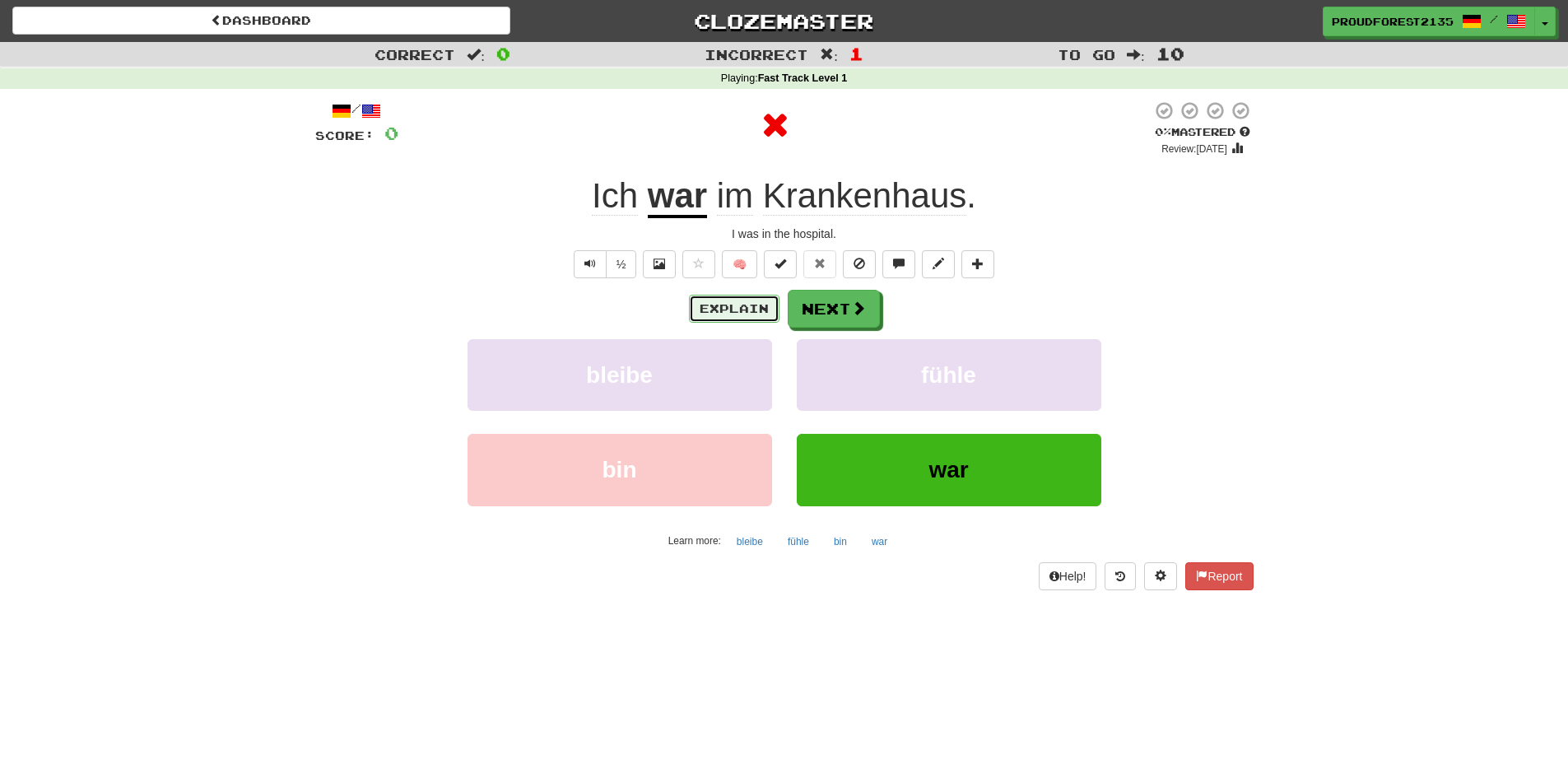
click at [753, 309] on button "Explain" at bounding box center [734, 309] width 90 height 28
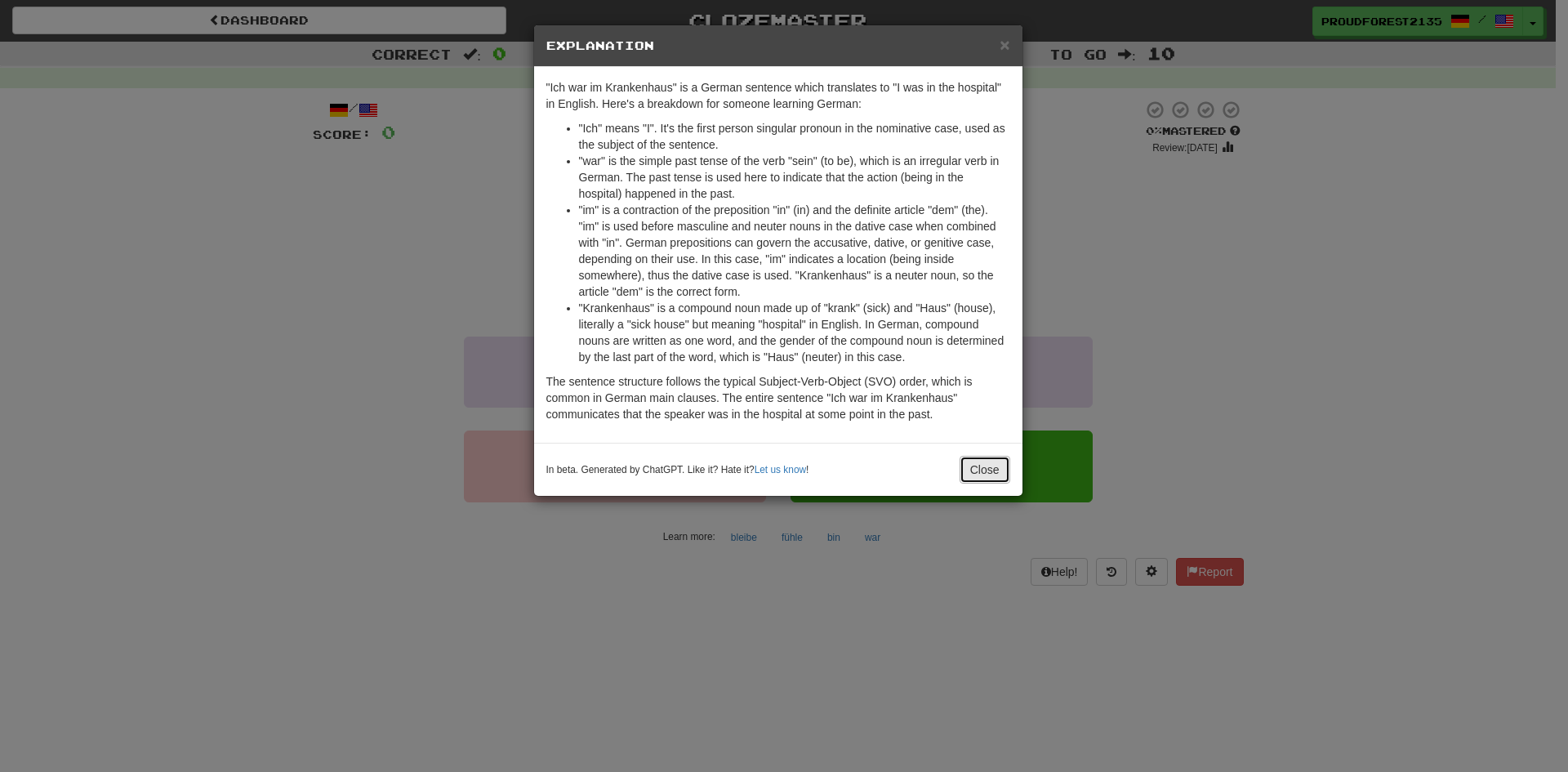
click at [999, 463] on button "Close" at bounding box center [985, 469] width 51 height 28
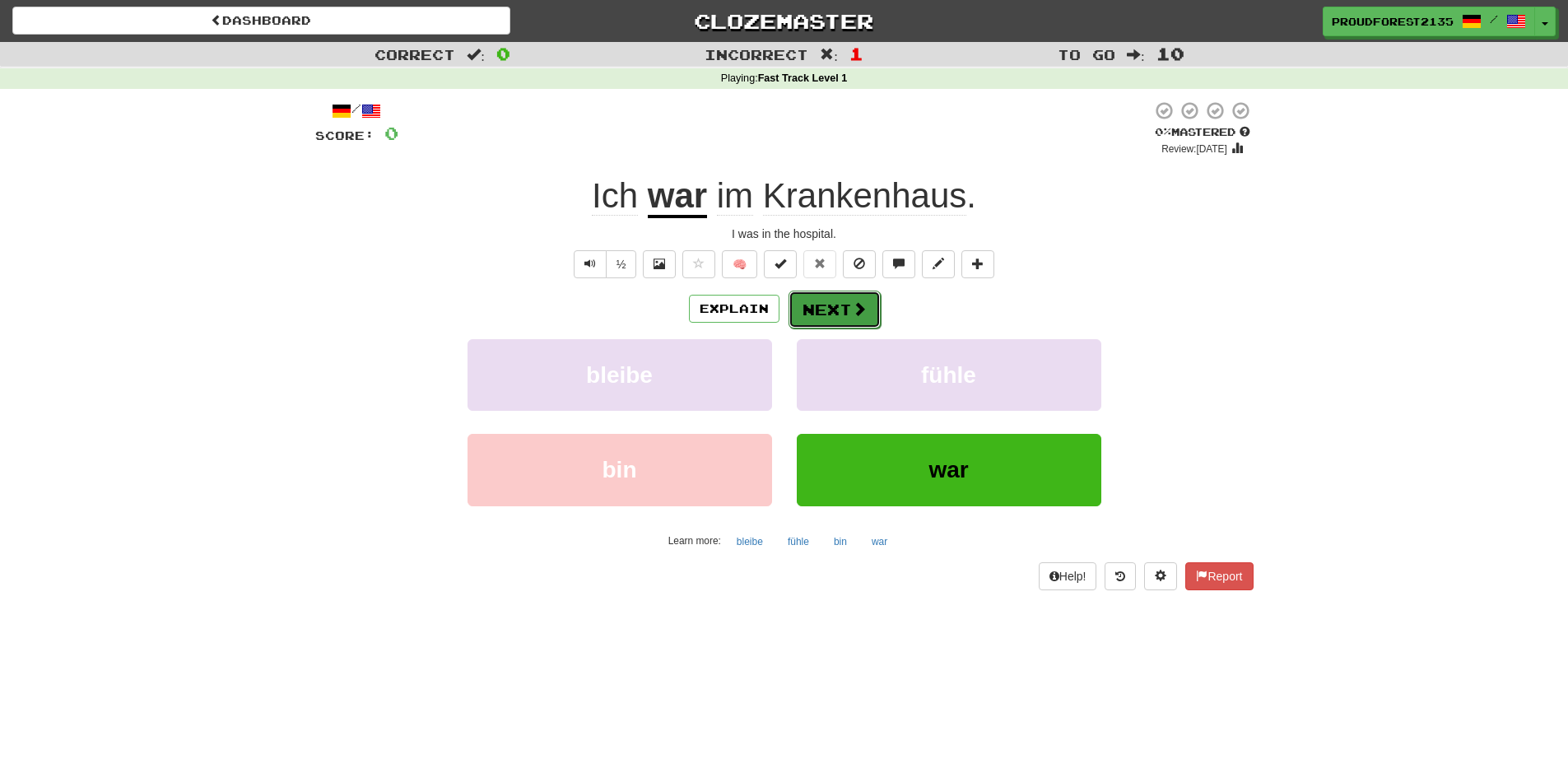
click at [844, 316] on button "Next" at bounding box center [833, 309] width 92 height 38
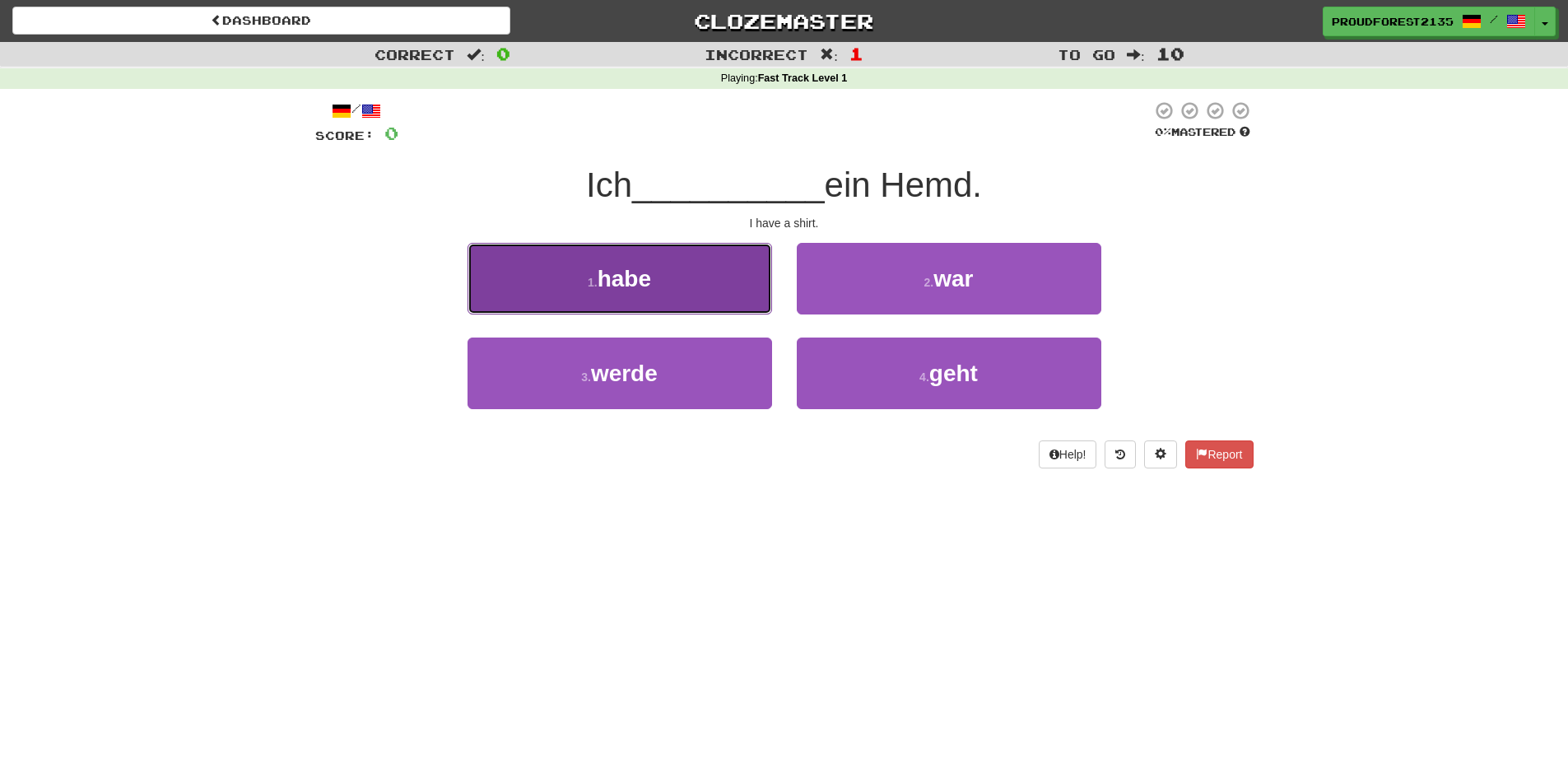
click at [671, 270] on button "1 . habe" at bounding box center [620, 278] width 305 height 71
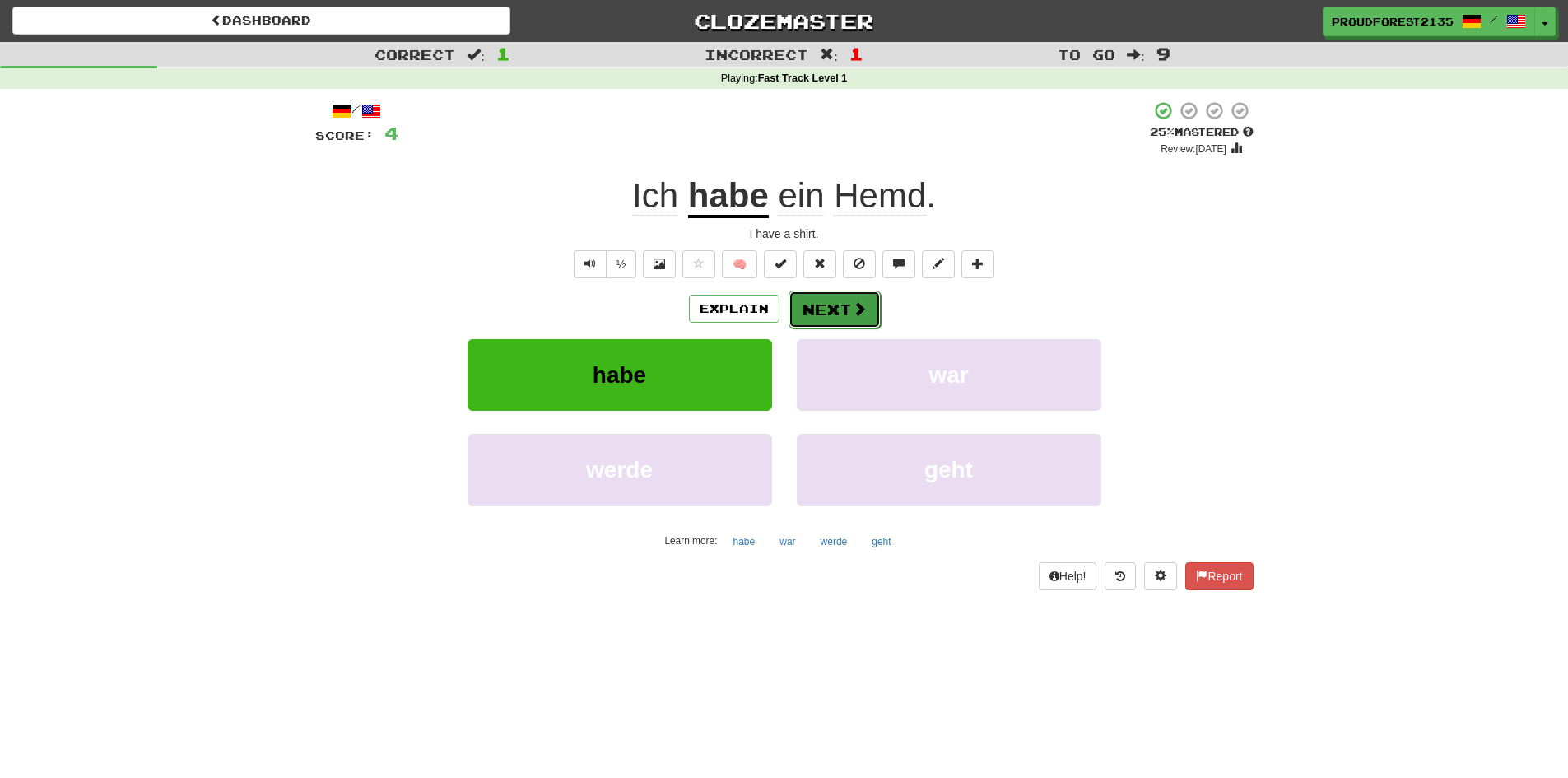
click at [842, 305] on button "Next" at bounding box center [833, 309] width 92 height 38
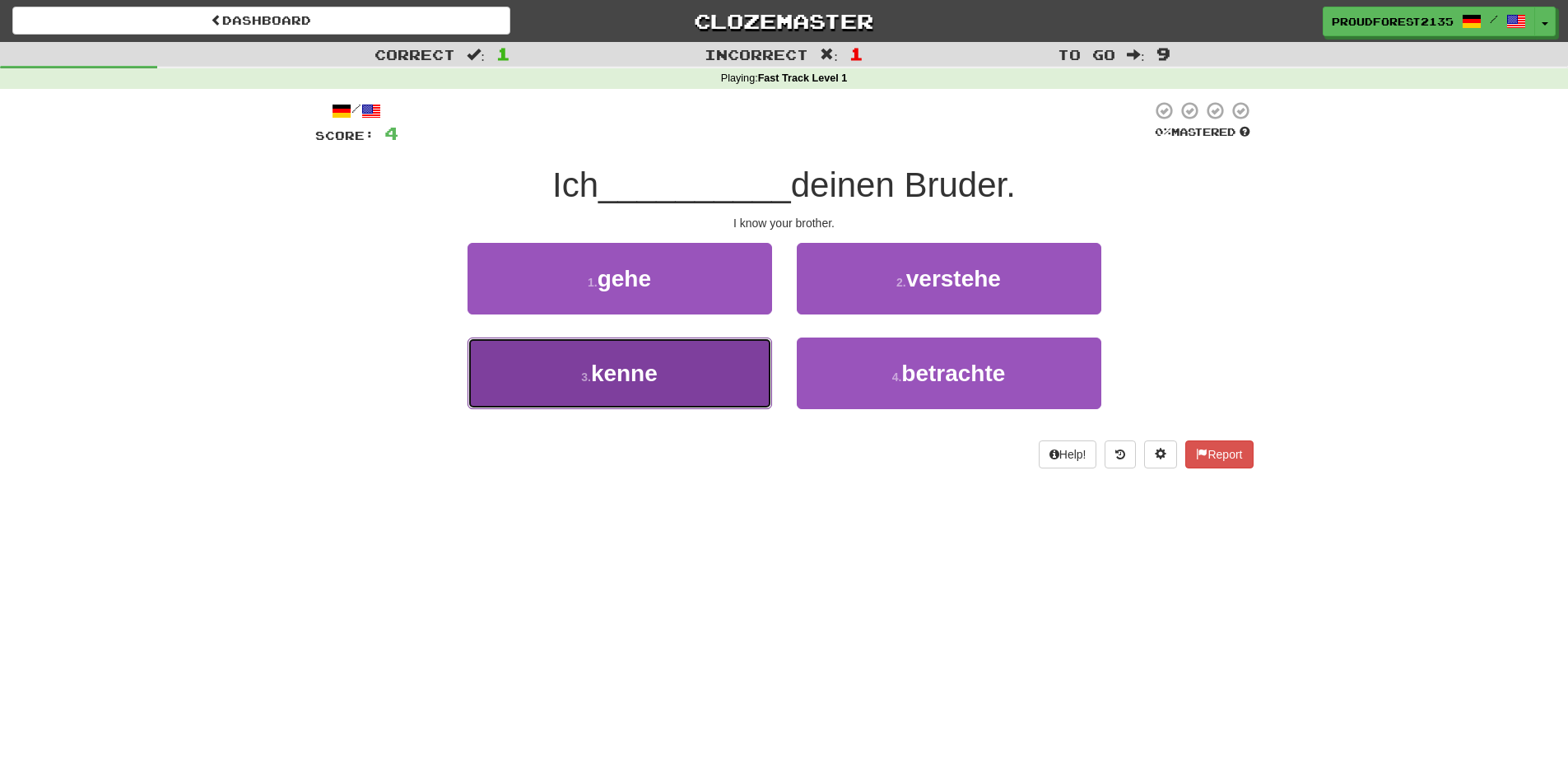
click at [698, 351] on button "3 . kenne" at bounding box center [620, 373] width 305 height 71
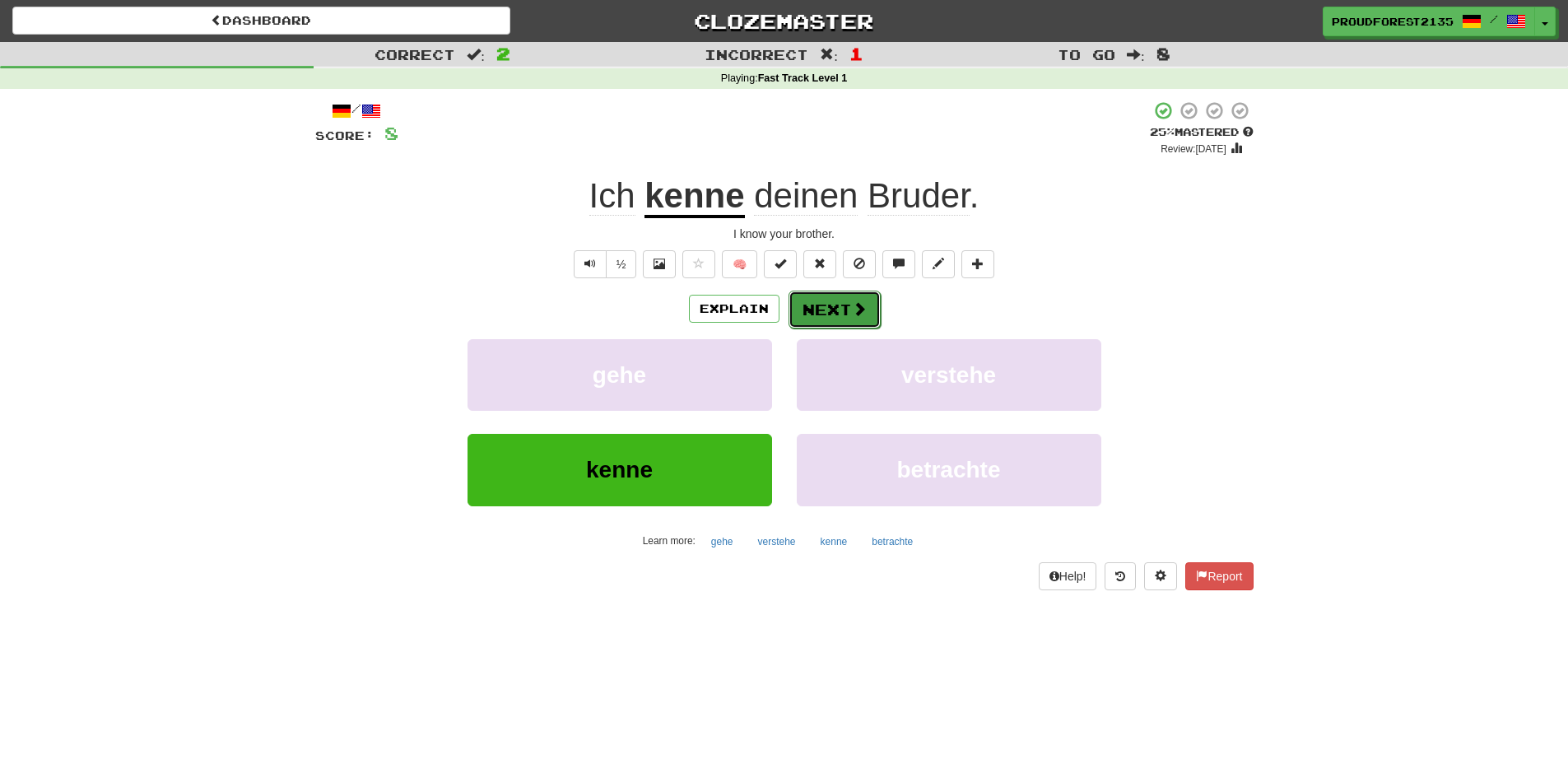
click at [838, 298] on button "Next" at bounding box center [833, 309] width 92 height 38
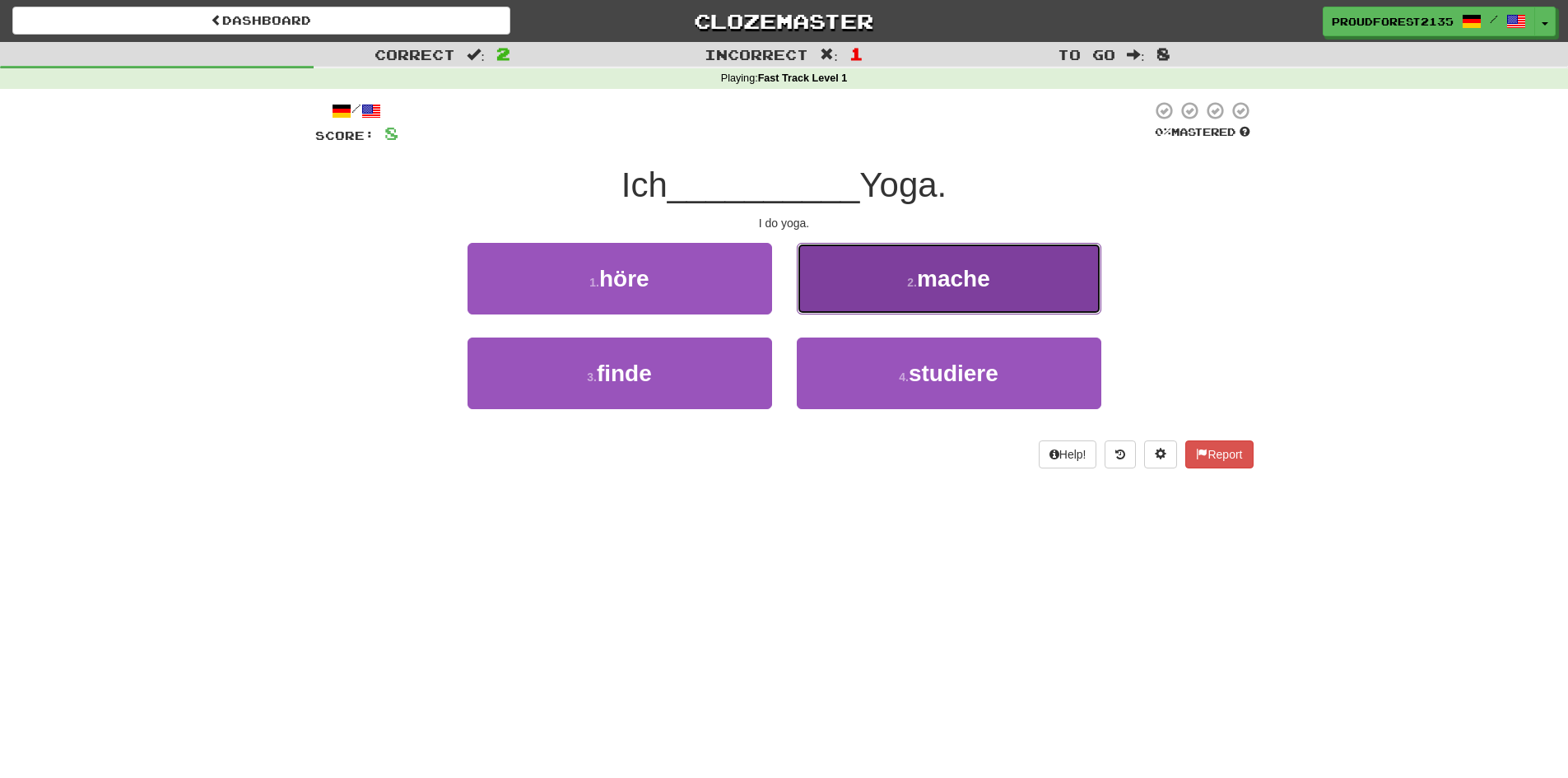
click at [874, 284] on button "2 . mache" at bounding box center [949, 278] width 305 height 71
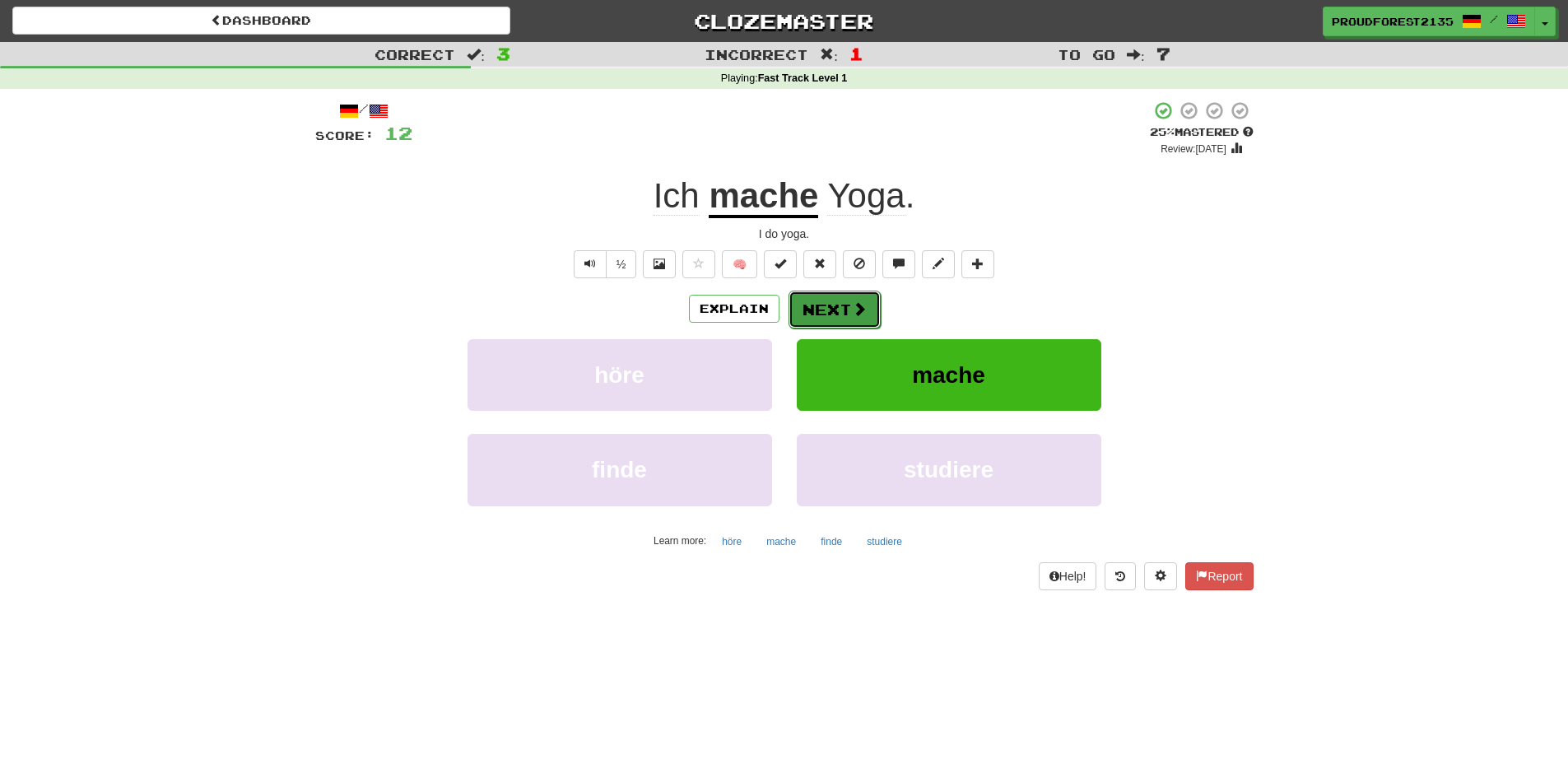
click at [870, 310] on button "Next" at bounding box center [833, 309] width 92 height 38
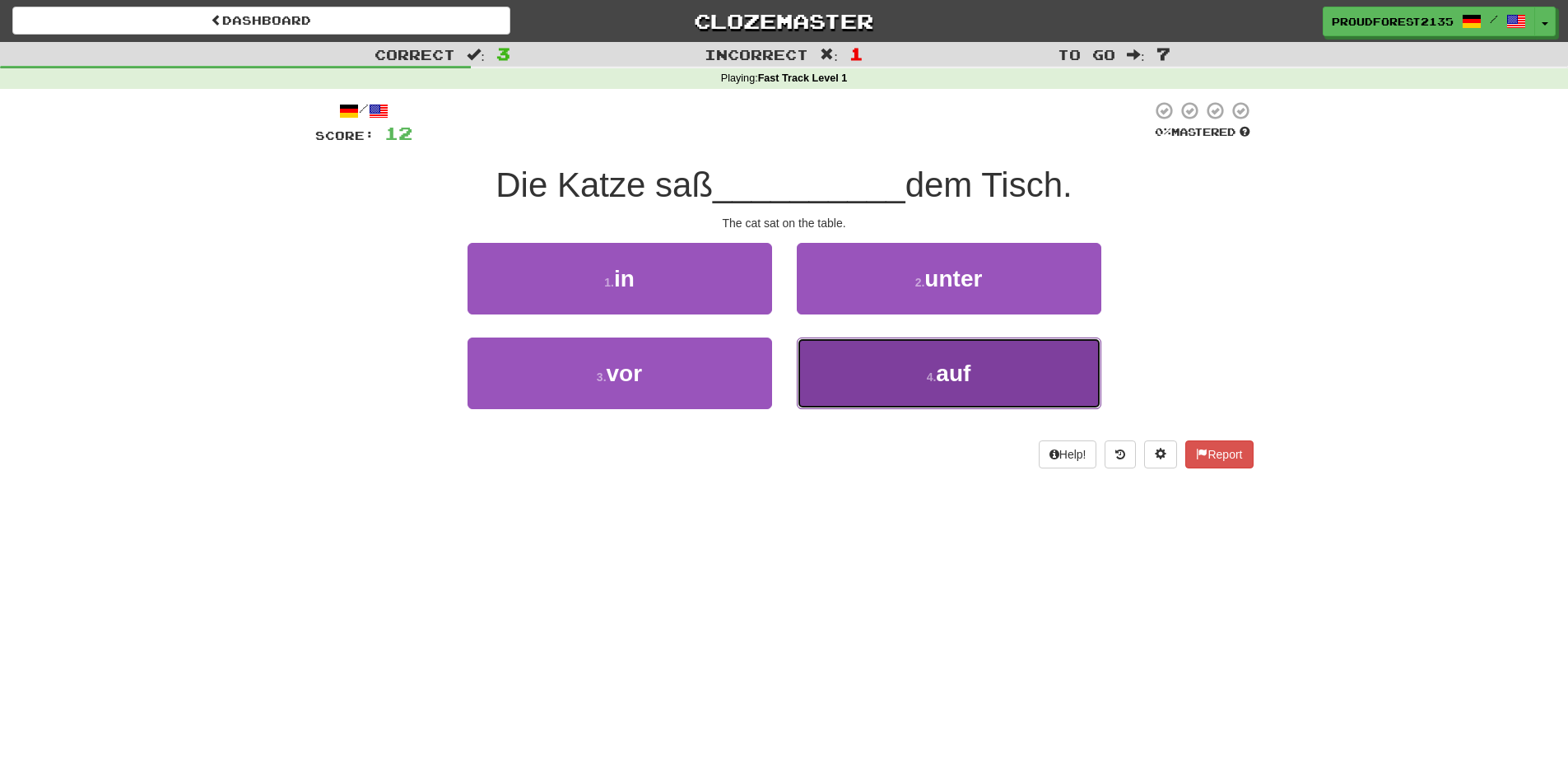
click at [1066, 363] on button "4 . auf" at bounding box center [949, 373] width 305 height 71
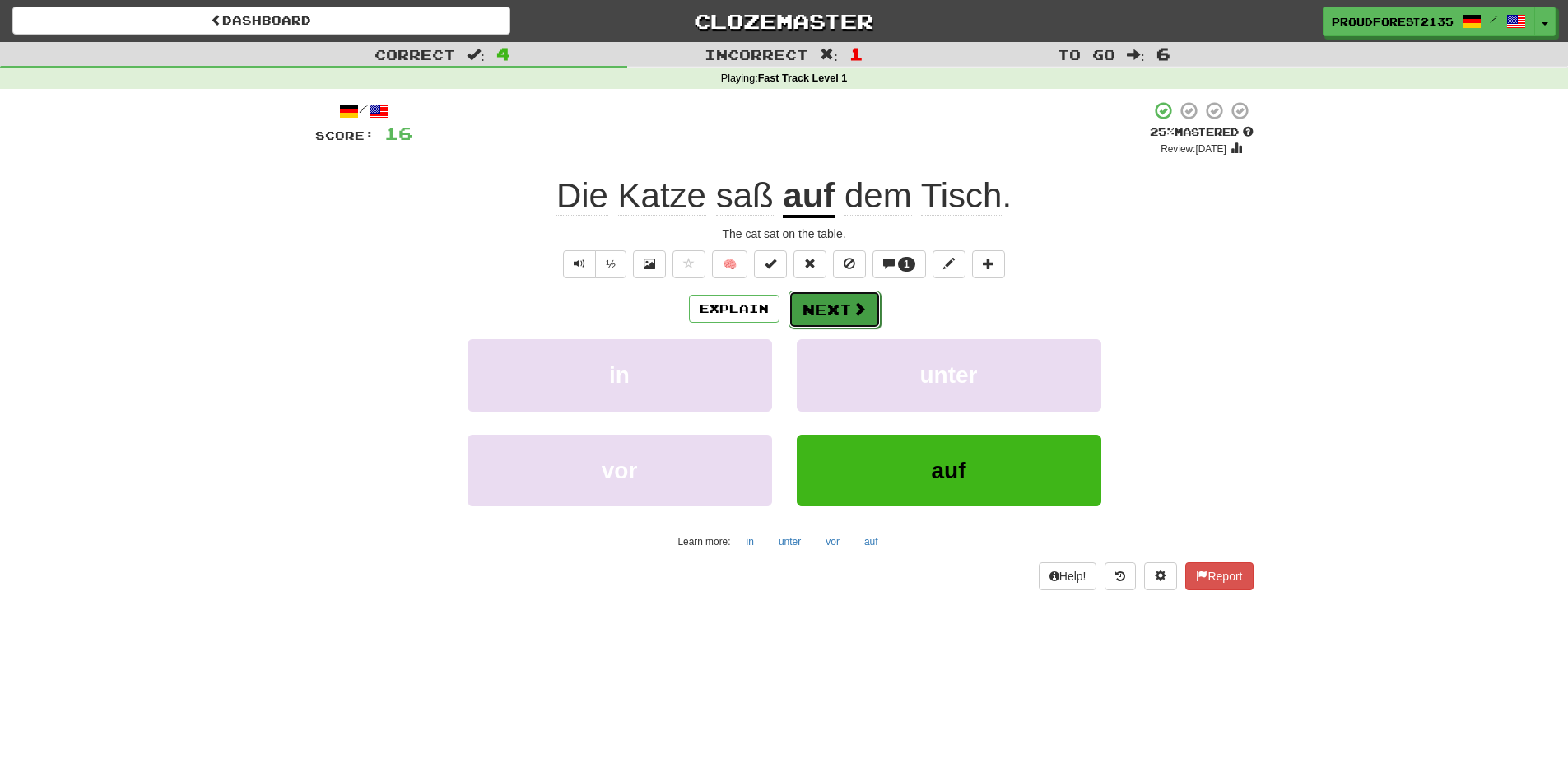
click at [847, 304] on button "Next" at bounding box center [833, 309] width 92 height 38
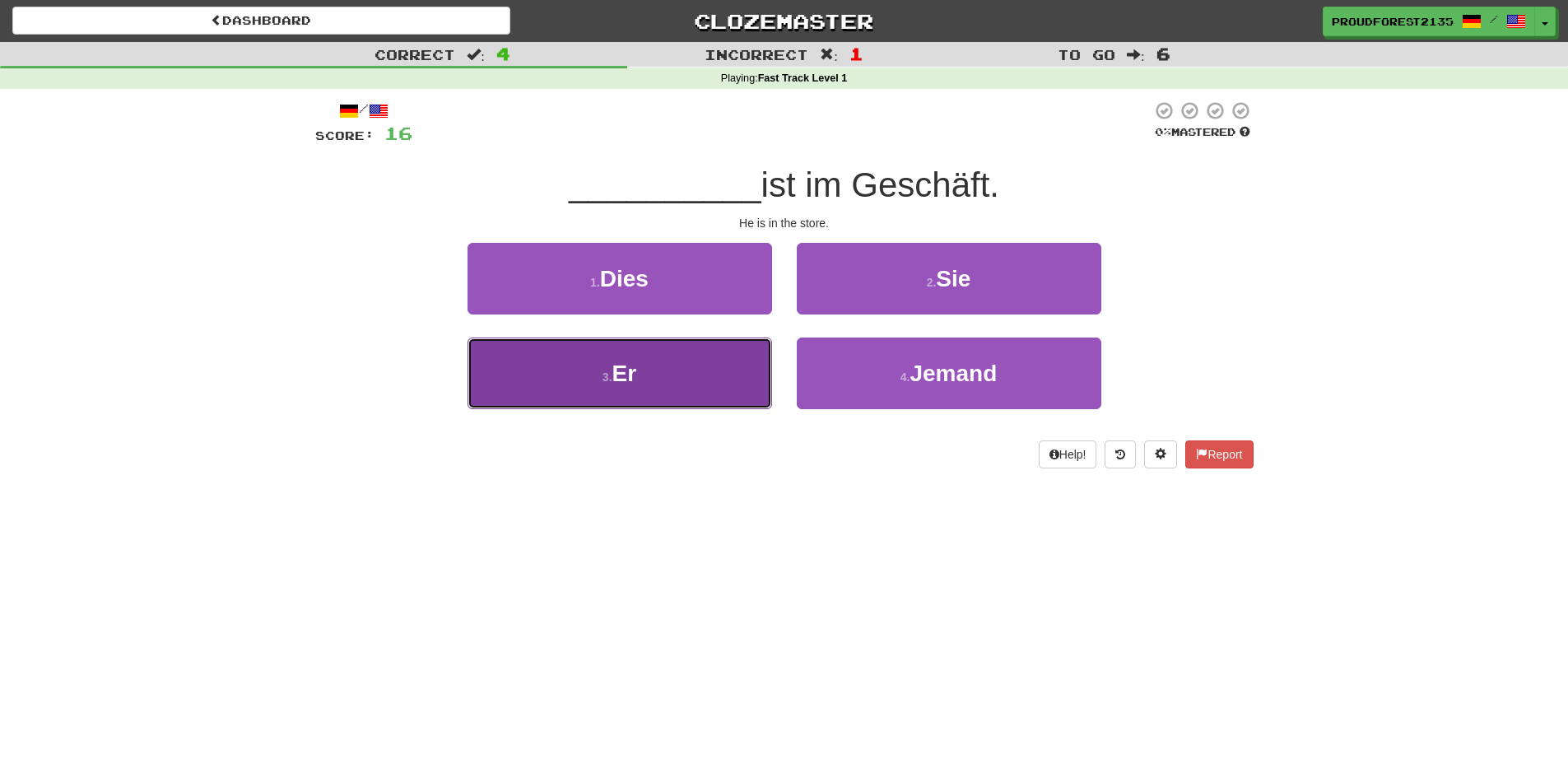
click at [704, 363] on button "3 . Er" at bounding box center [620, 373] width 305 height 71
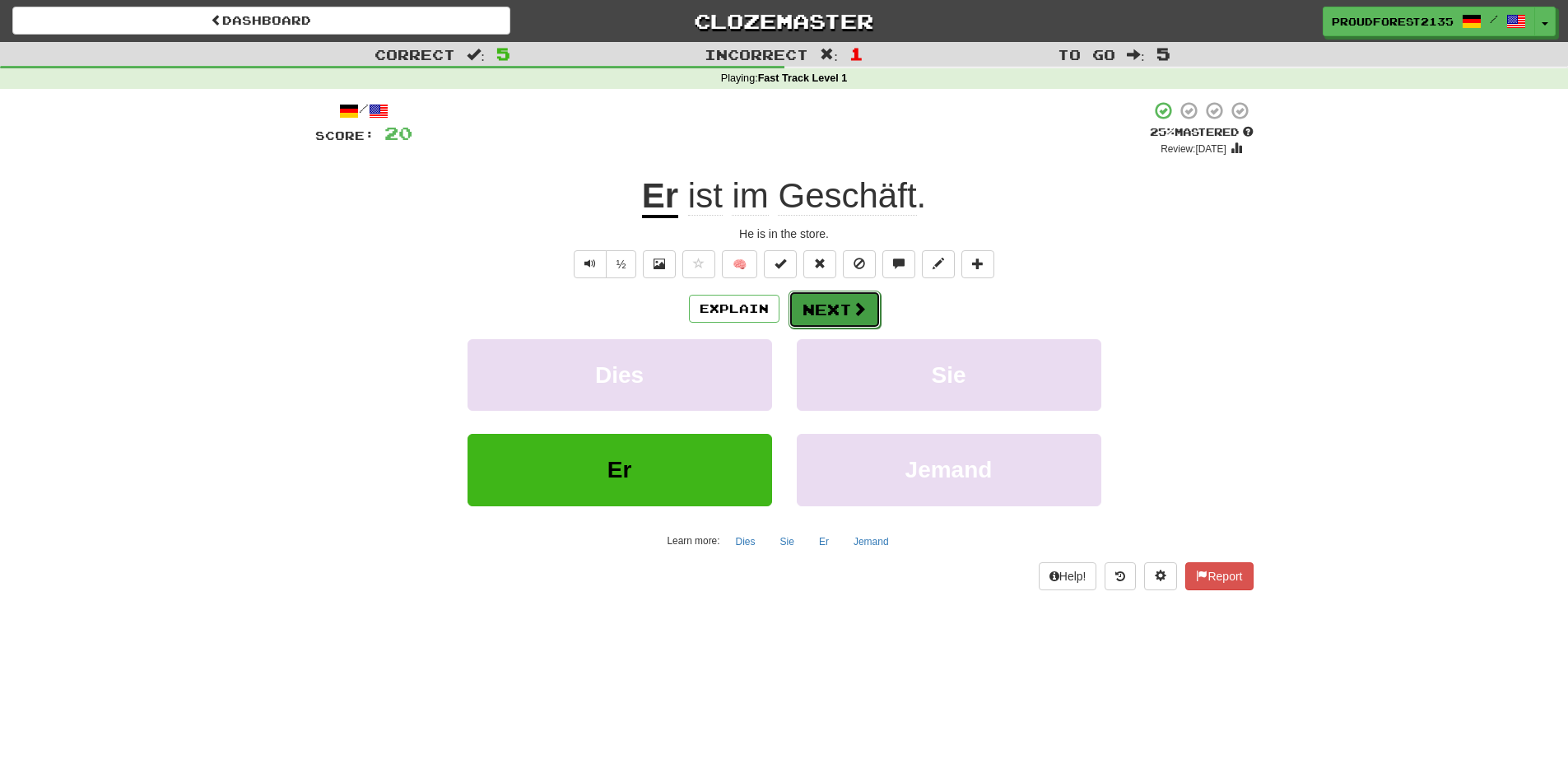
click at [867, 295] on button "Next" at bounding box center [833, 309] width 92 height 38
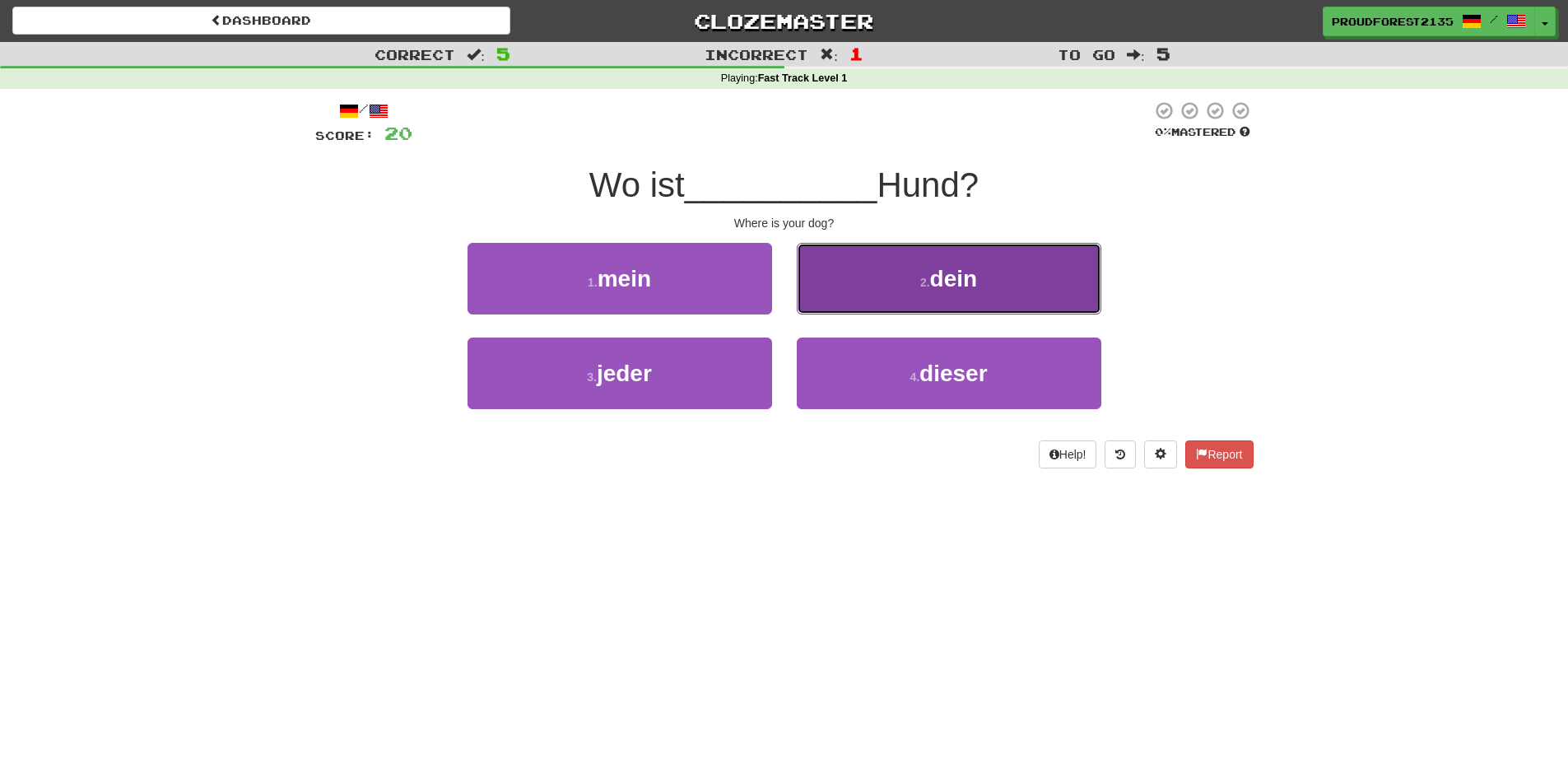
click at [1022, 289] on button "2 . dein" at bounding box center [949, 278] width 305 height 71
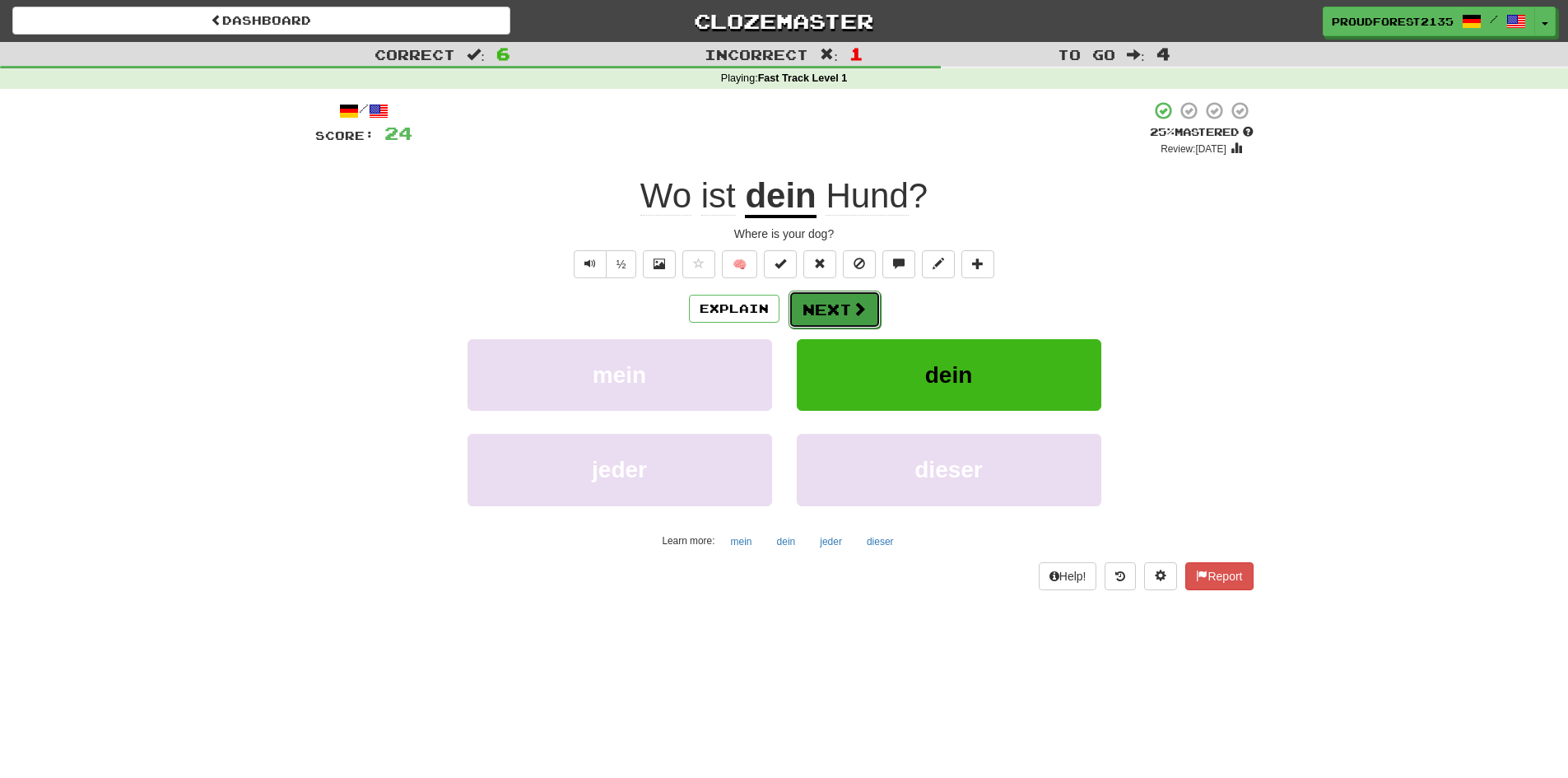
click at [864, 314] on span at bounding box center [858, 308] width 15 height 15
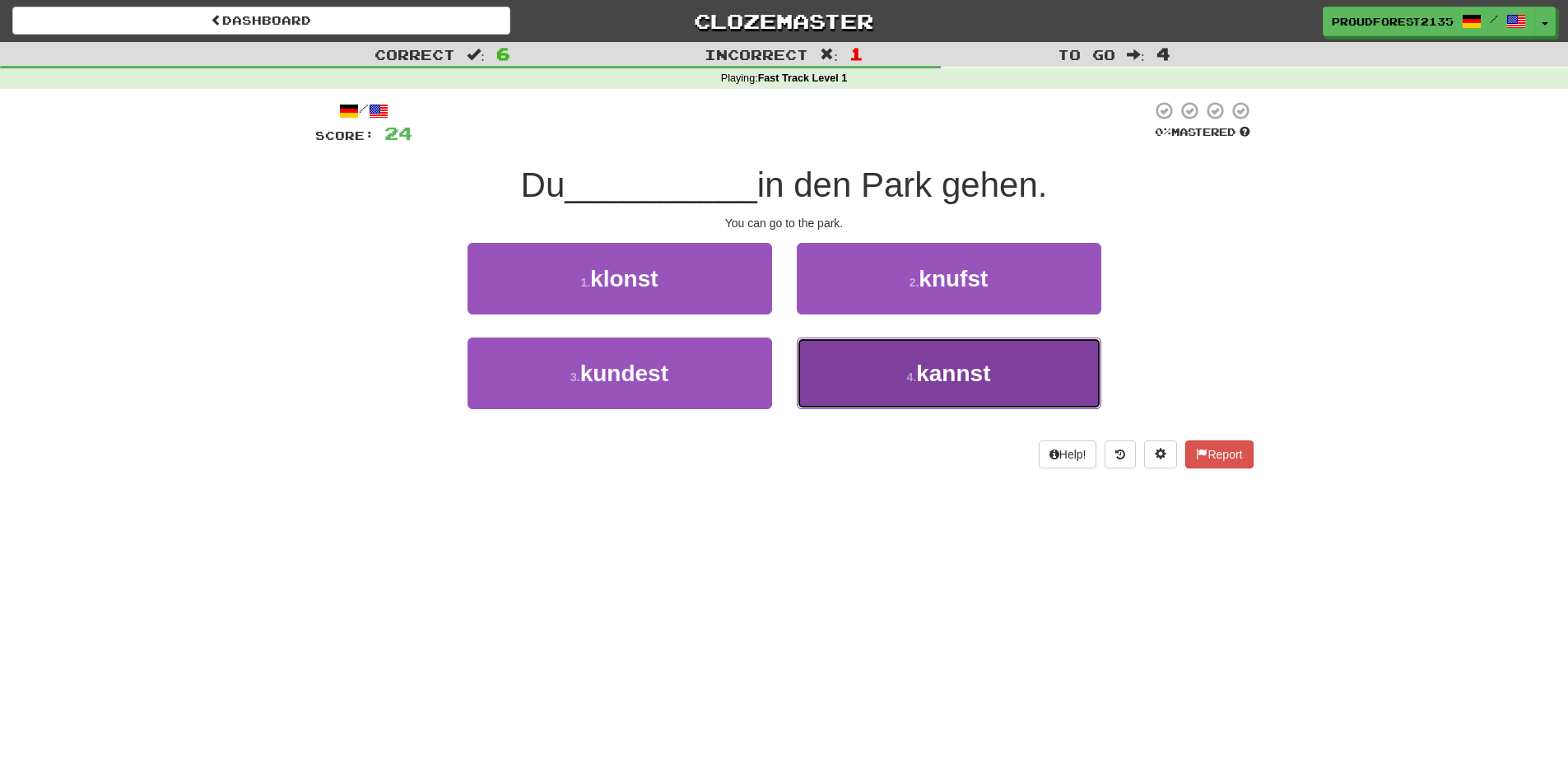
click at [920, 367] on span "kannst" at bounding box center [952, 373] width 74 height 26
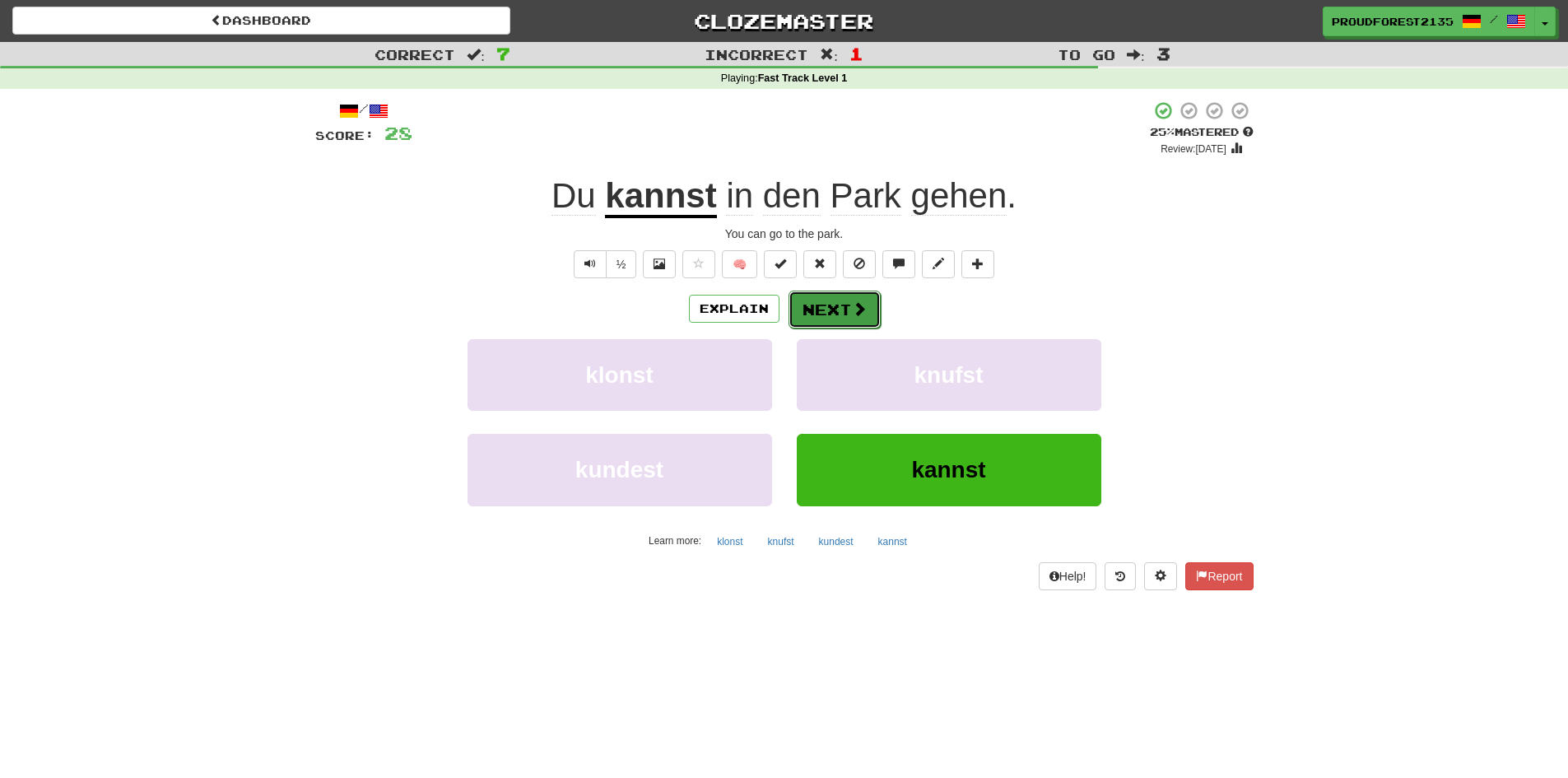
click at [844, 309] on button "Next" at bounding box center [833, 309] width 92 height 38
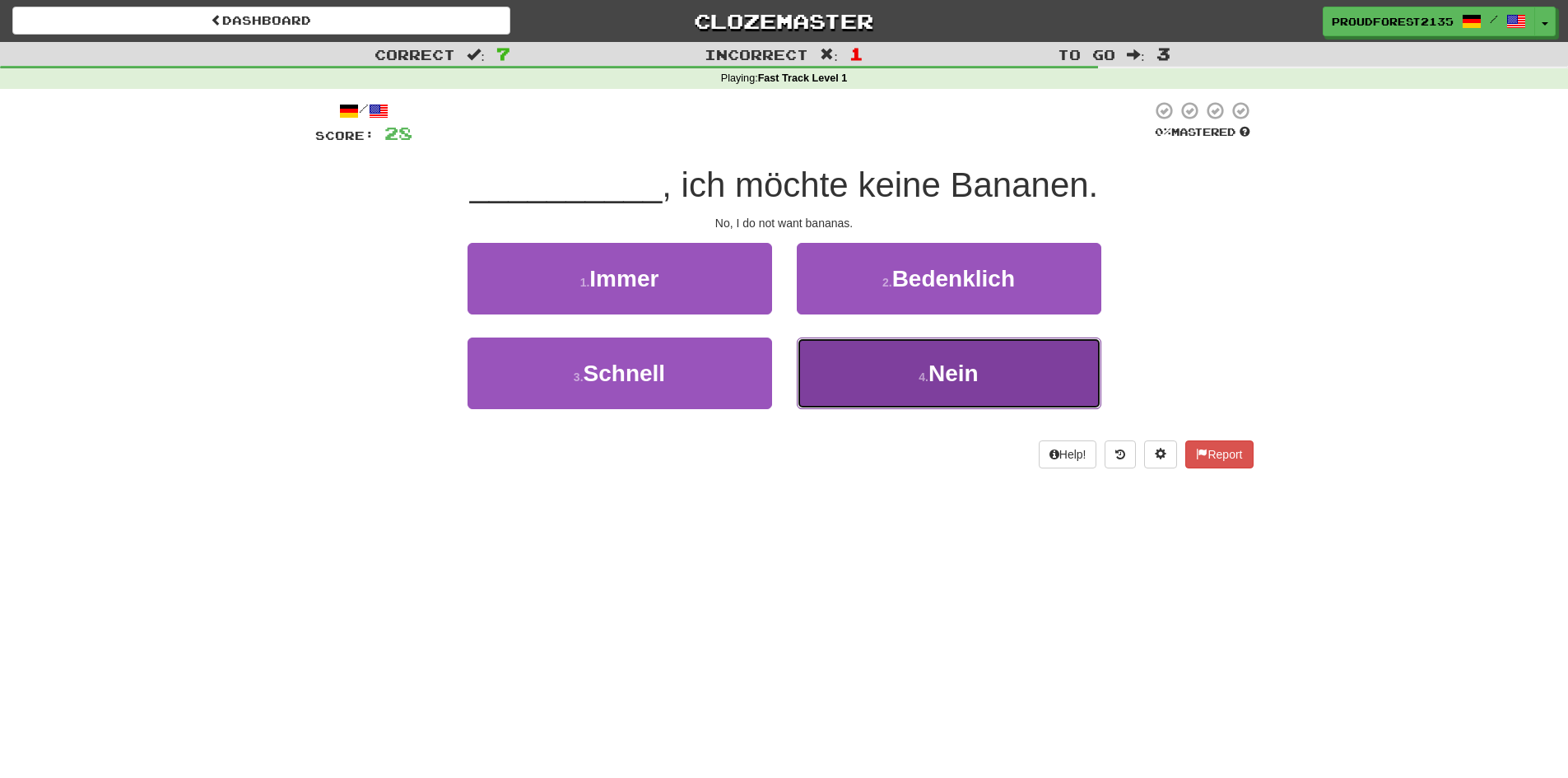
click at [947, 354] on button "4 . Nein" at bounding box center [949, 373] width 305 height 71
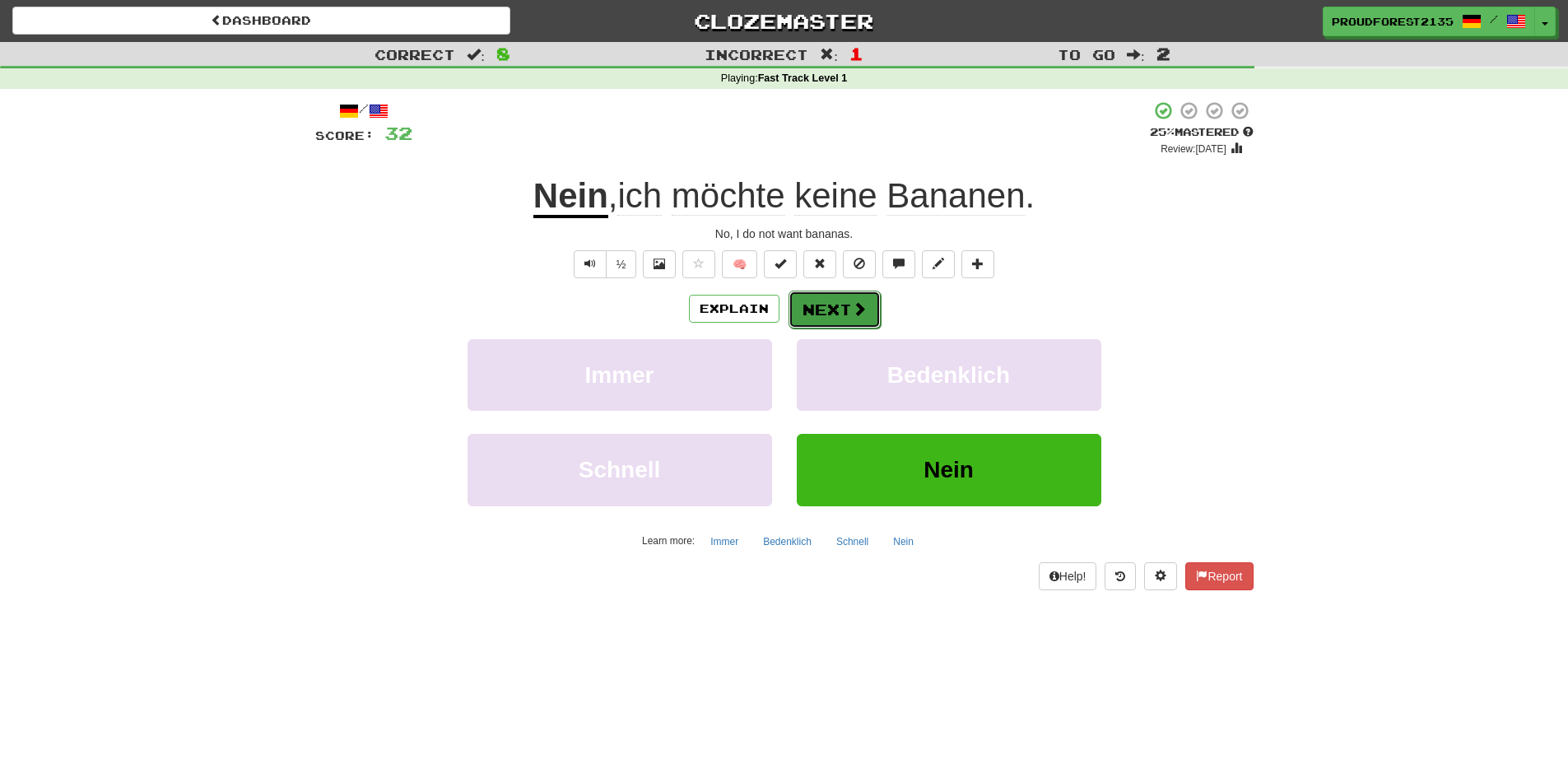
click at [837, 303] on button "Next" at bounding box center [833, 309] width 92 height 38
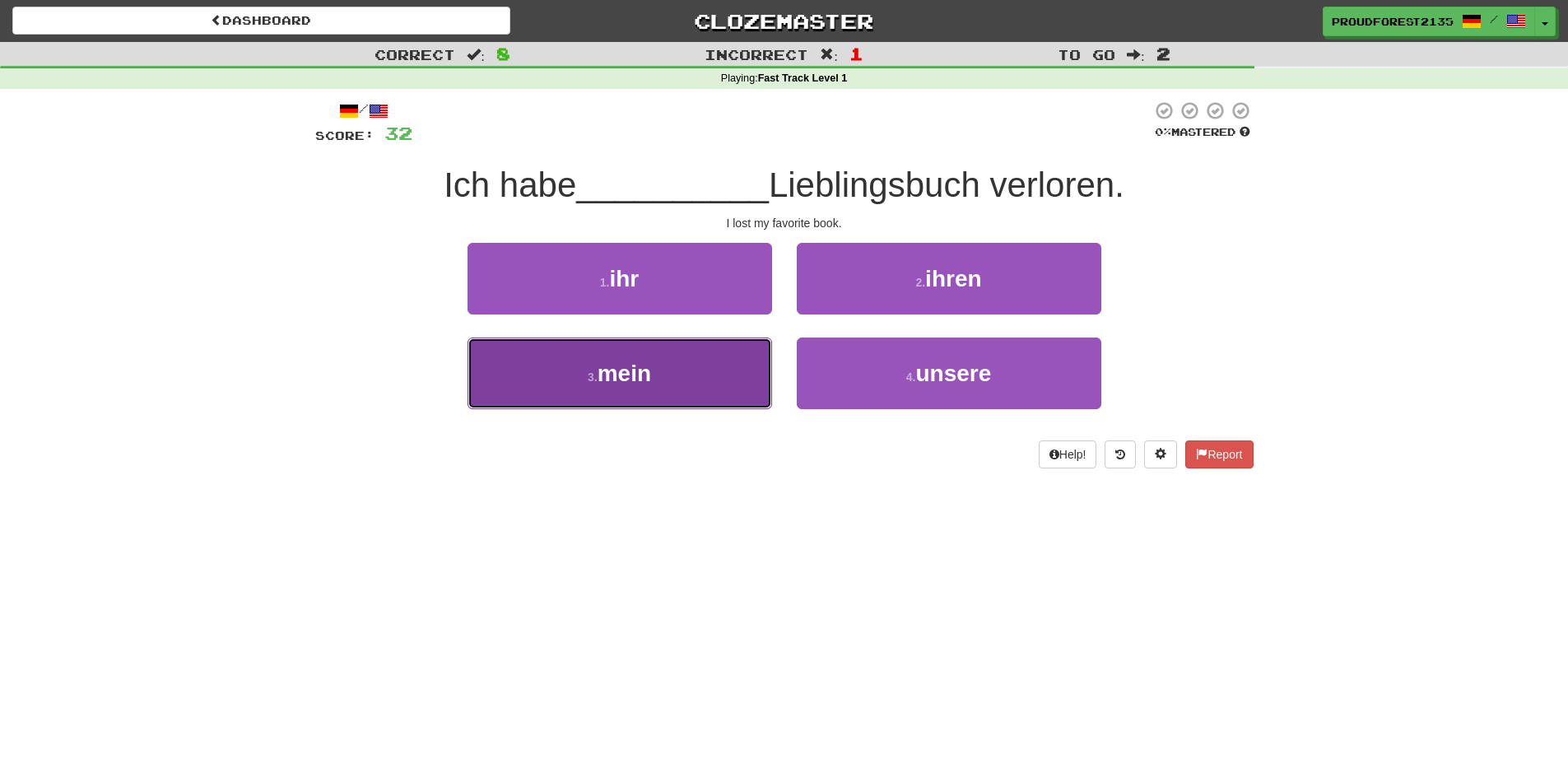
click at [651, 374] on span "mein" at bounding box center [625, 373] width 53 height 26
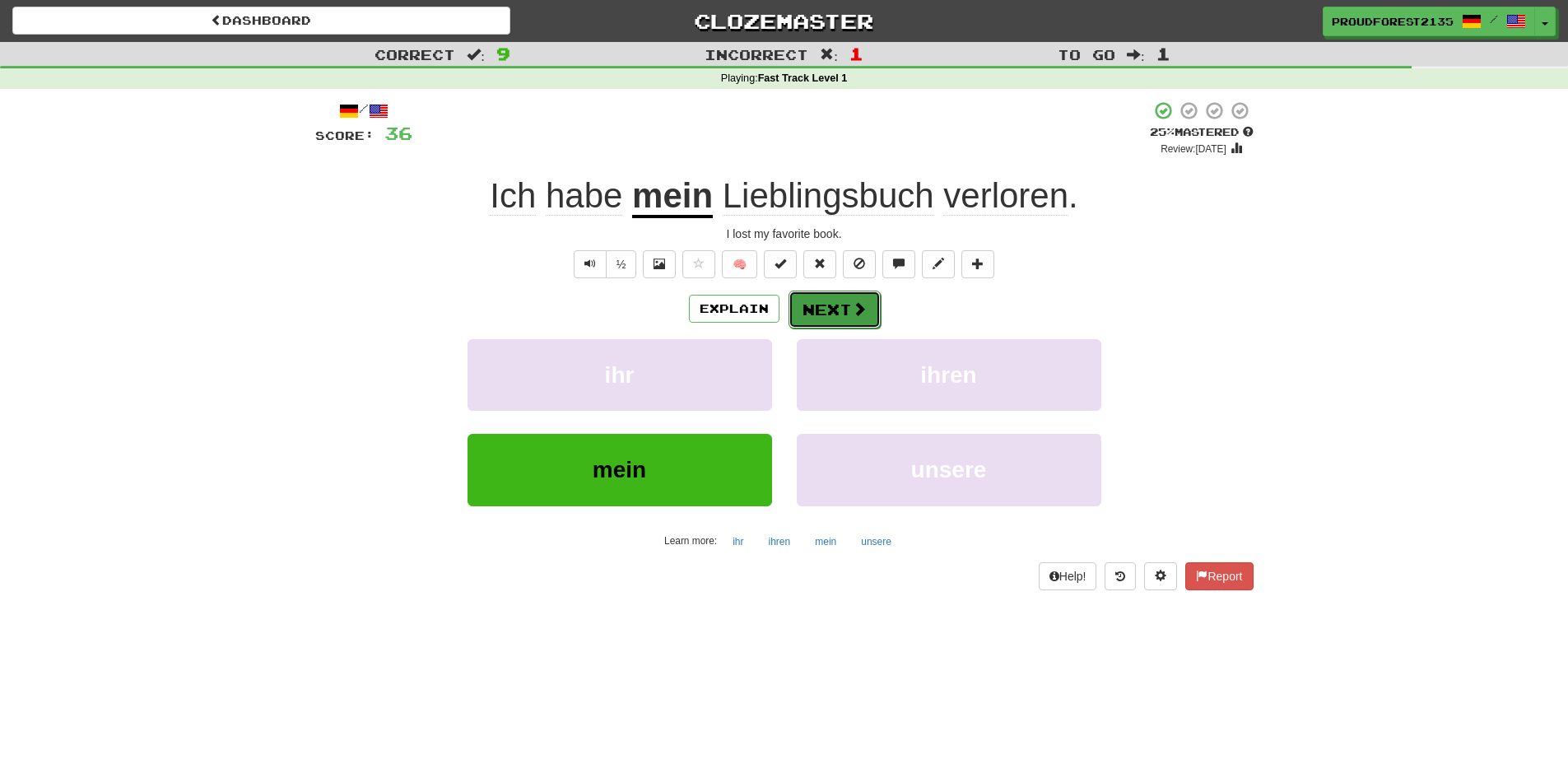
click at [855, 305] on span at bounding box center [858, 308] width 15 height 15
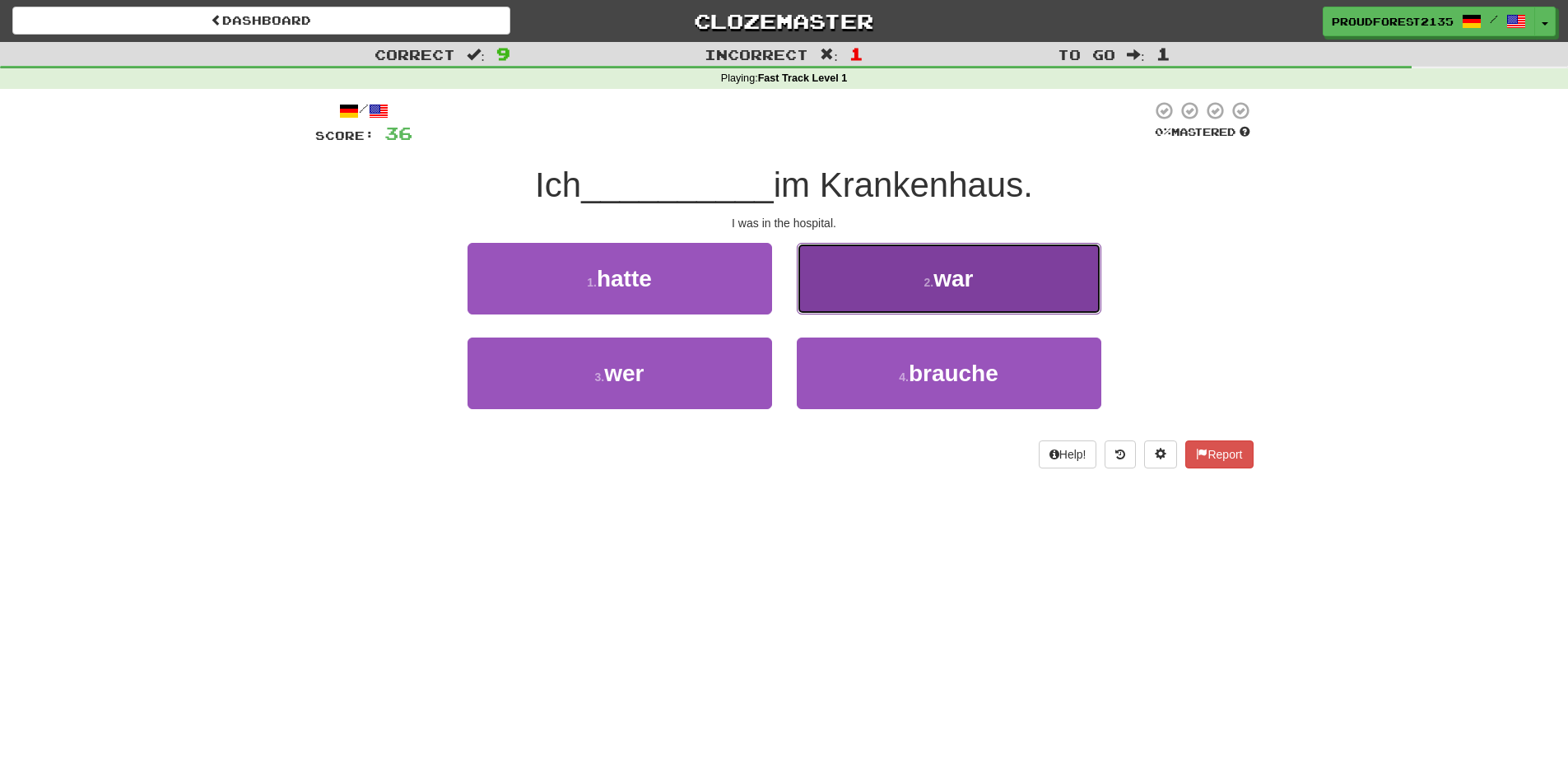
click at [991, 276] on button "2 . war" at bounding box center [949, 278] width 305 height 71
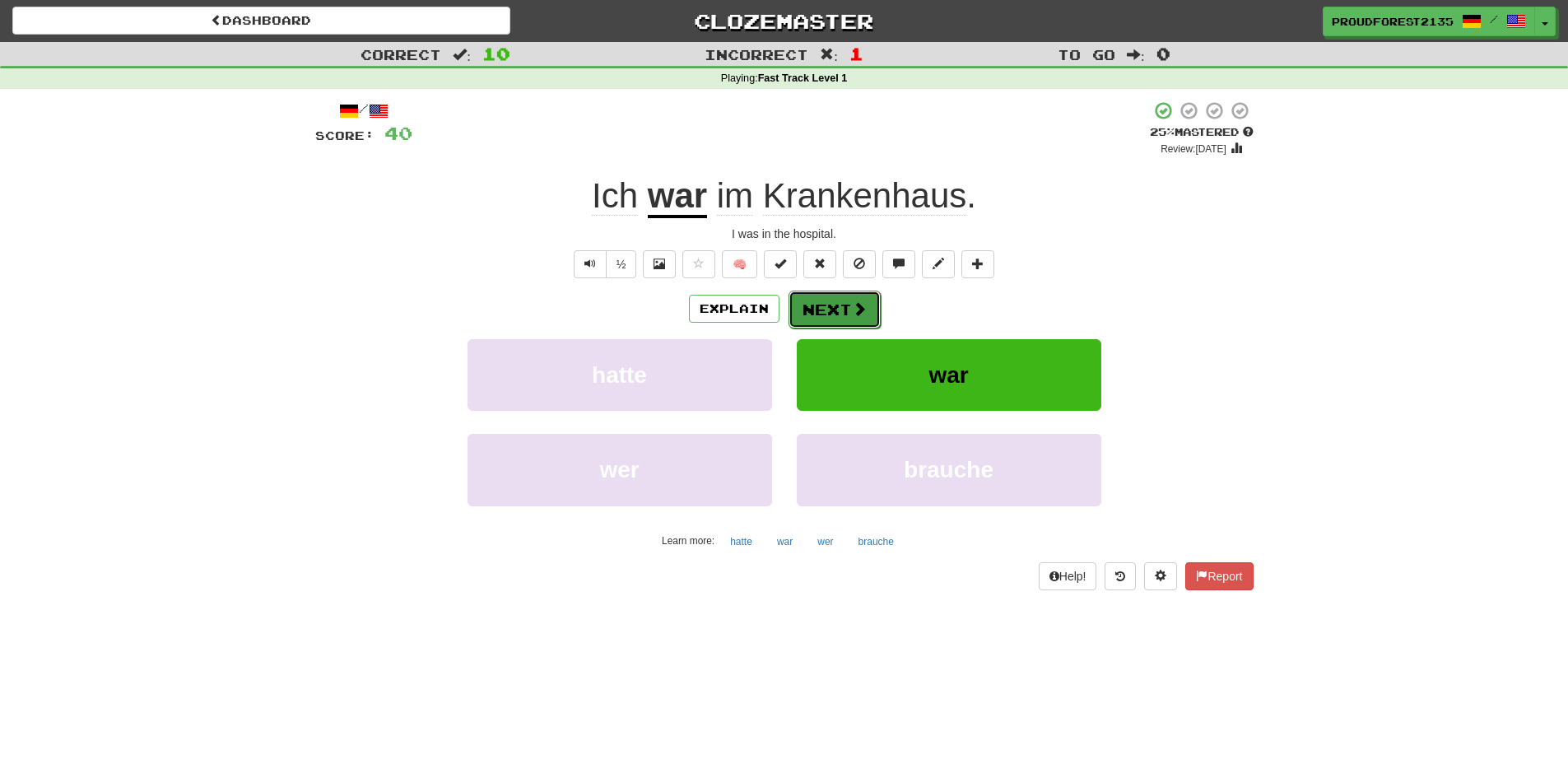
click at [844, 301] on button "Next" at bounding box center [833, 309] width 92 height 38
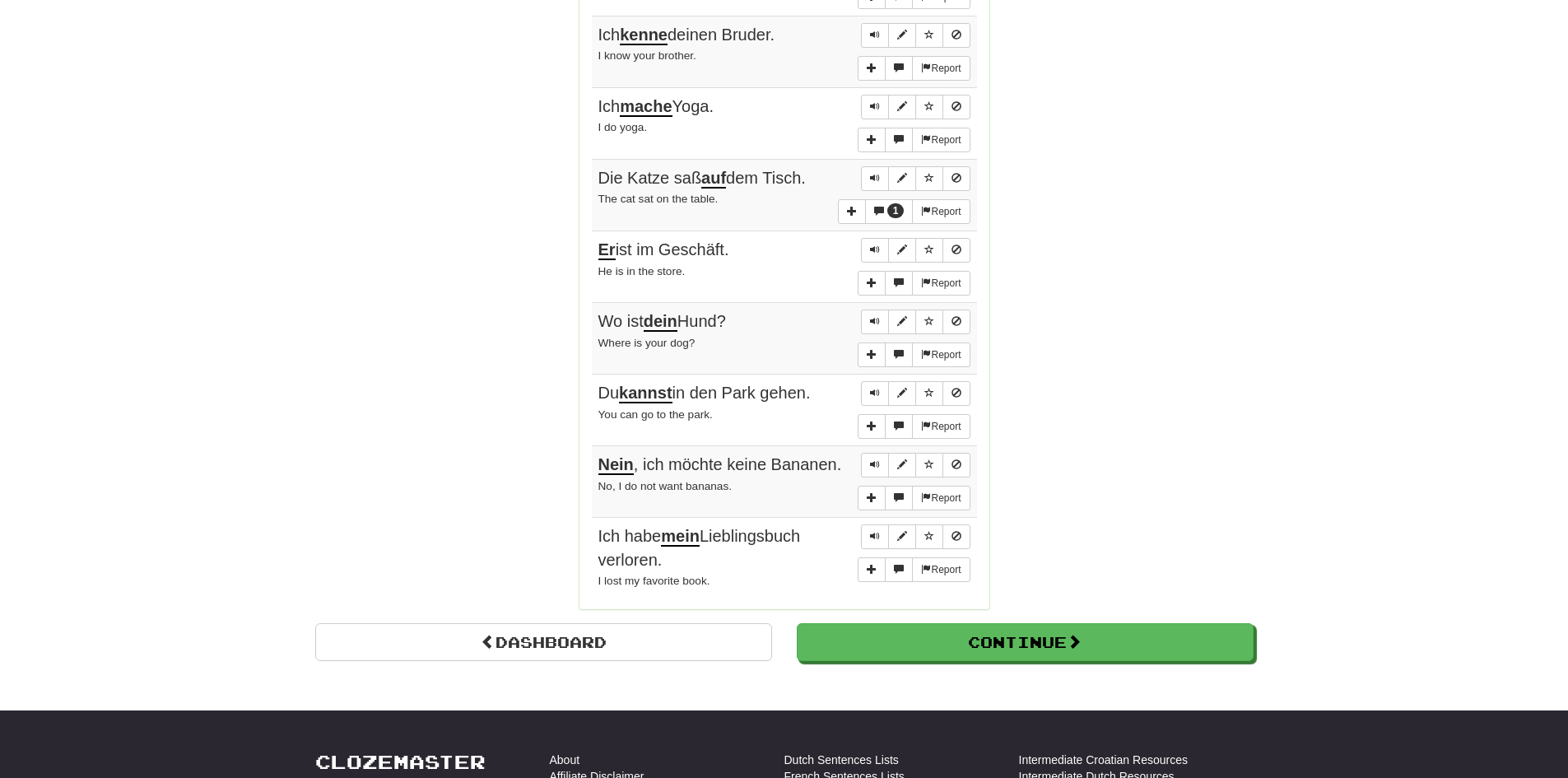
scroll to position [1152, 0]
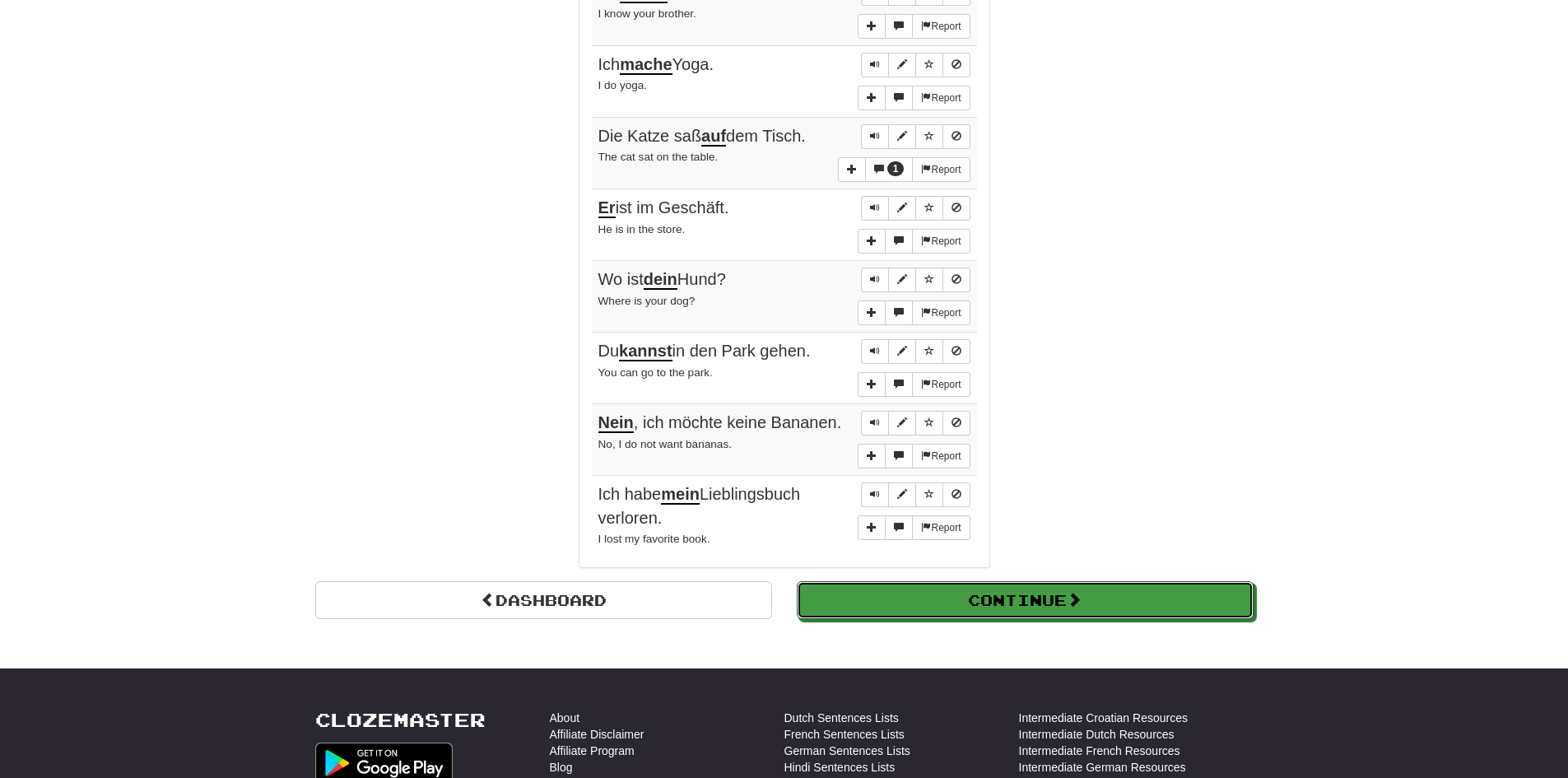
click at [1132, 600] on button "Continue" at bounding box center [1025, 600] width 456 height 38
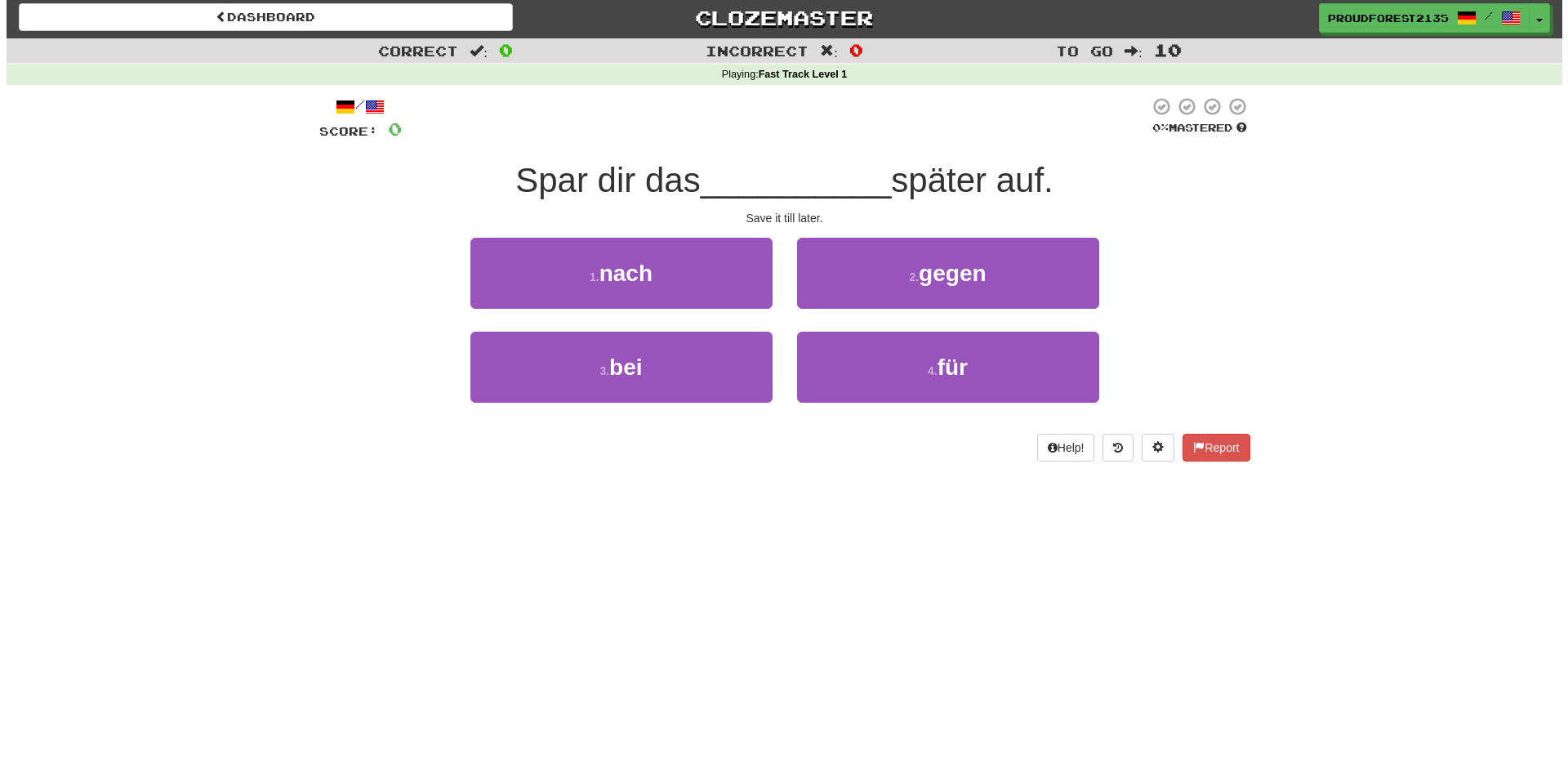
scroll to position [0, 0]
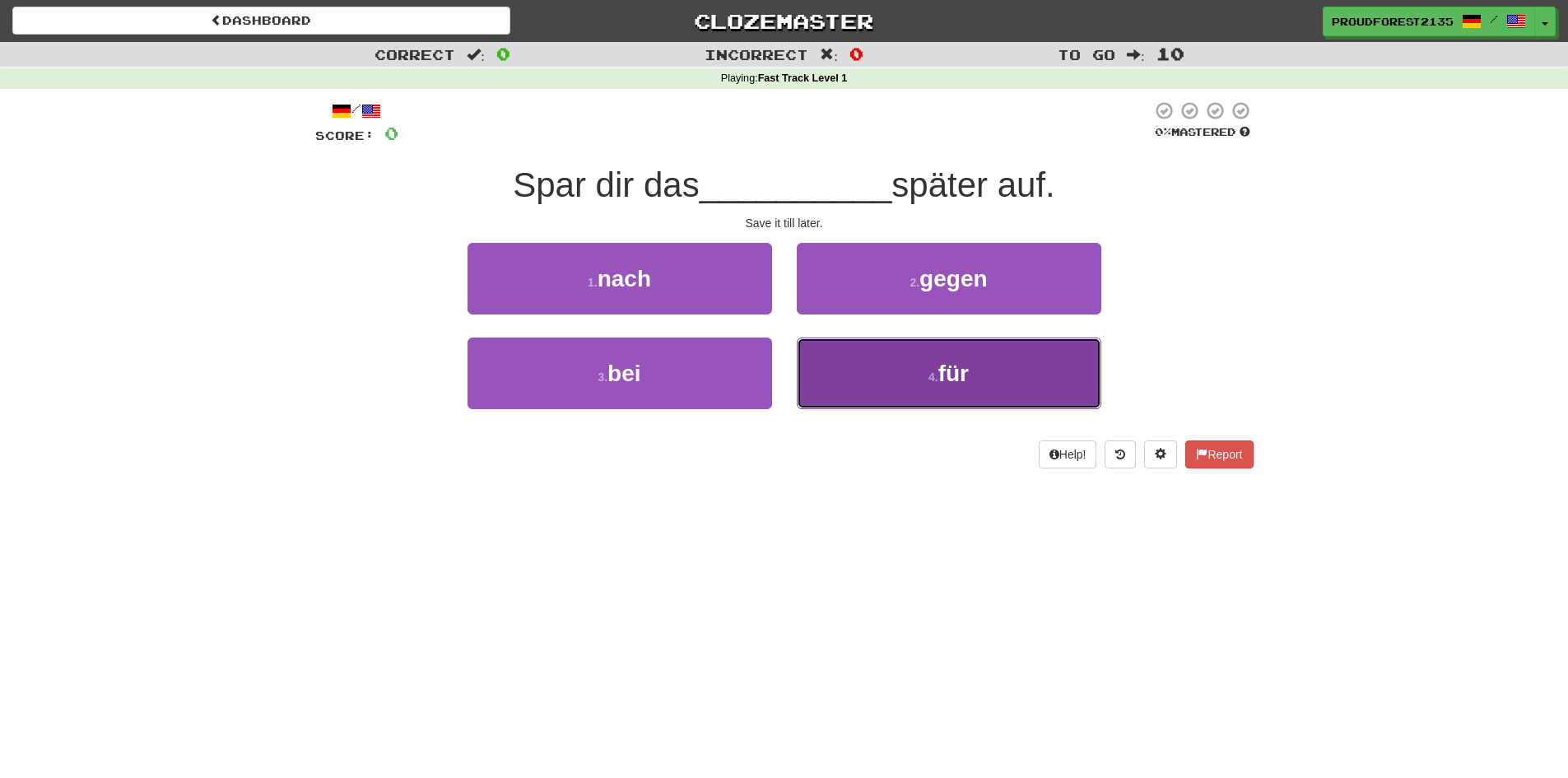
click at [913, 386] on button "4 . für" at bounding box center [949, 373] width 305 height 71
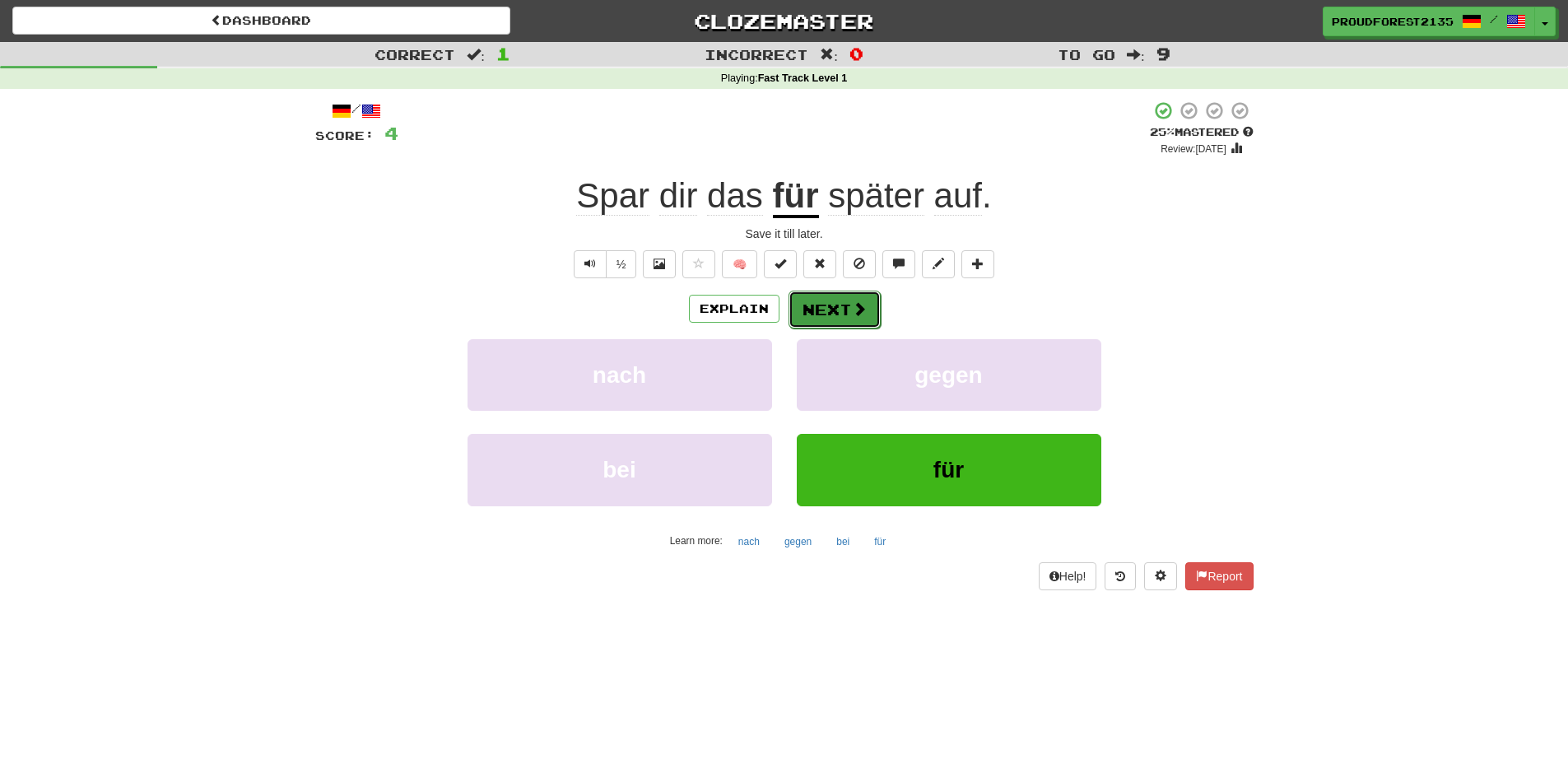
click at [837, 311] on button "Next" at bounding box center [833, 309] width 92 height 38
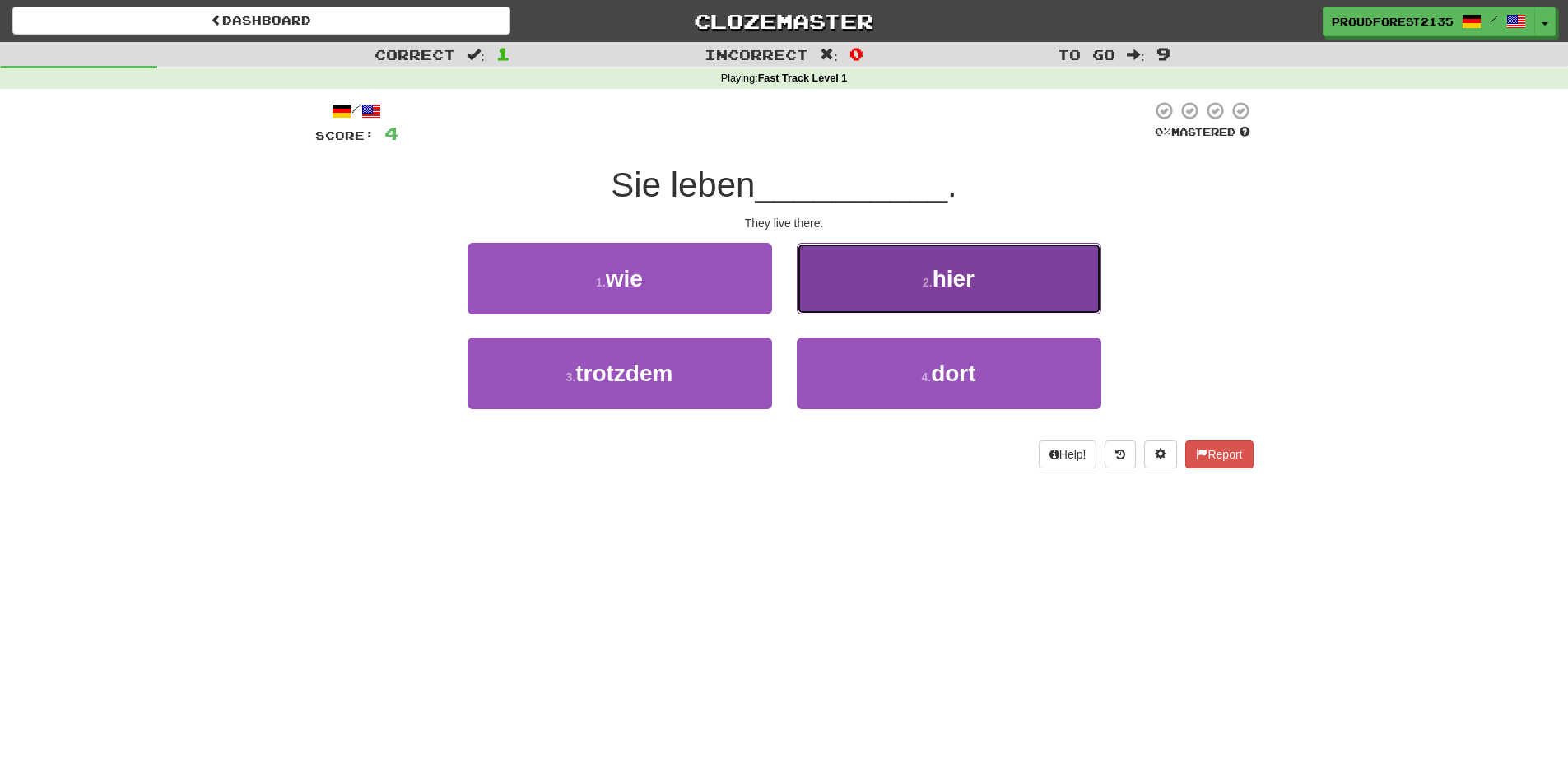
click at [891, 292] on button "2 . hier" at bounding box center [949, 278] width 305 height 71
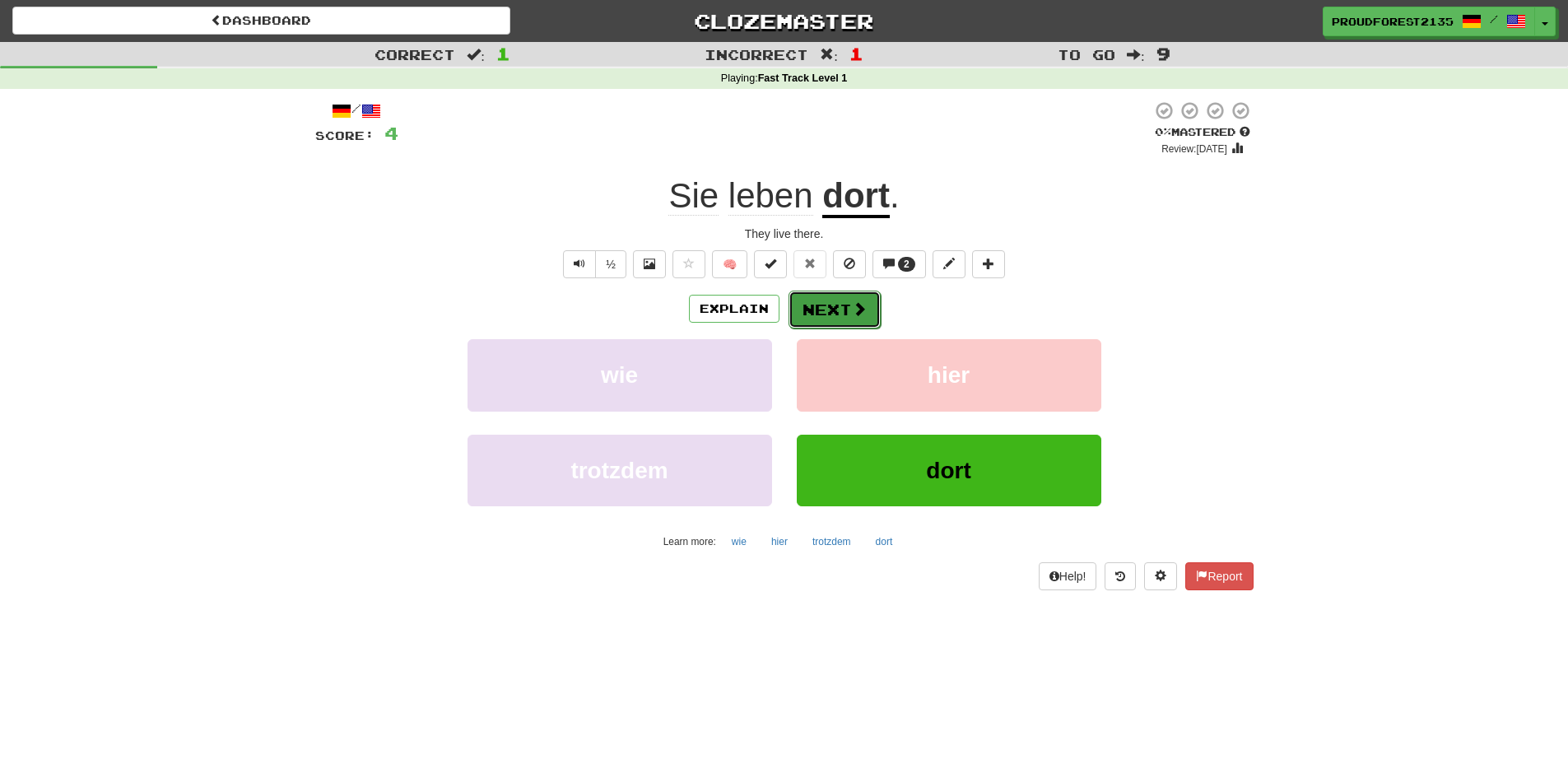
click at [804, 297] on button "Next" at bounding box center [833, 309] width 92 height 38
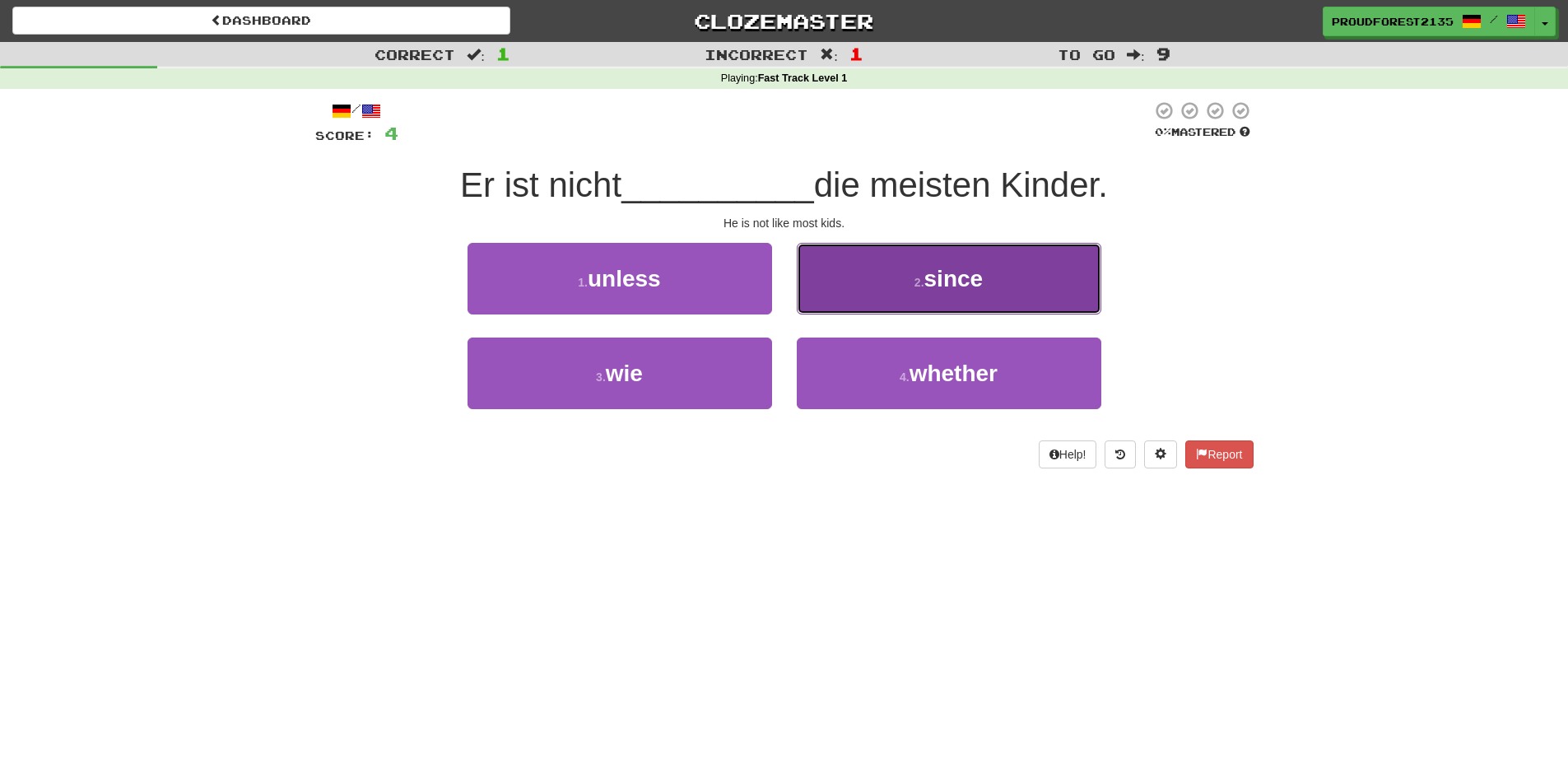
click at [1068, 266] on button "2 . since" at bounding box center [949, 278] width 305 height 71
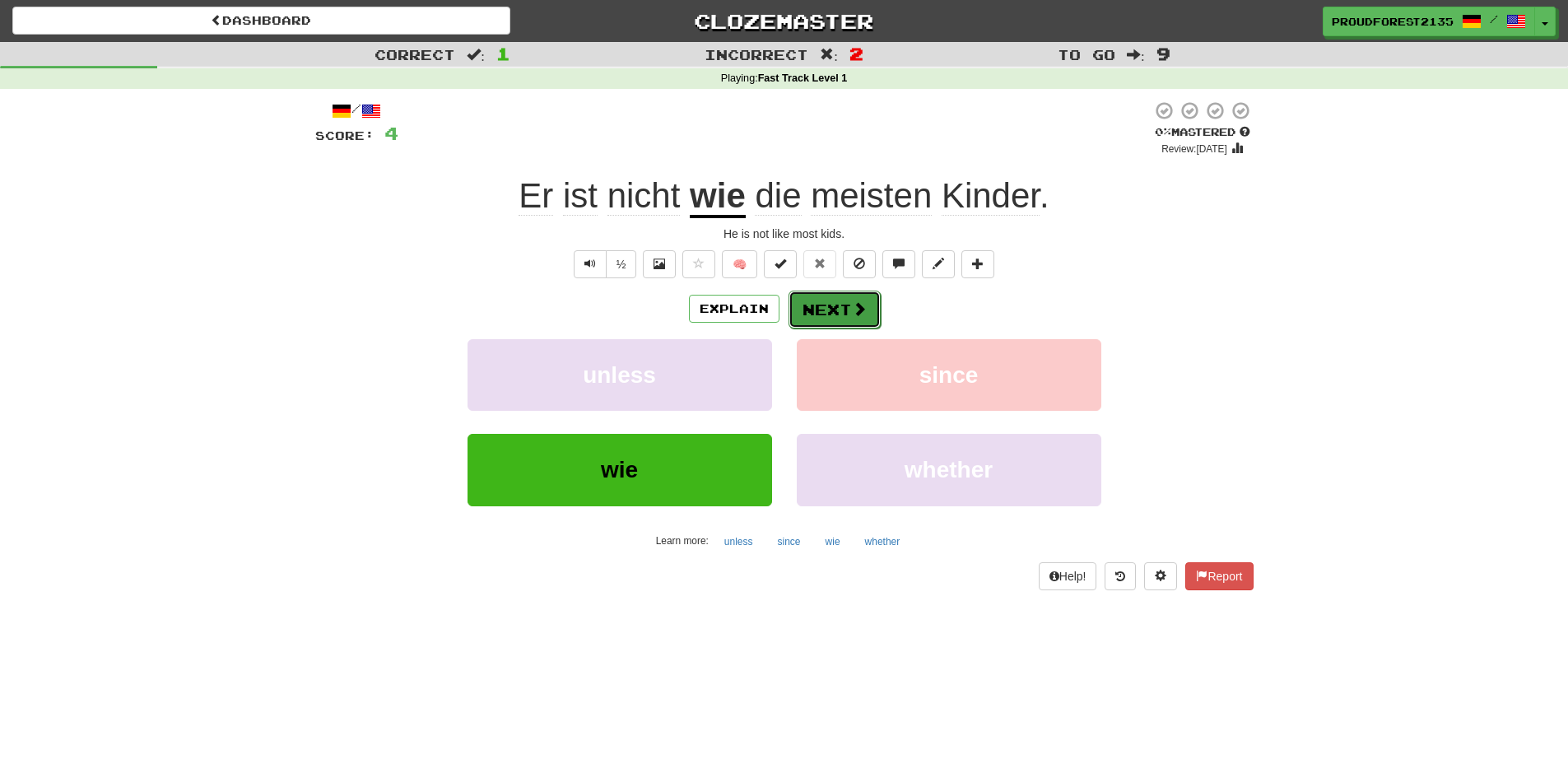
click at [836, 301] on button "Next" at bounding box center [833, 309] width 92 height 38
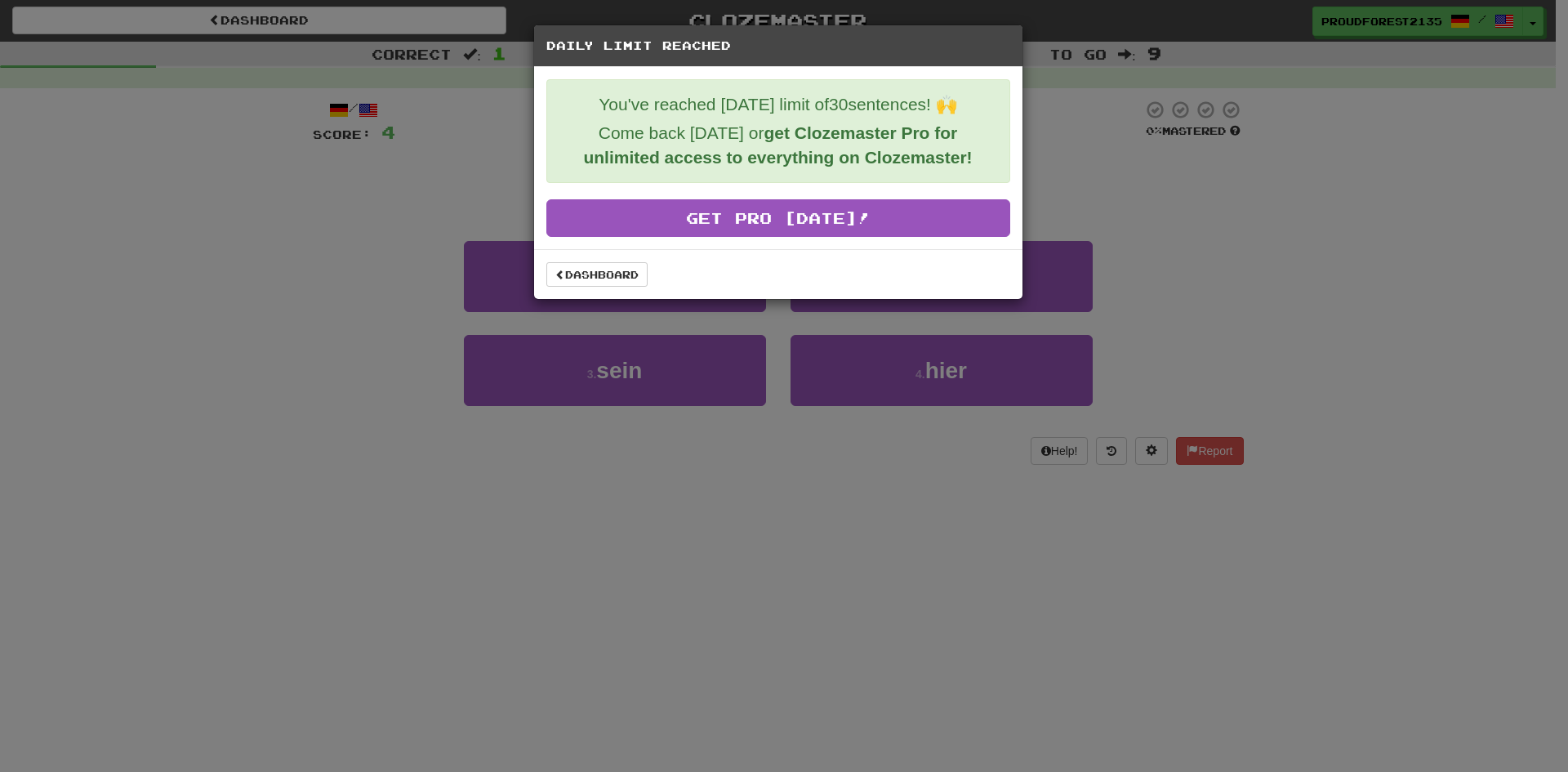
click at [1232, 187] on div "Daily Limit Reached You've reached today's limit of 30 sentences! 🙌 Come back t…" at bounding box center [784, 386] width 1568 height 772
